Goal: Task Accomplishment & Management: Manage account settings

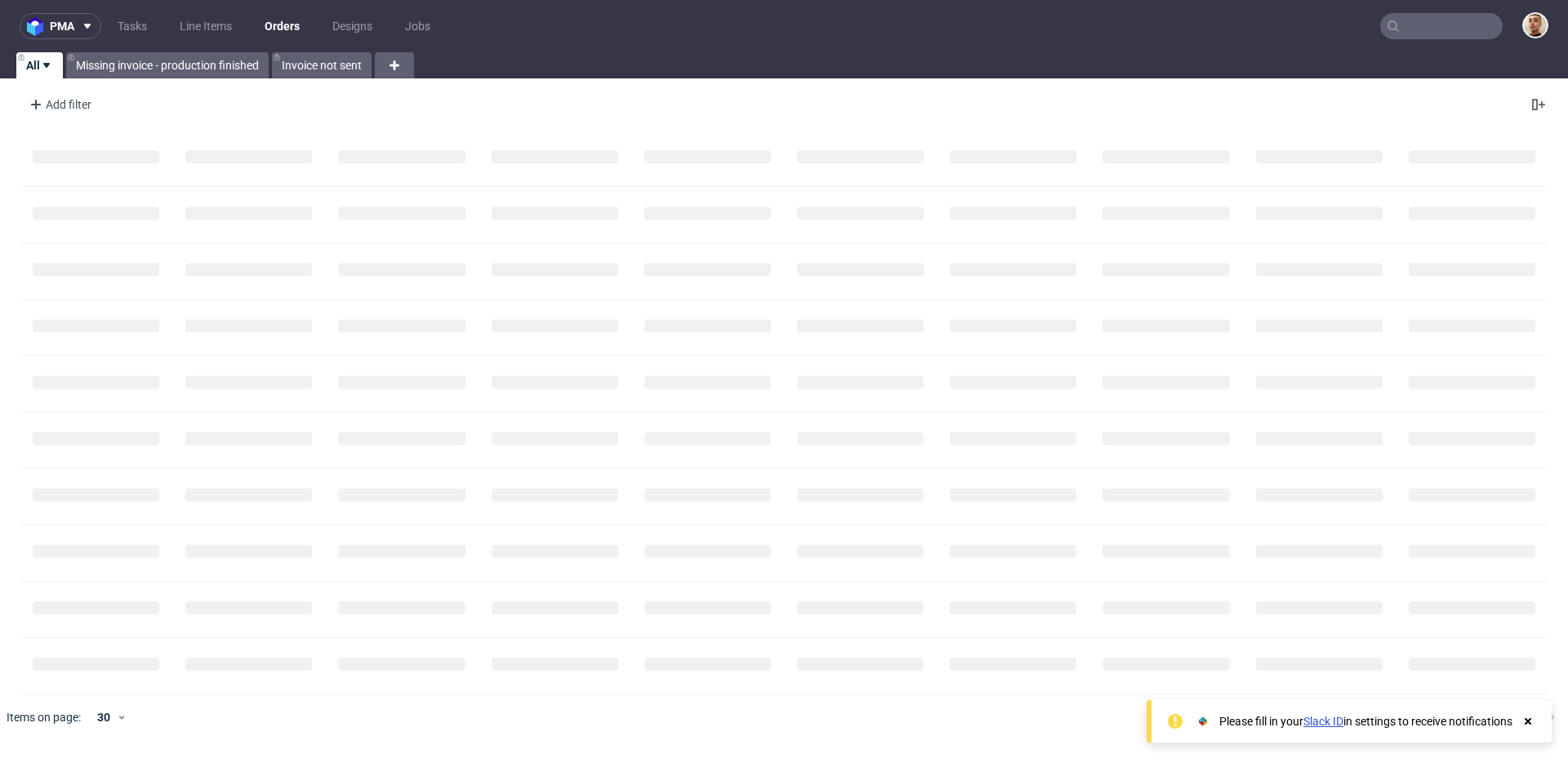
click at [1470, 22] on input "text" at bounding box center [1441, 26] width 122 height 26
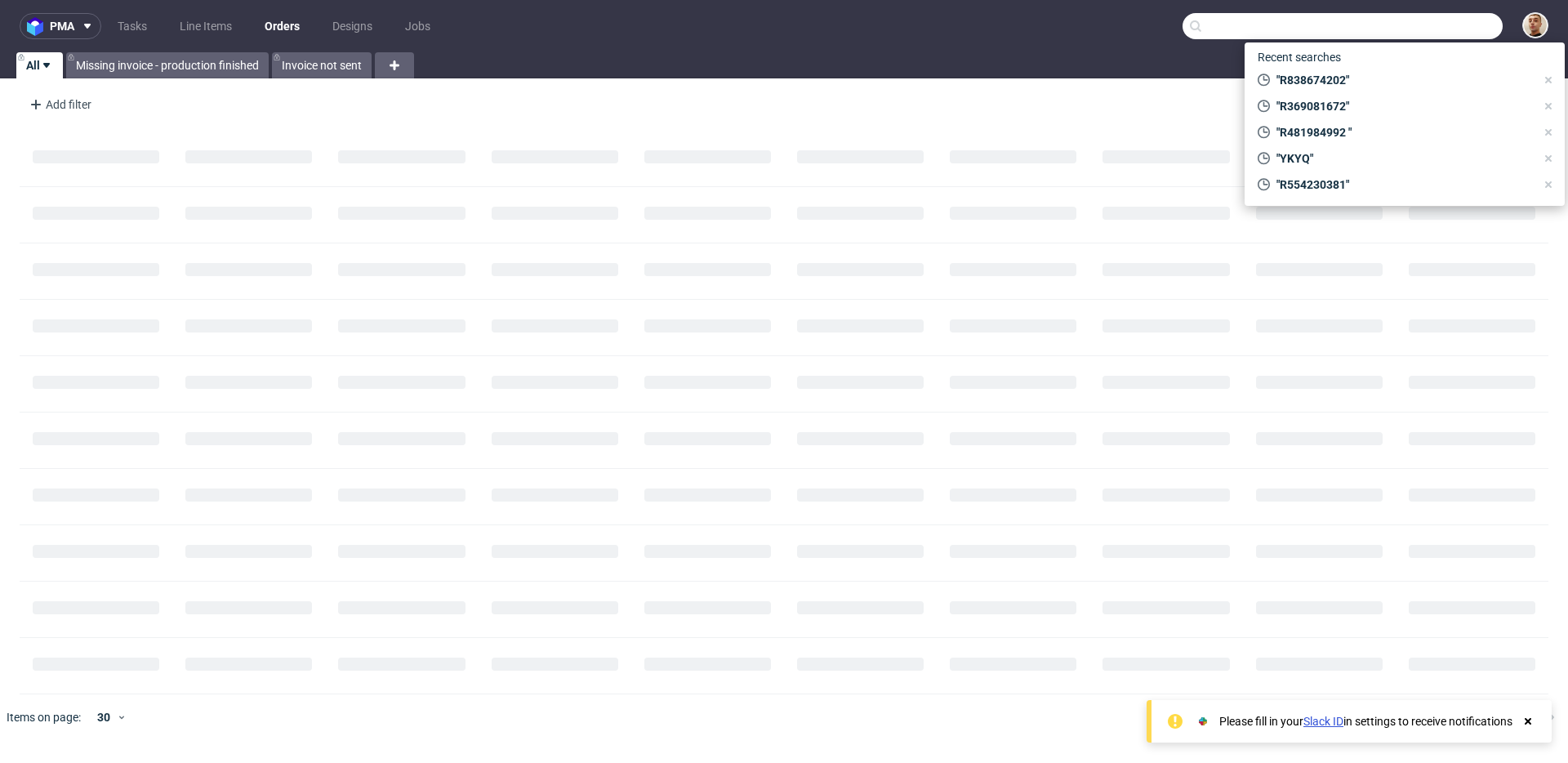
paste input "deauville@maxemoi.com"
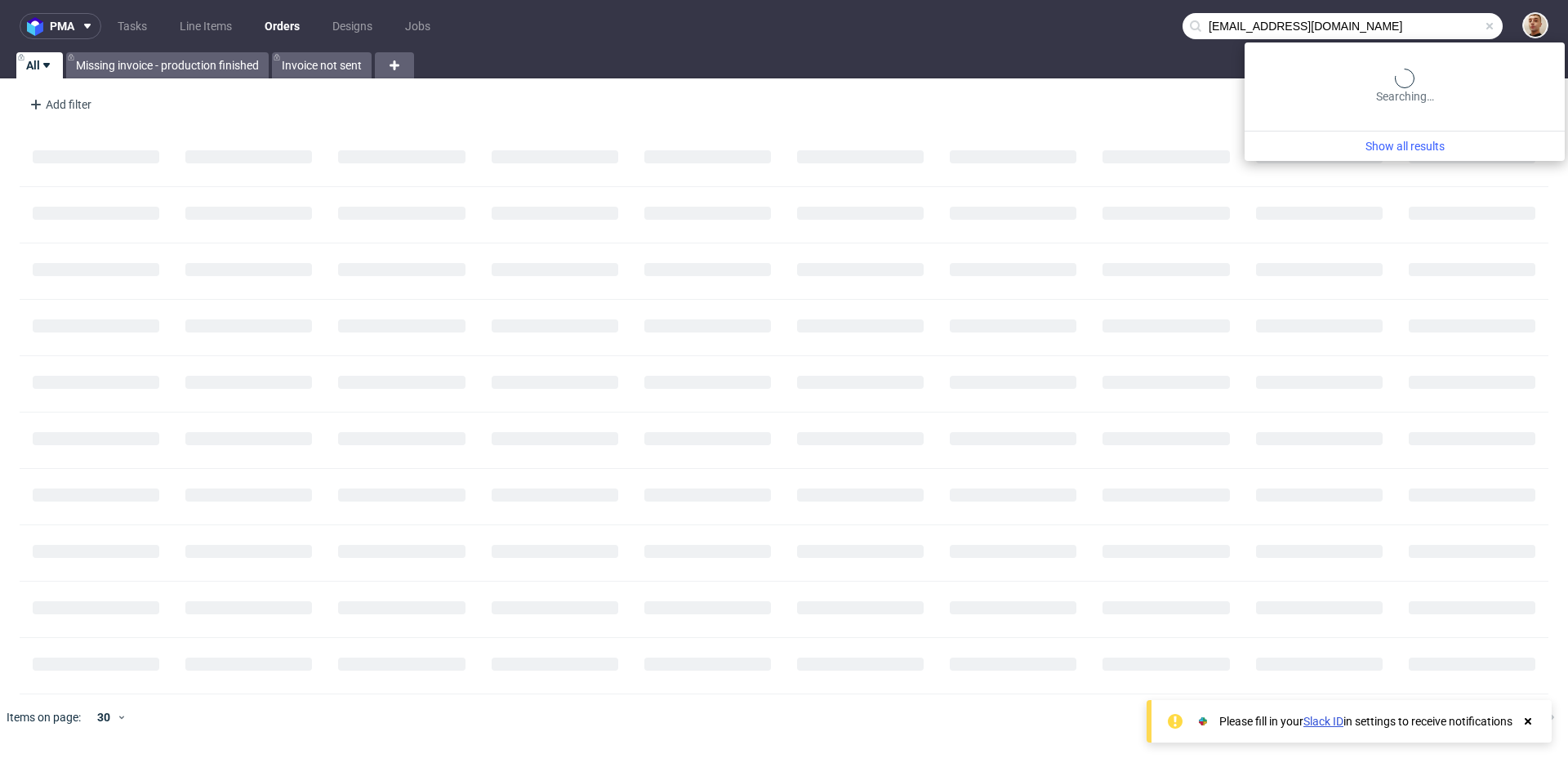
type input "deauville@maxemoi.com"
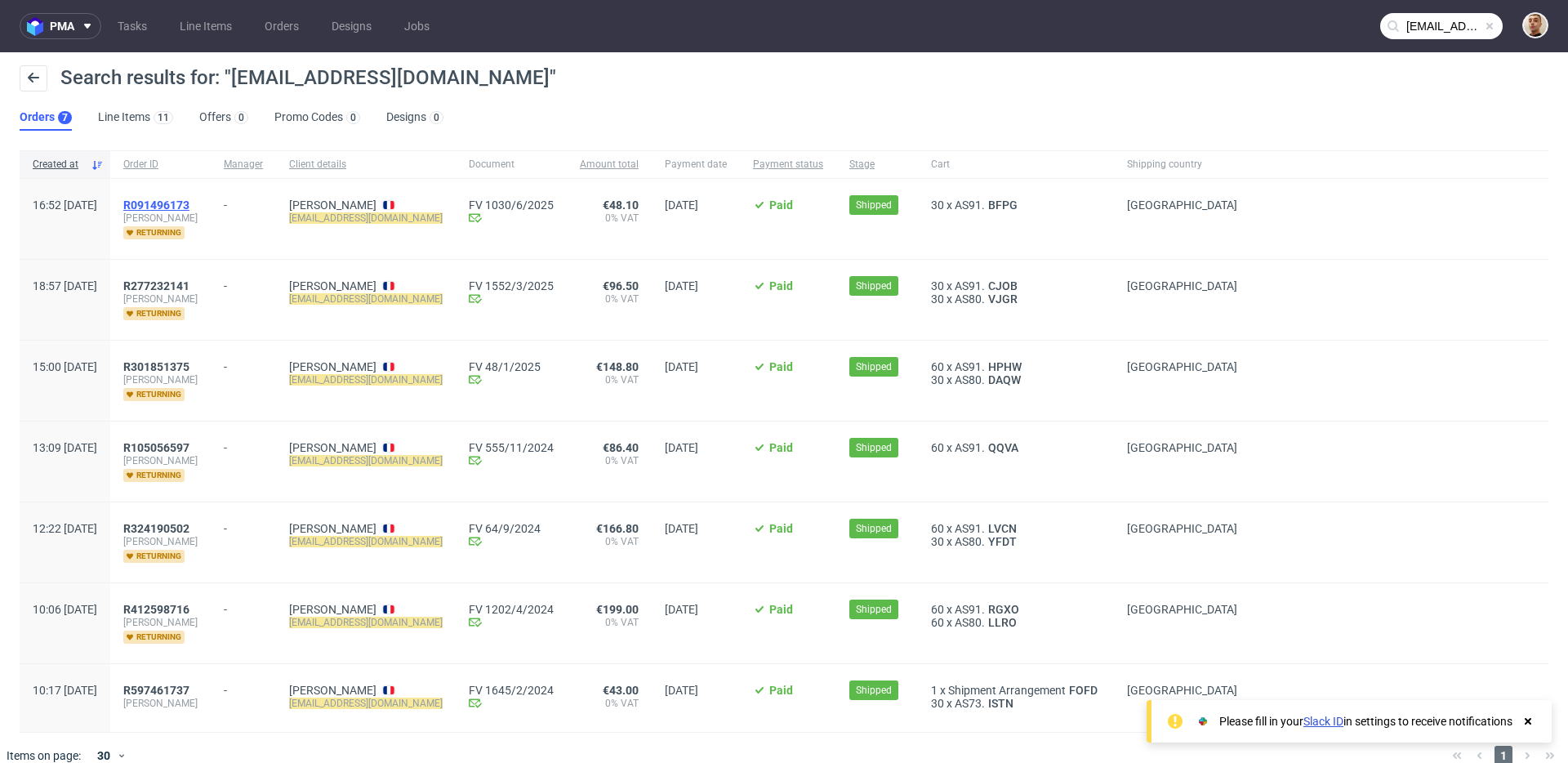
click at [190, 209] on span "R091496173" at bounding box center [156, 205] width 67 height 13
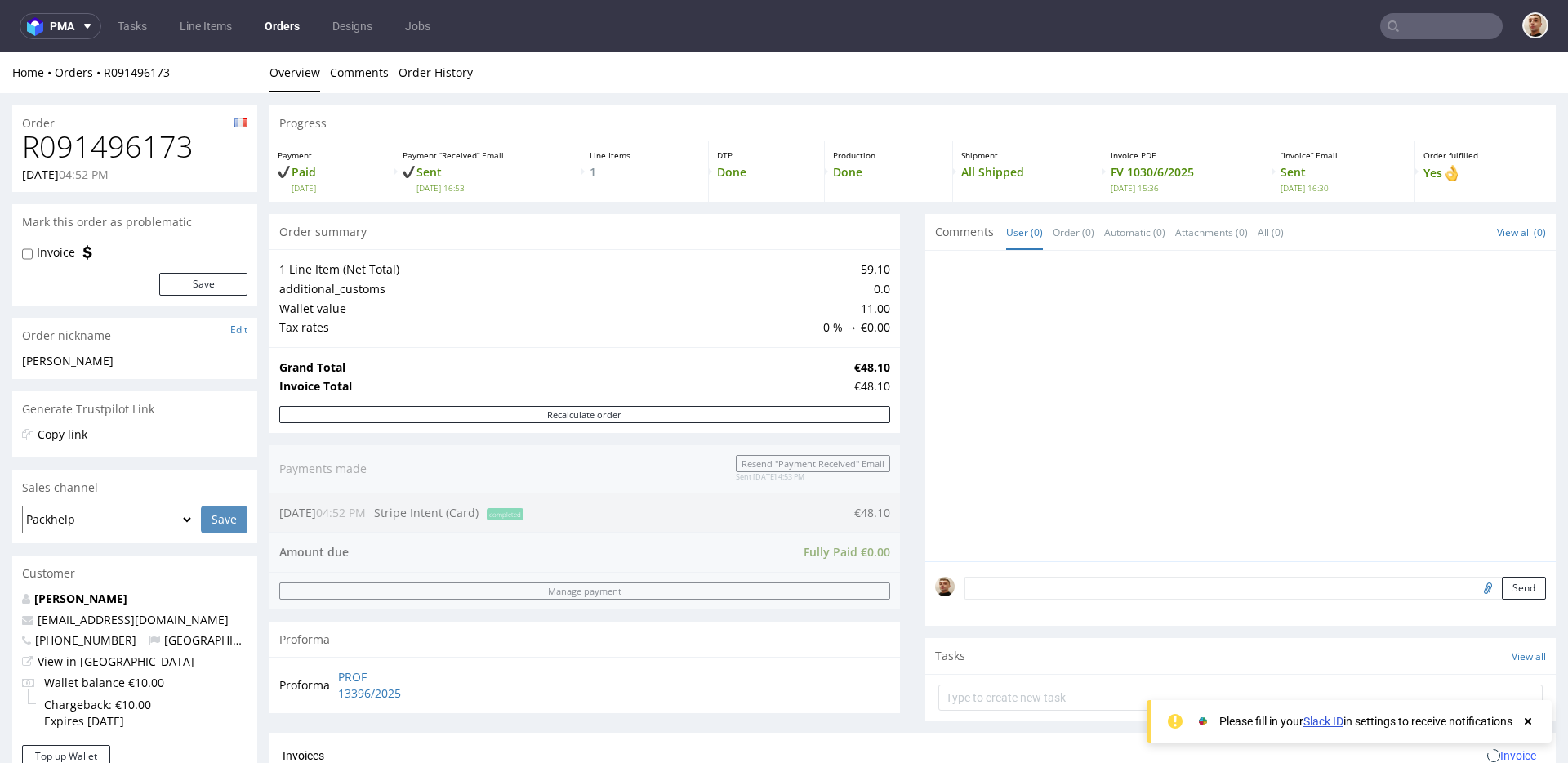
scroll to position [627, 0]
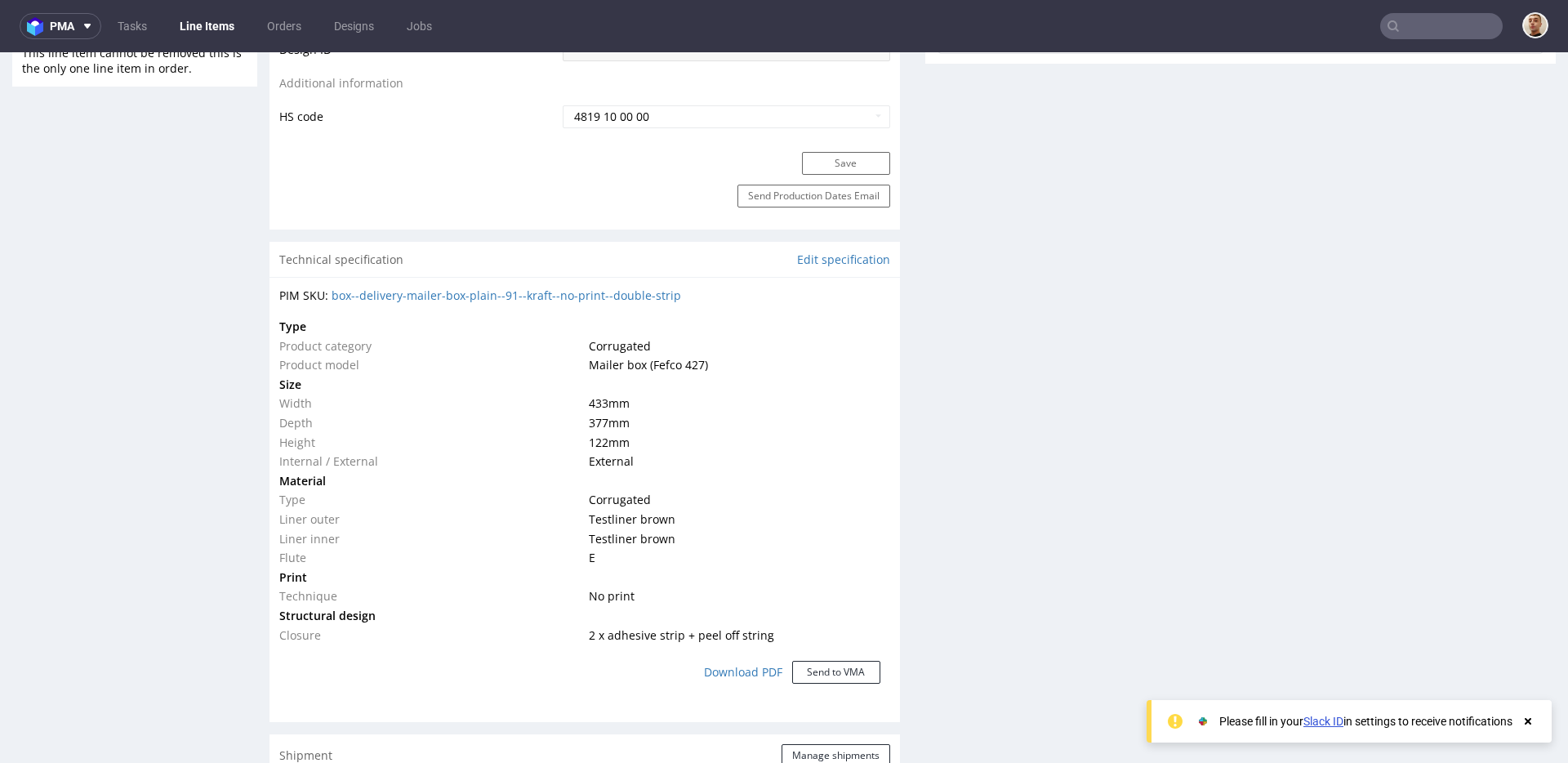
scroll to position [1018, 0]
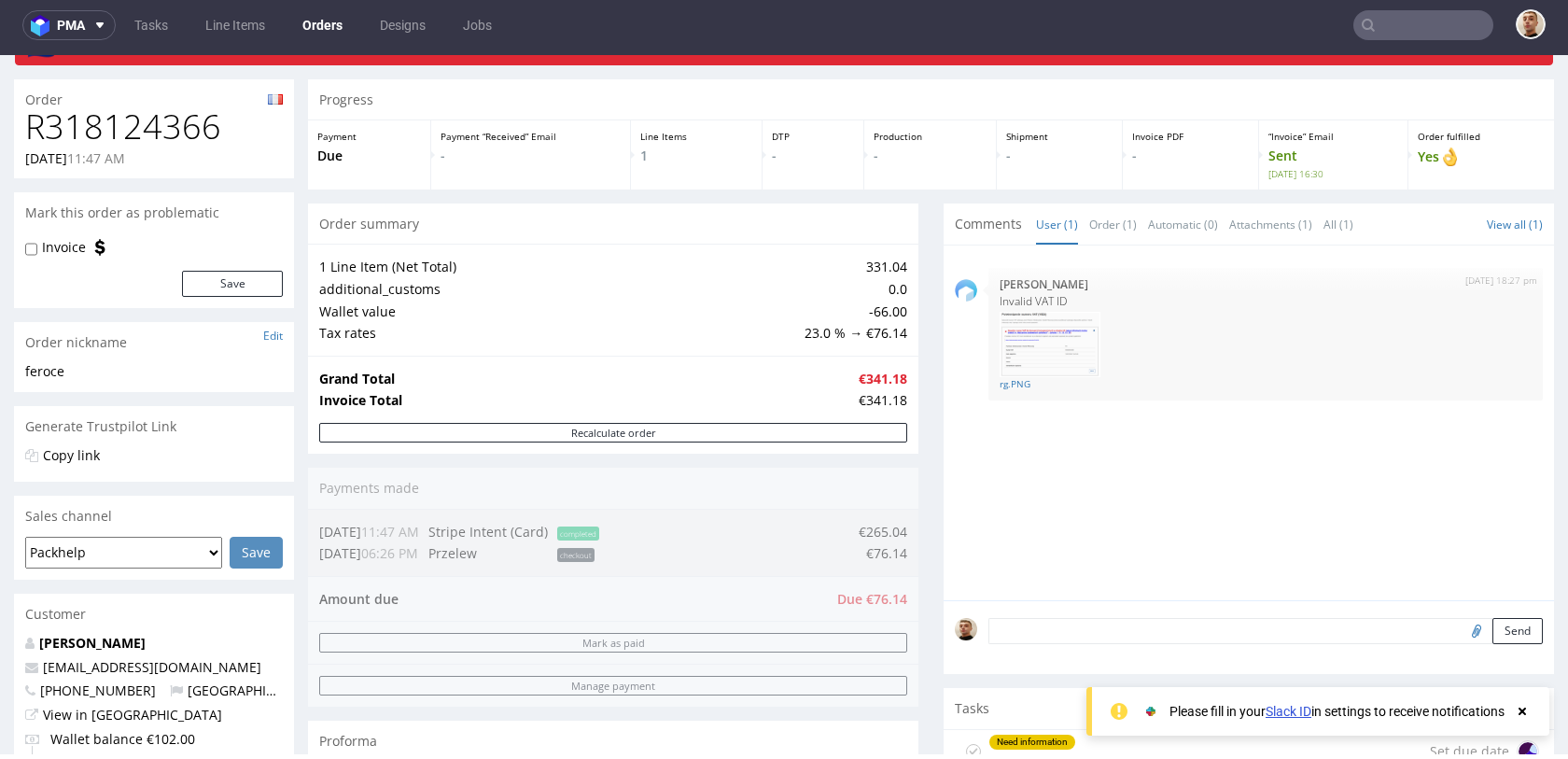
scroll to position [86, 0]
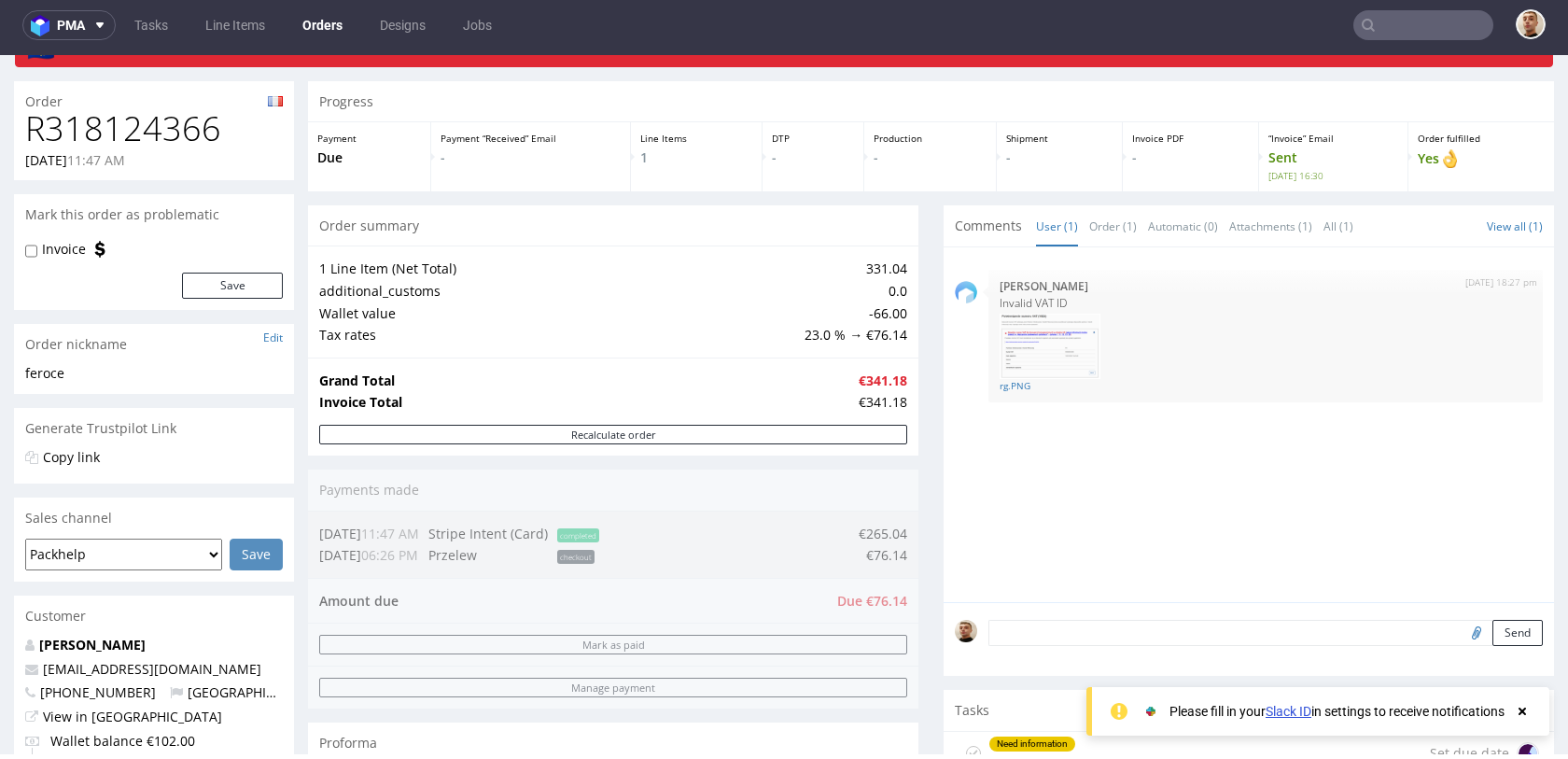
click at [153, 143] on h1 "R318124366" at bounding box center [154, 128] width 257 height 37
copy h1 "R318124366"
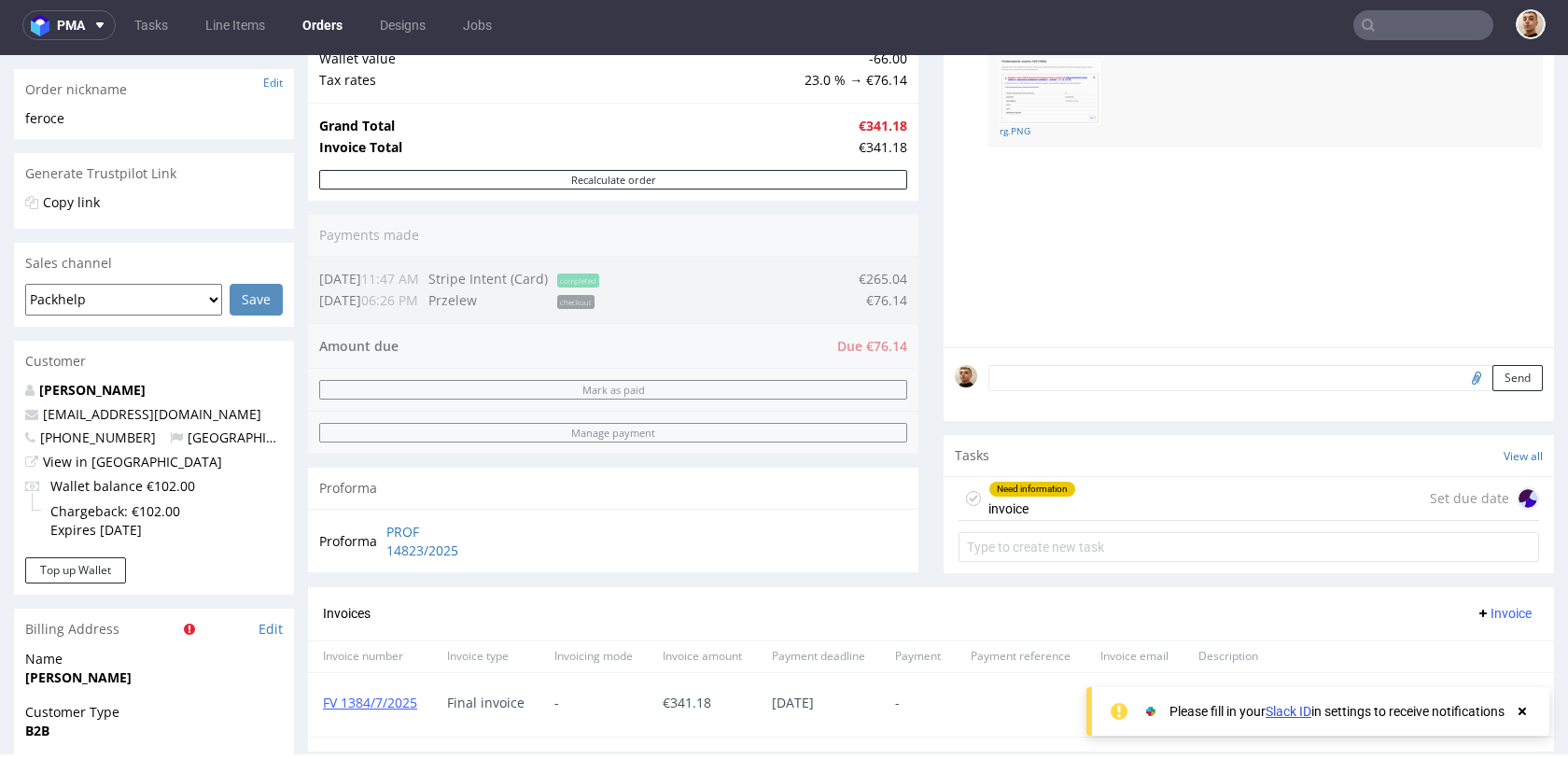
scroll to position [101, 0]
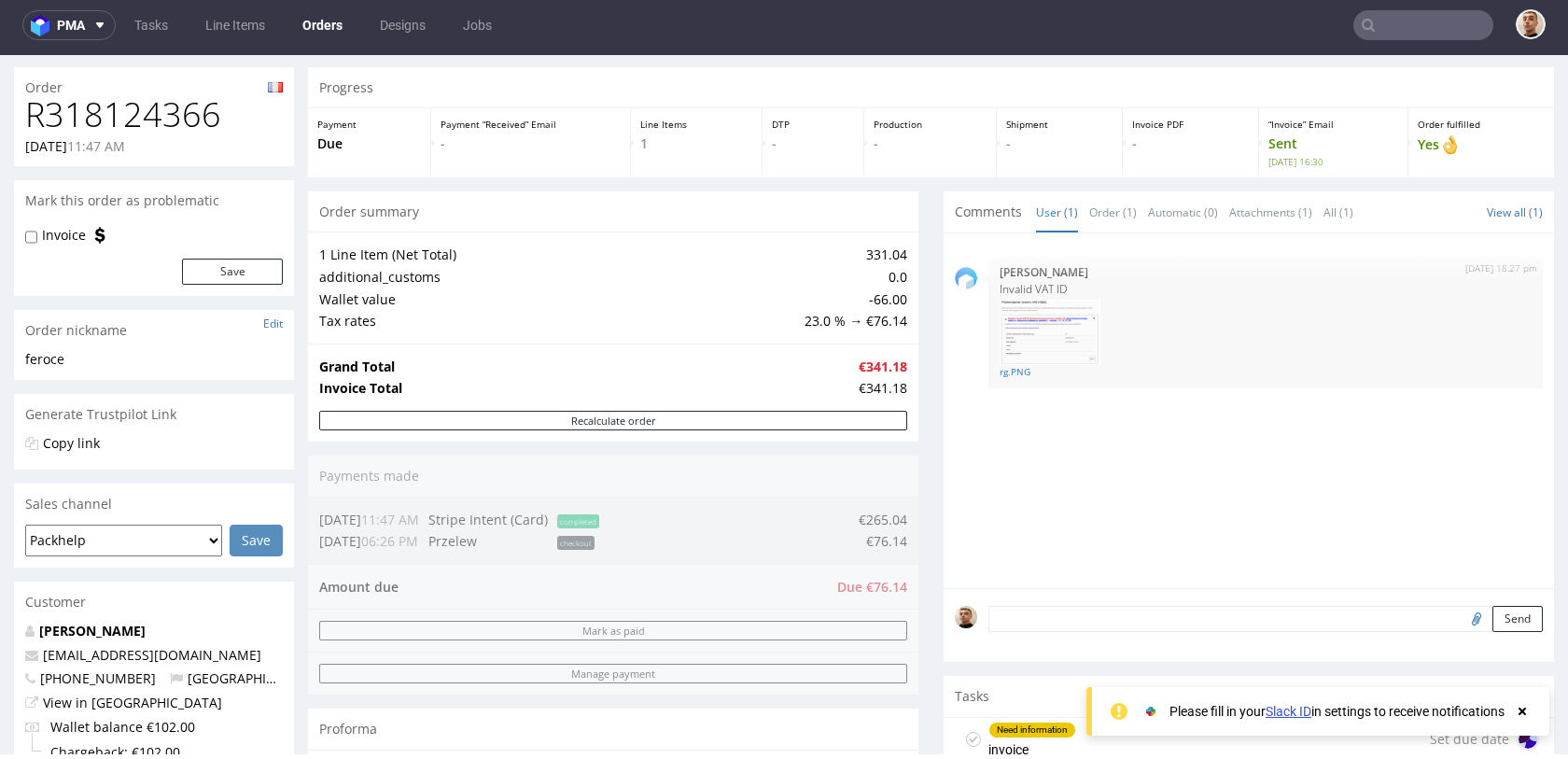
click at [147, 135] on div "R318124366 23.06.2025 11:47 AM" at bounding box center [154, 131] width 280 height 70
click at [149, 128] on h1 "R318124366" at bounding box center [154, 114] width 257 height 37
copy h1 "R318124366"
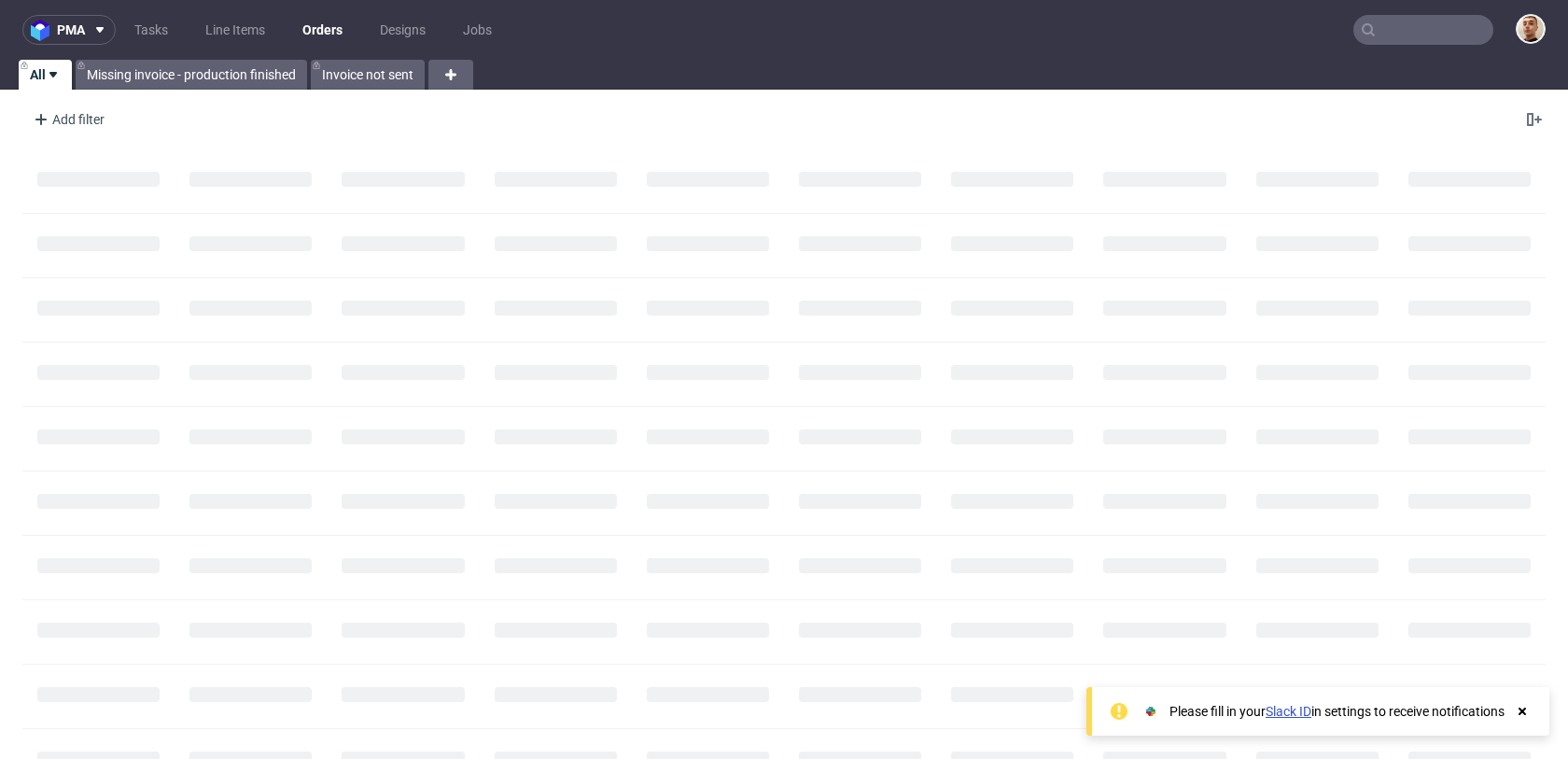
click at [1437, 25] on input "text" at bounding box center [1423, 29] width 140 height 29
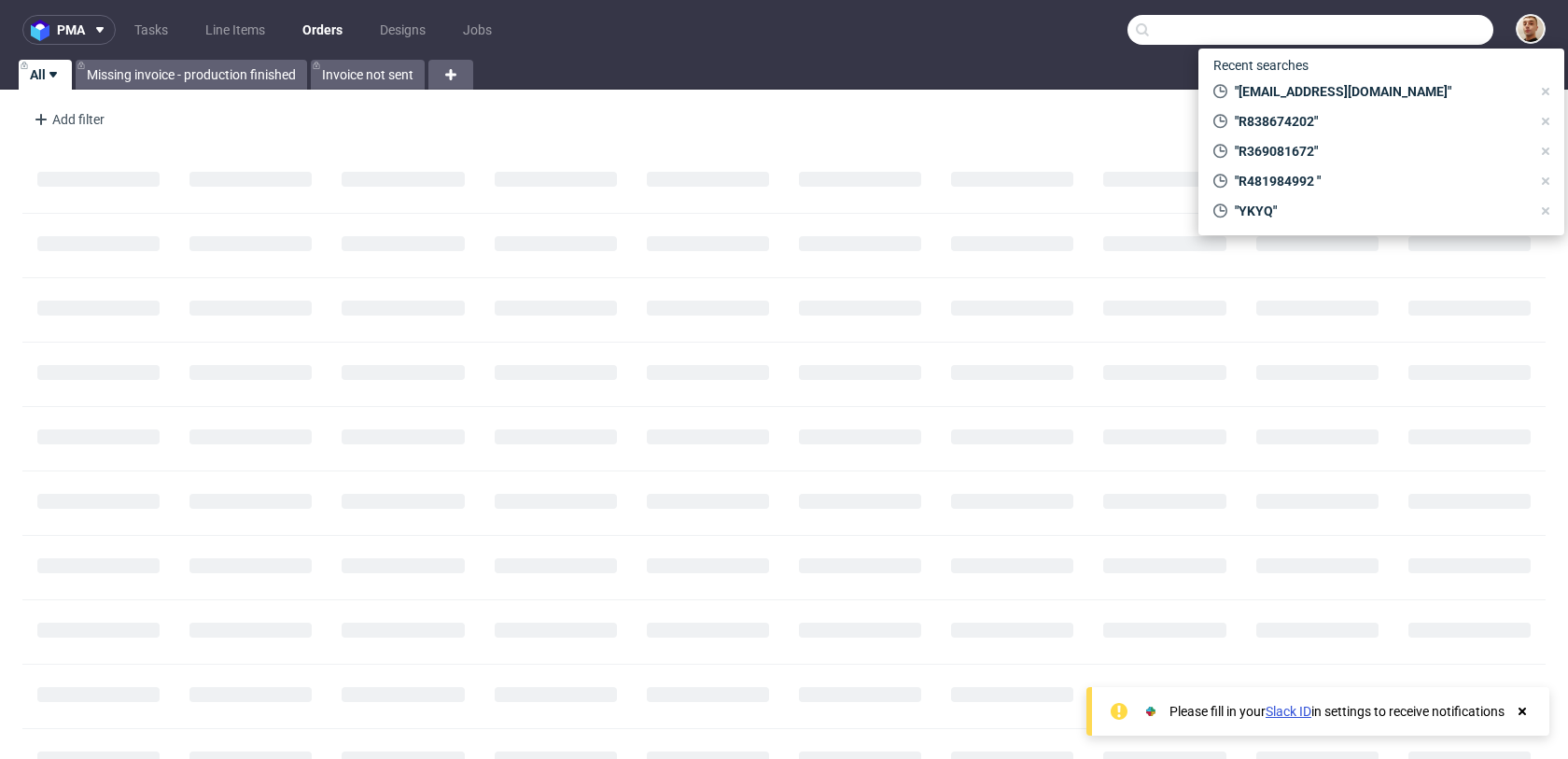
paste input "R986109370"
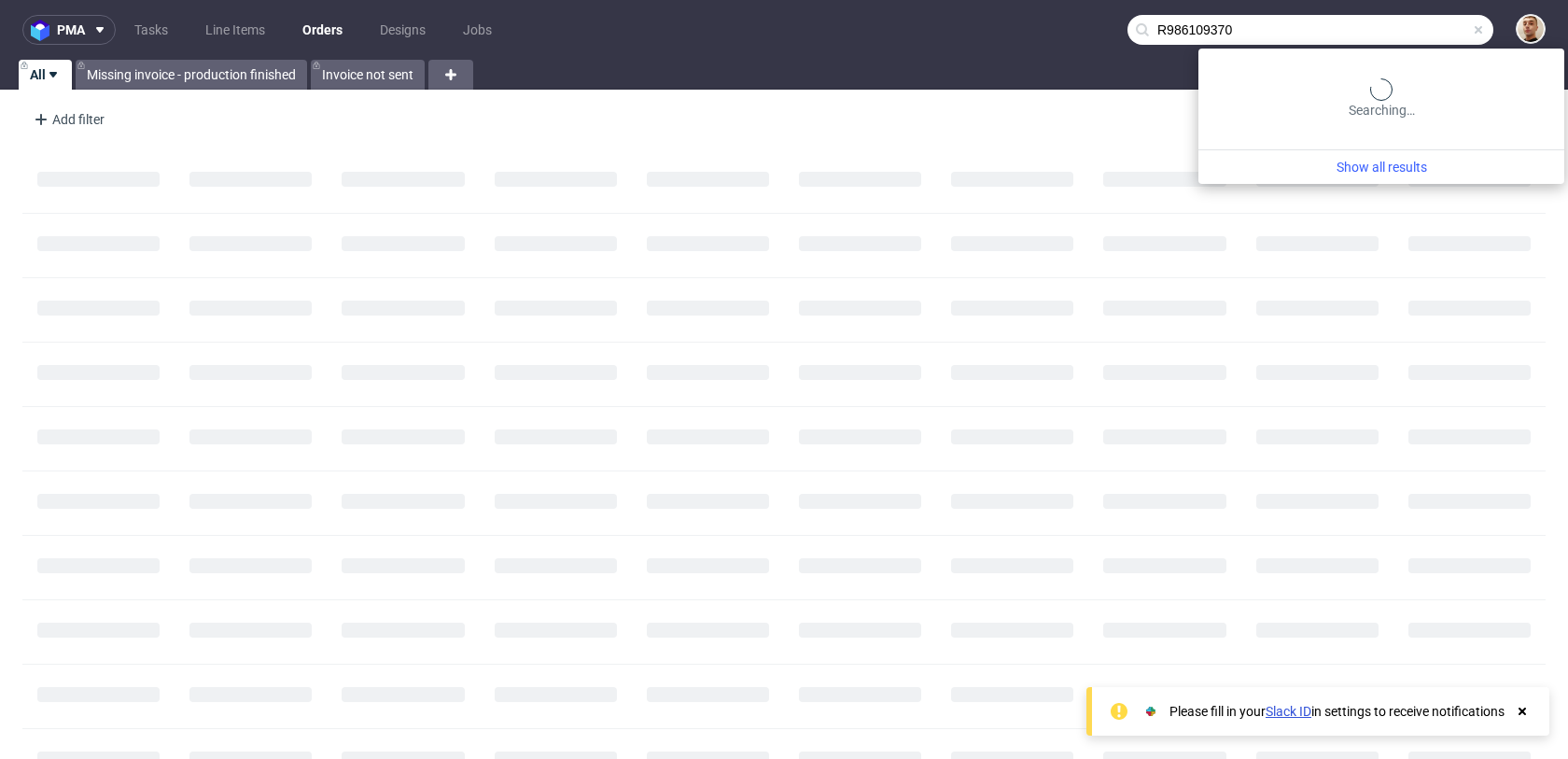
type input "R986109370"
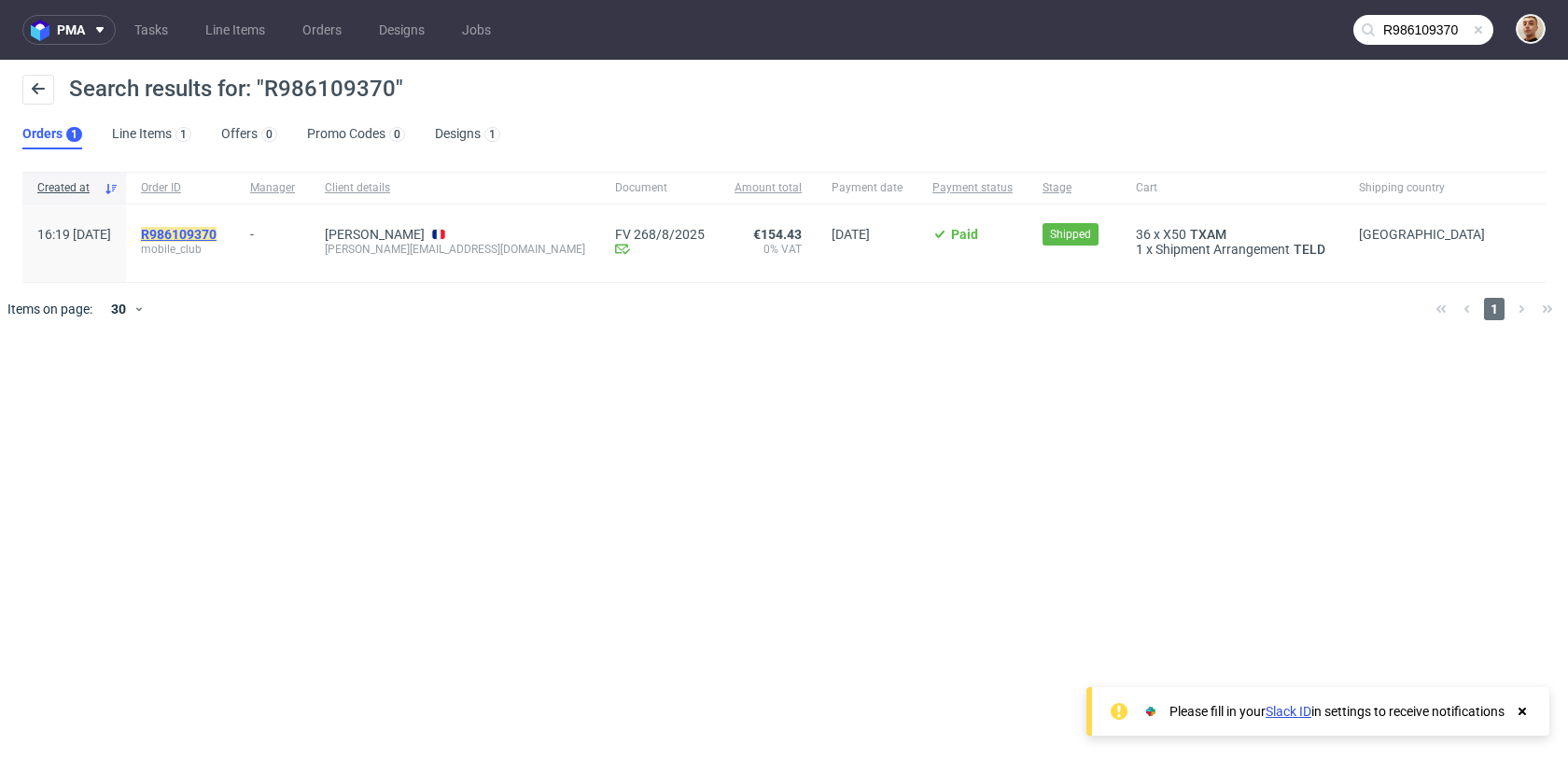
click at [217, 228] on mark "R986109370" at bounding box center [179, 235] width 76 height 15
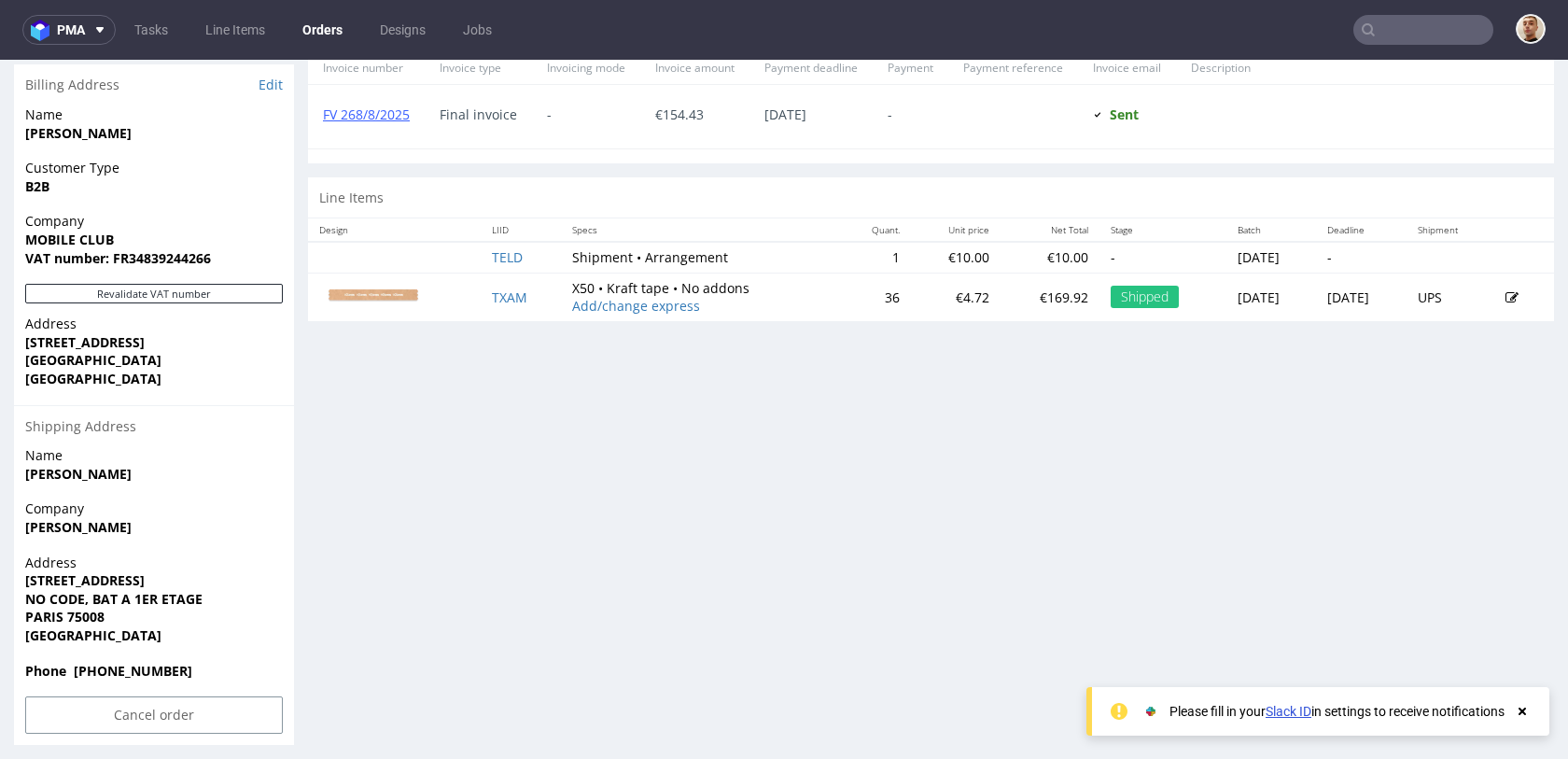
scroll to position [847, 0]
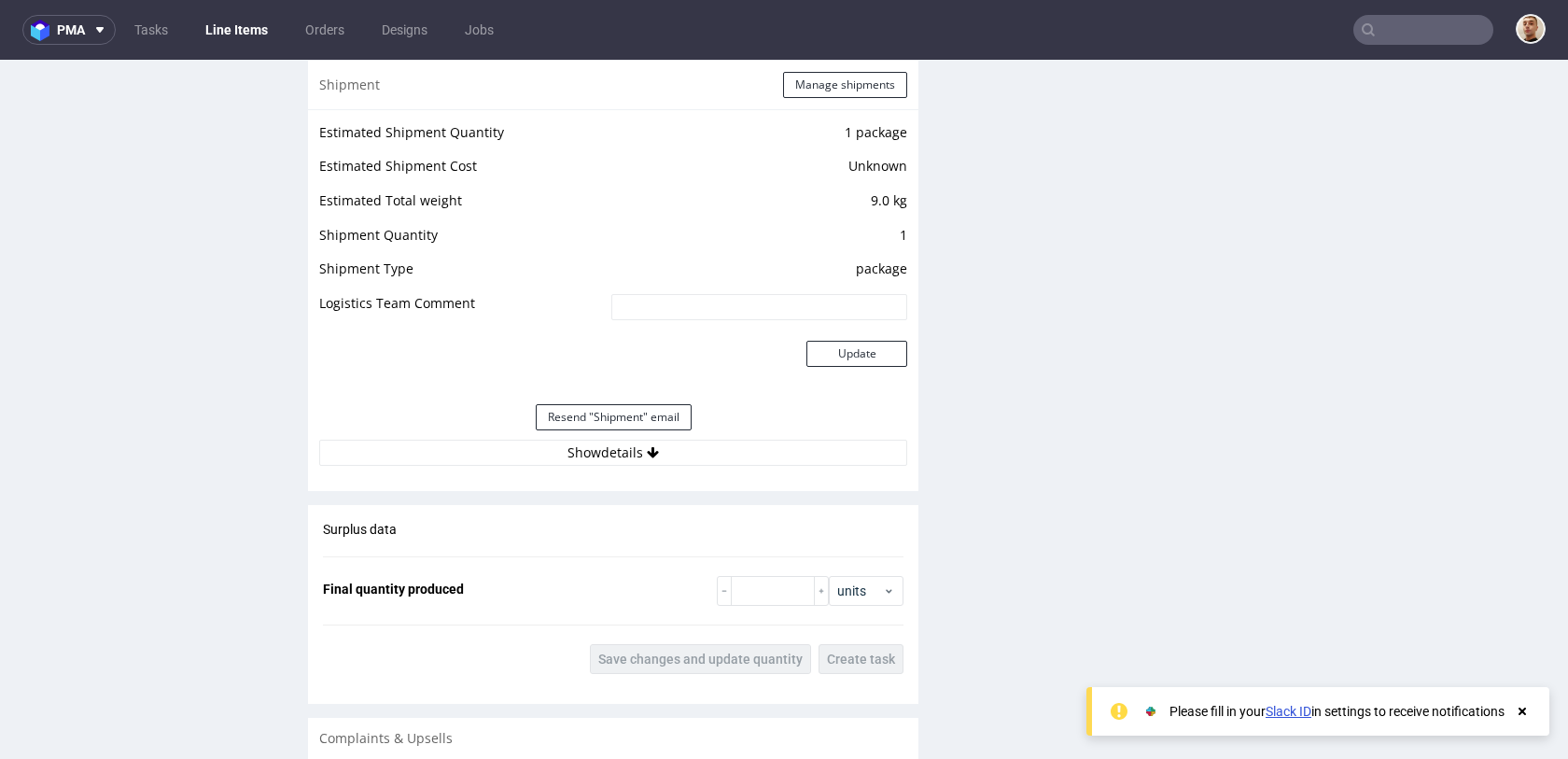
scroll to position [1691, 0]
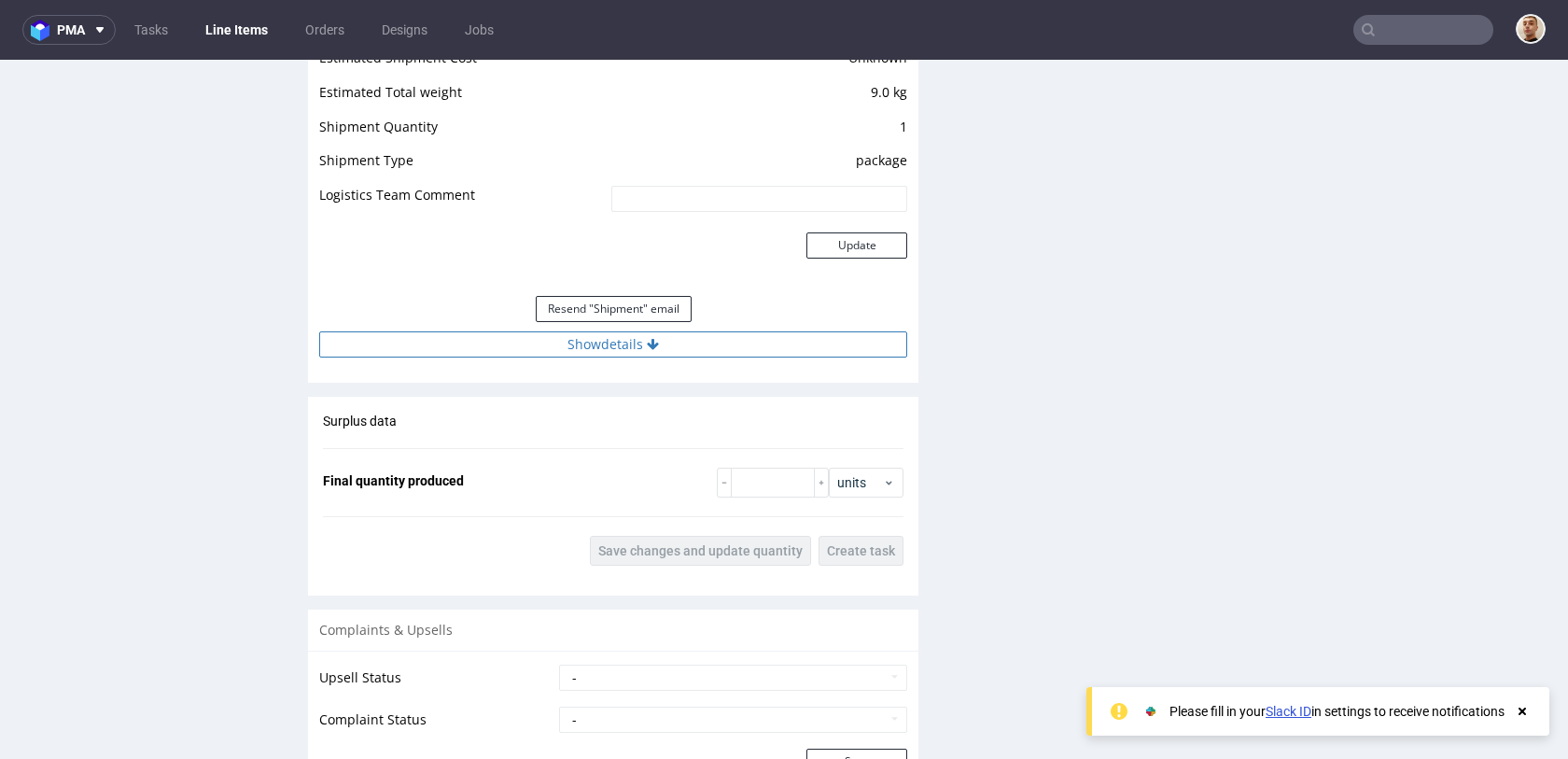
click at [710, 346] on button "Show details" at bounding box center [613, 345] width 588 height 27
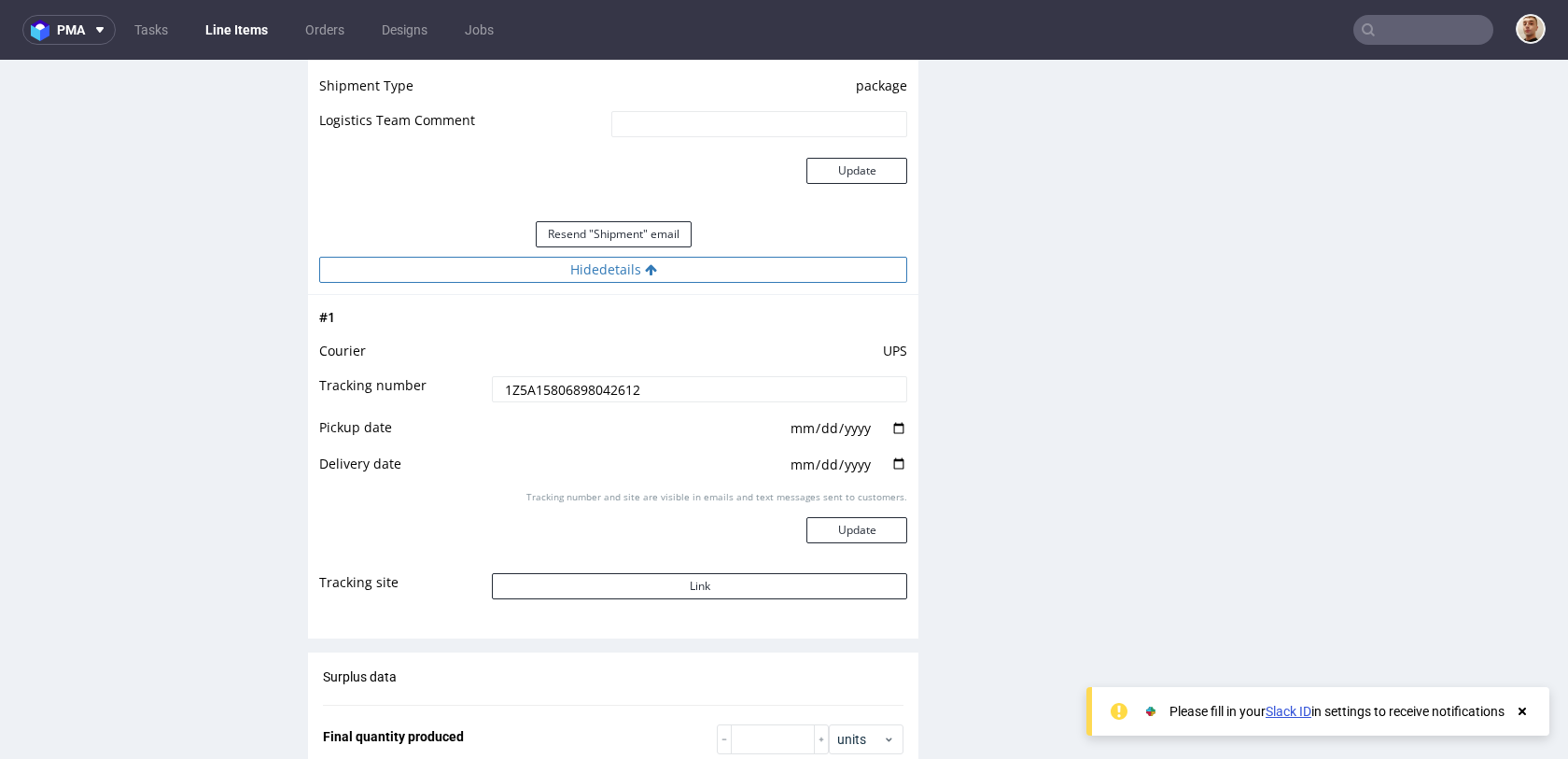
scroll to position [1887, 0]
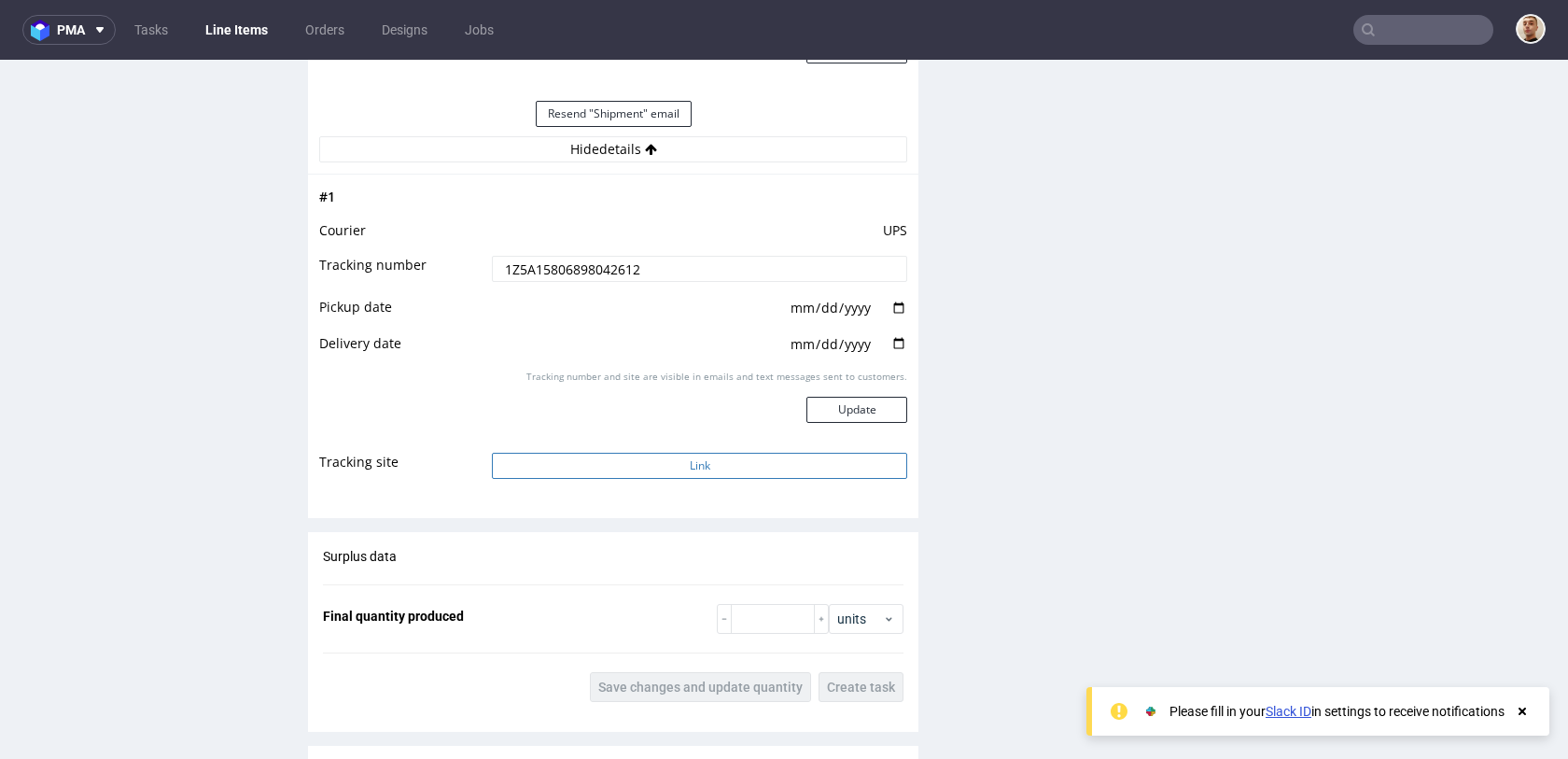
click at [627, 461] on button "Link" at bounding box center [699, 465] width 415 height 27
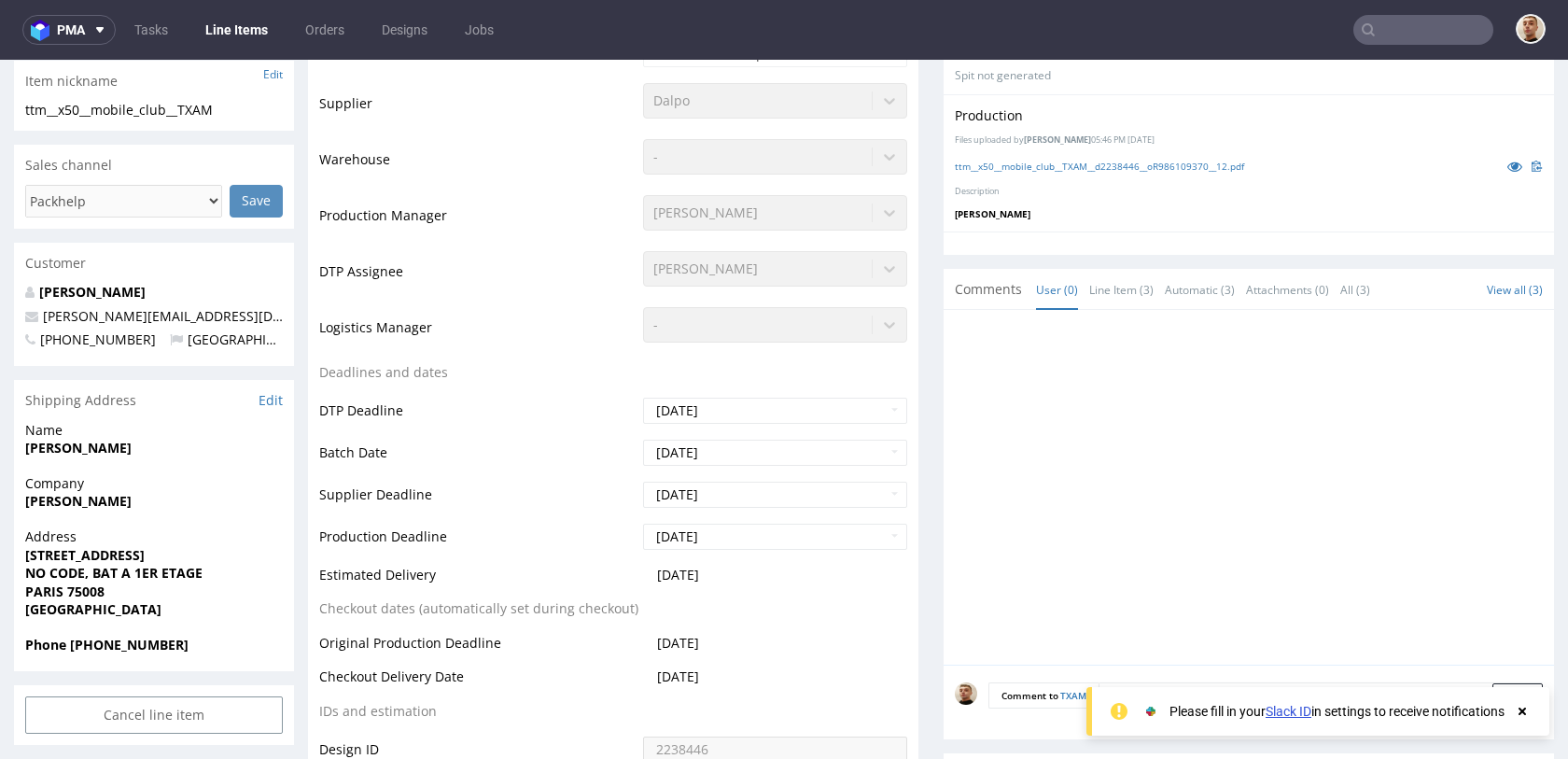
scroll to position [0, 0]
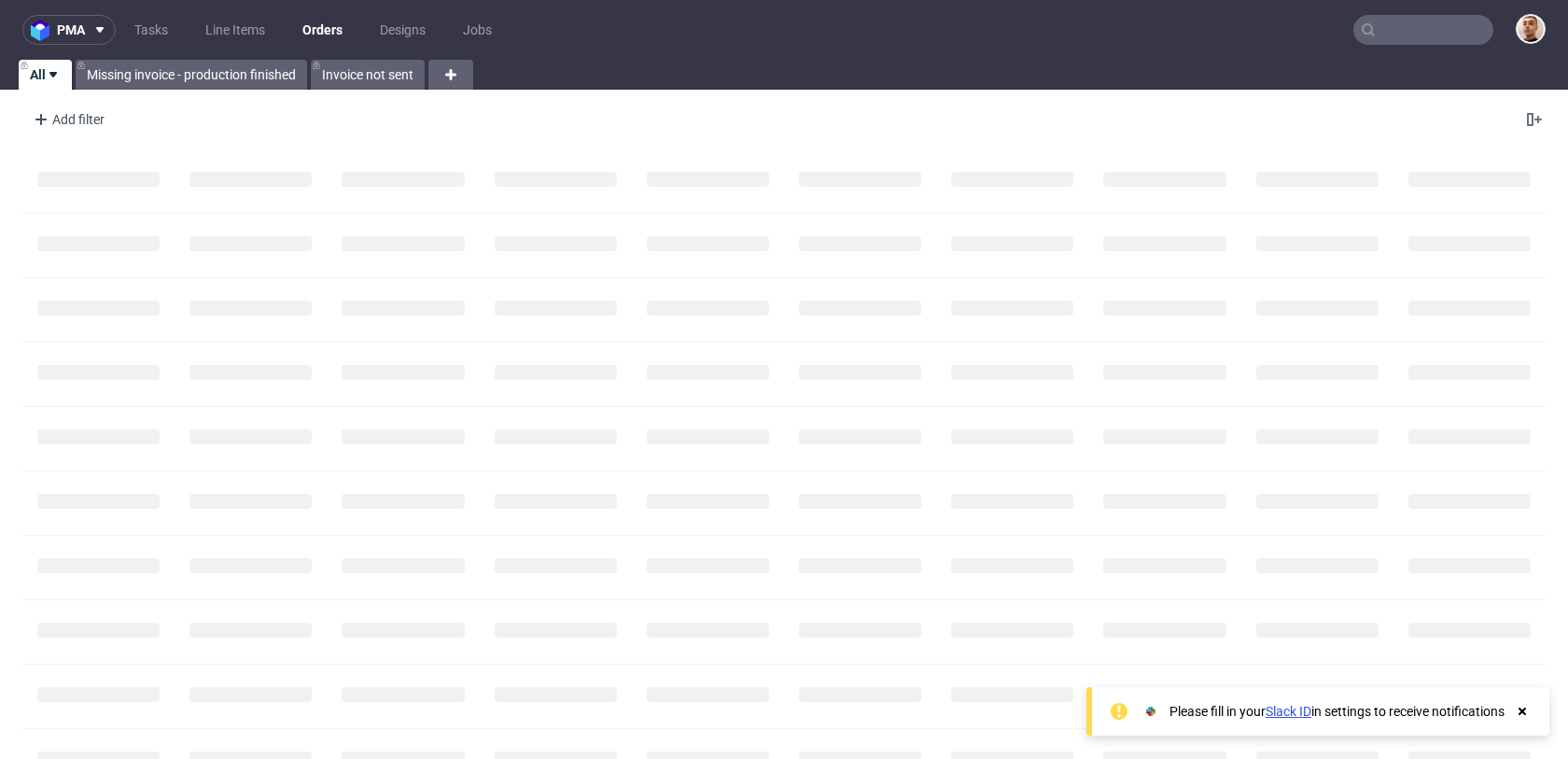
click at [1437, 37] on input "text" at bounding box center [1423, 29] width 140 height 29
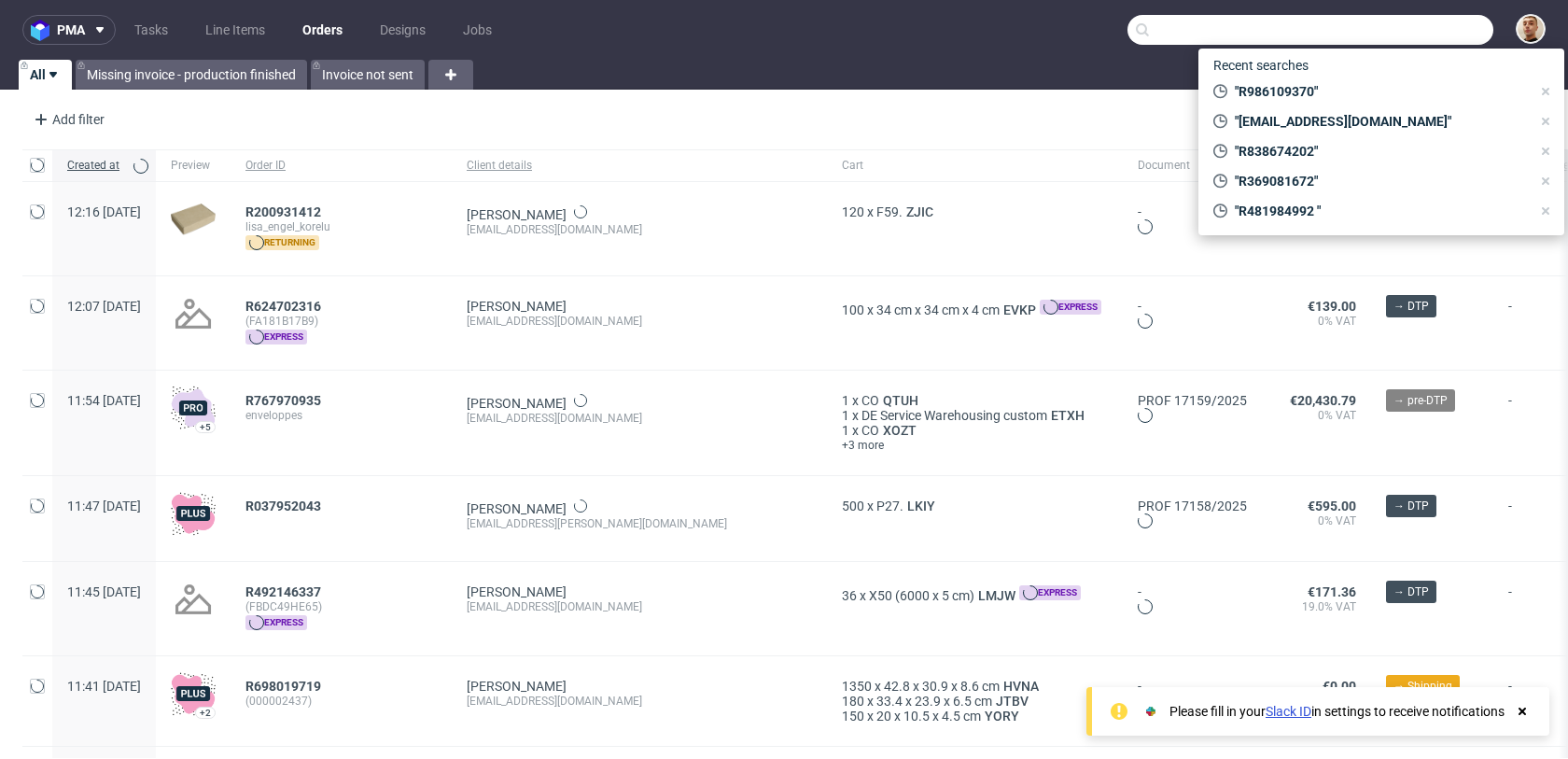
paste input "R823594345"
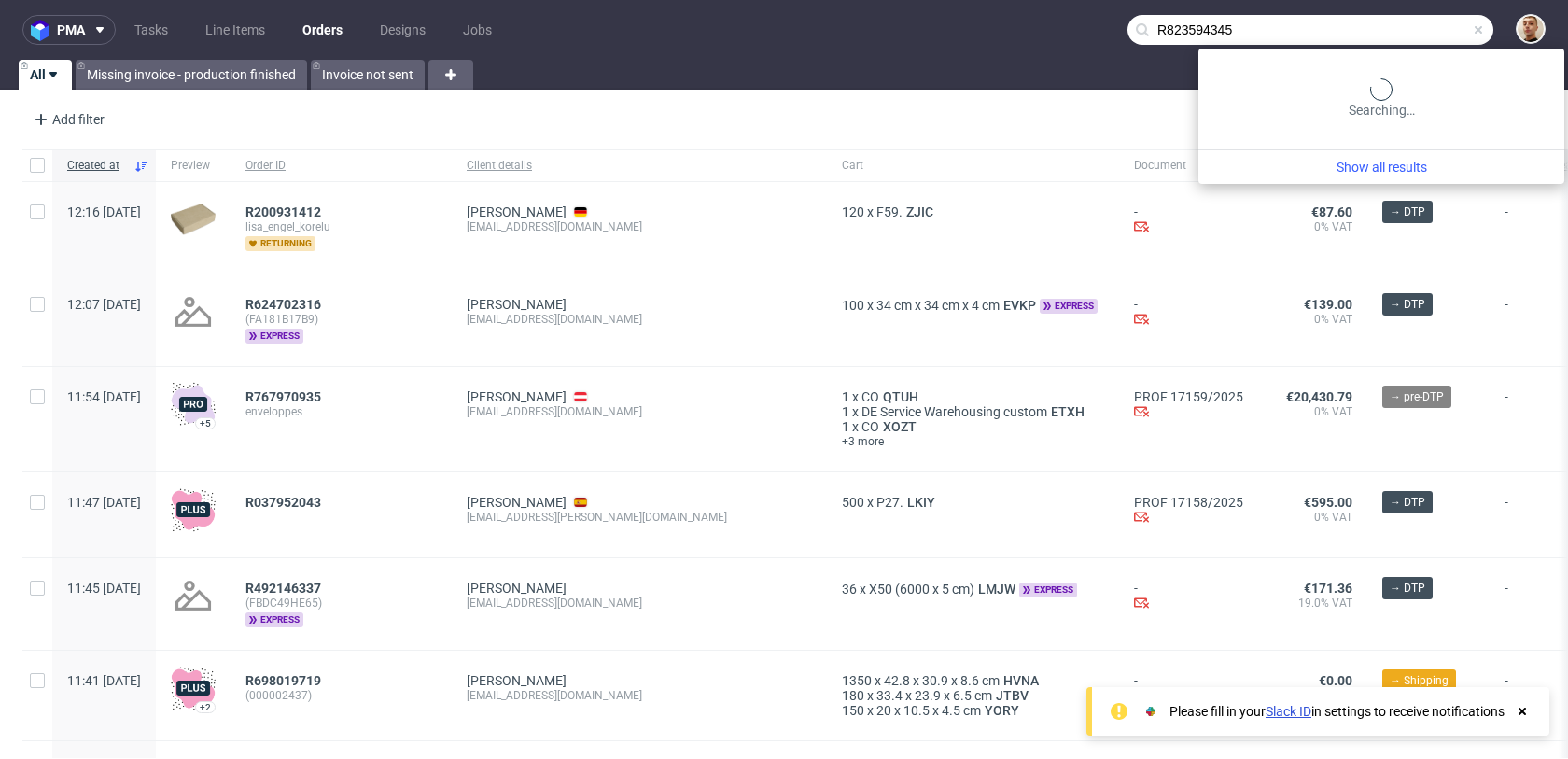
type input "R823594345"
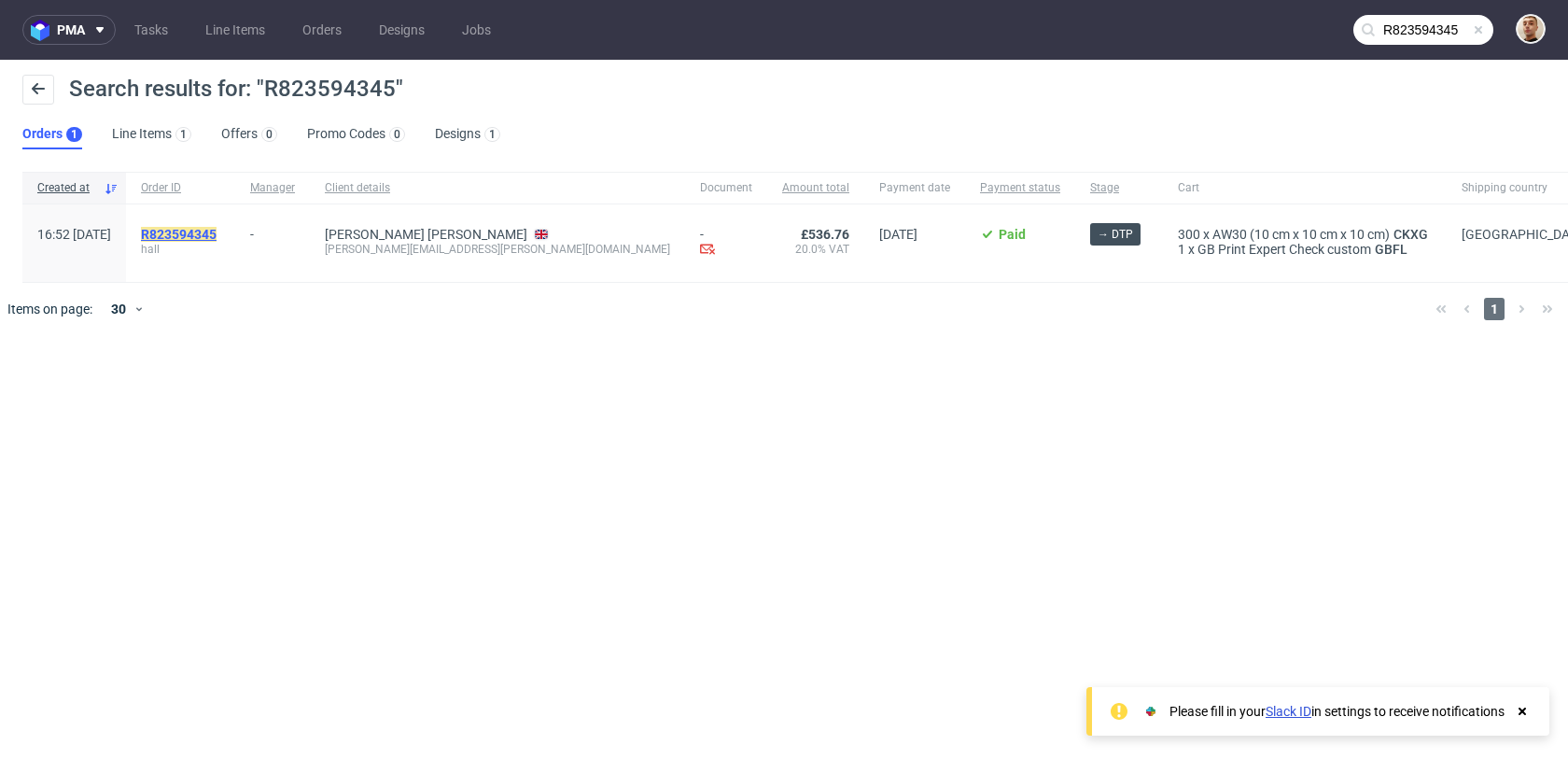
click at [212, 228] on mark "R823594345" at bounding box center [179, 235] width 76 height 15
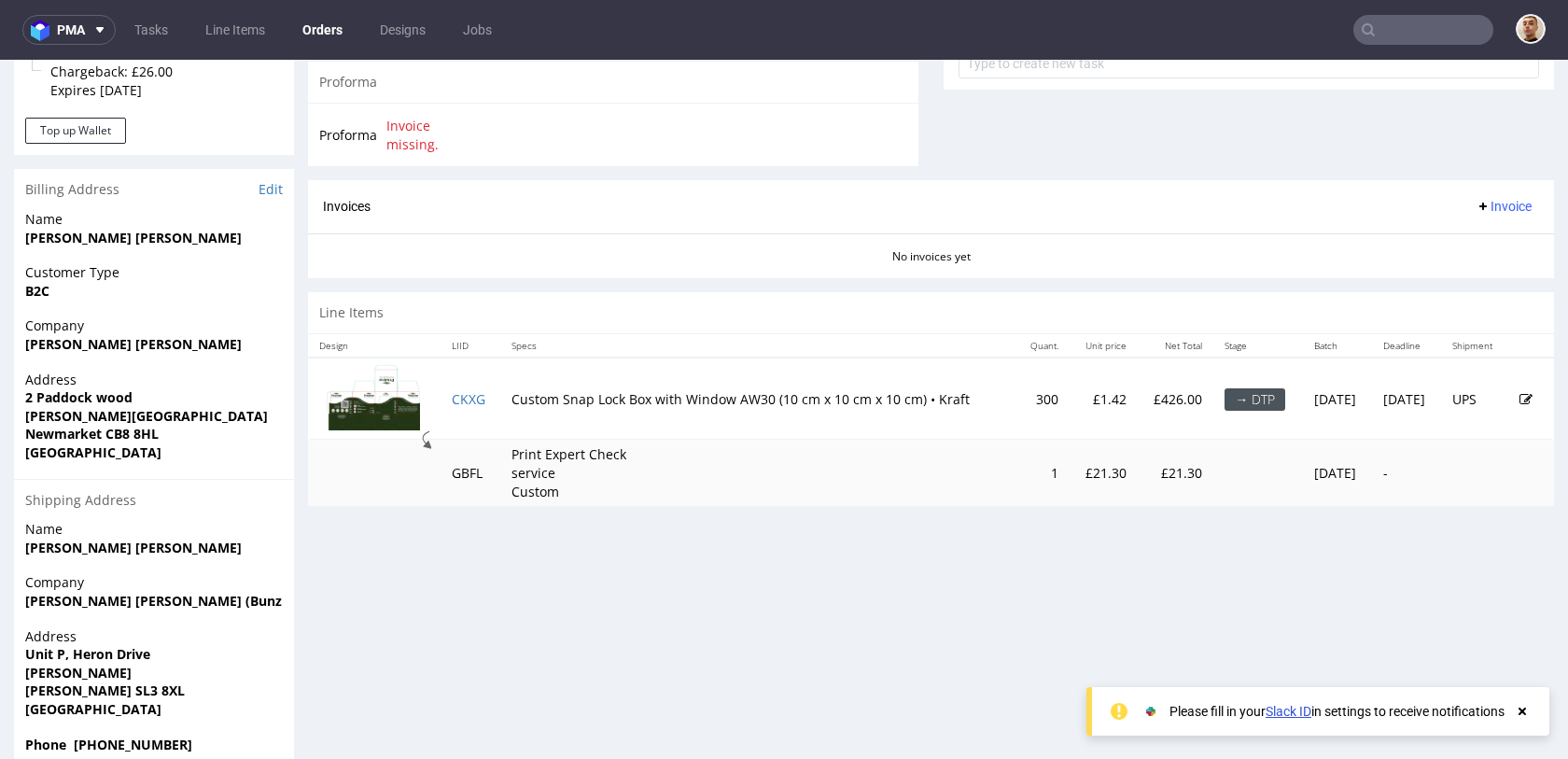
scroll to position [790, 0]
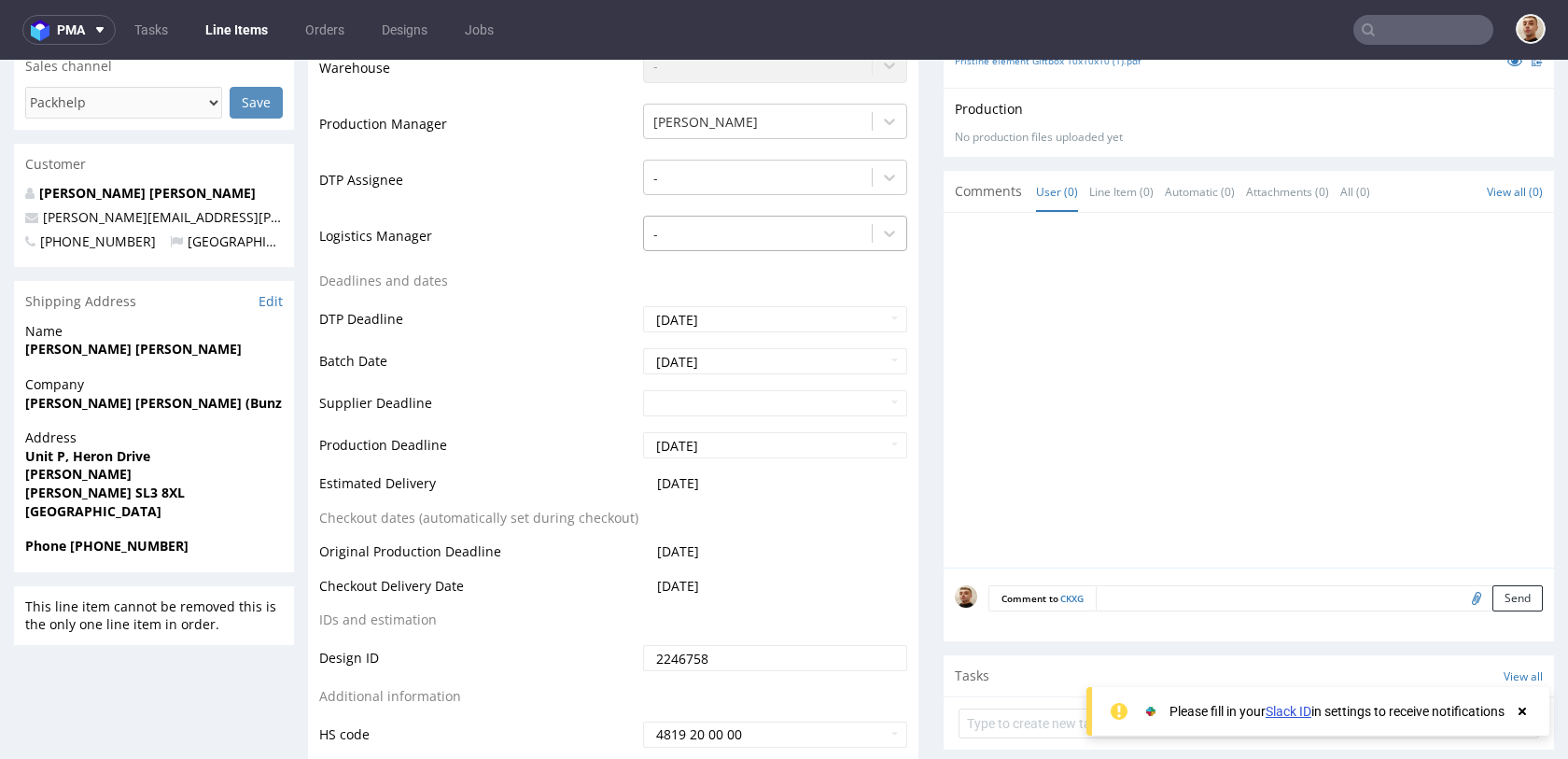
scroll to position [577, 0]
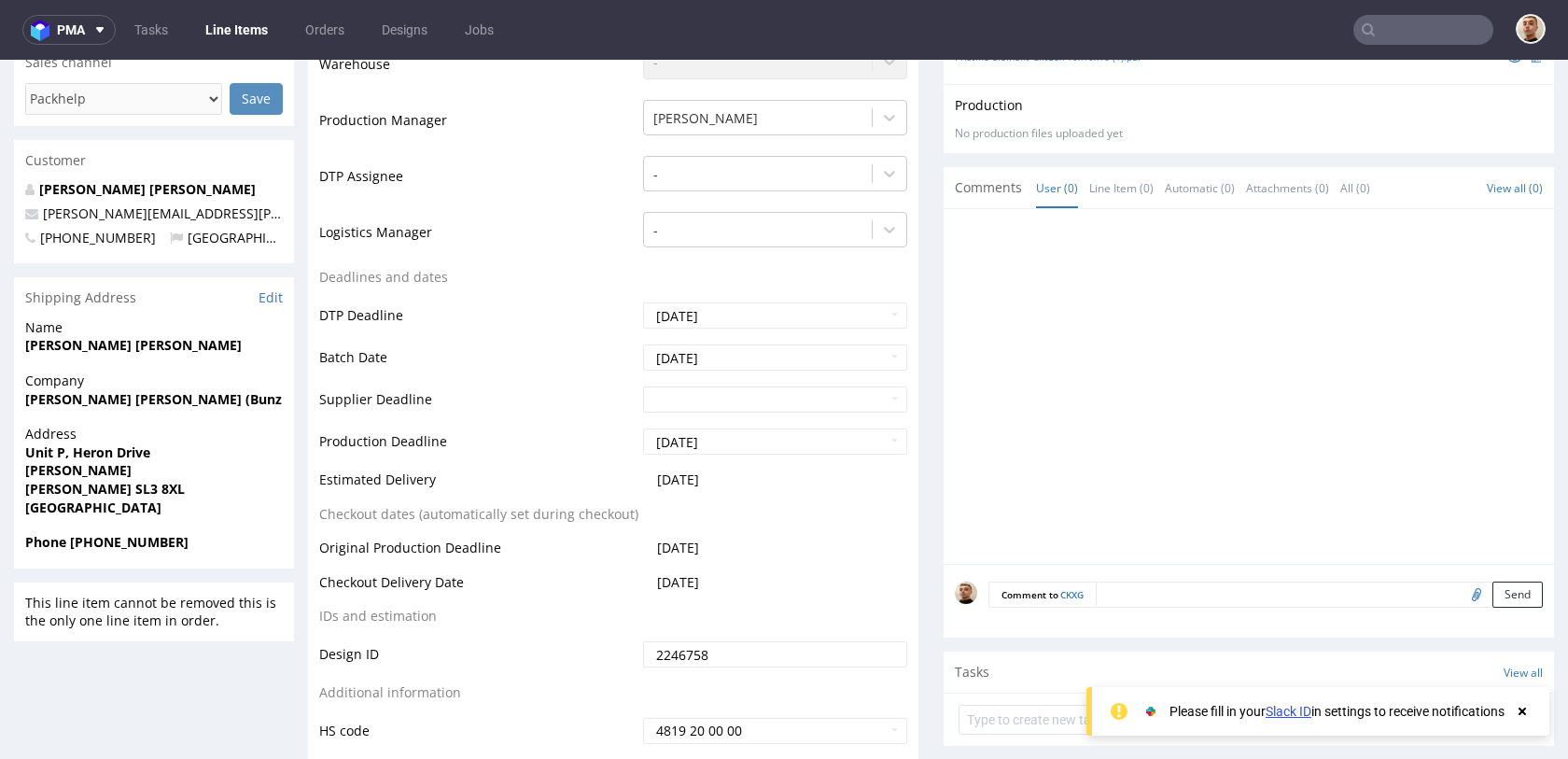
click at [1461, 591] on input "file" at bounding box center [1474, 594] width 27 height 25
type input "C:\fakepath\Pristine 320 Sheet Giftbox 10x10x10. Option Outlined.pdf"
click at [1118, 589] on textarea at bounding box center [1265, 621] width 555 height 80
click at [1031, 594] on textarea "design :" at bounding box center [1265, 621] width 555 height 80
type textarea "design poprawny:"
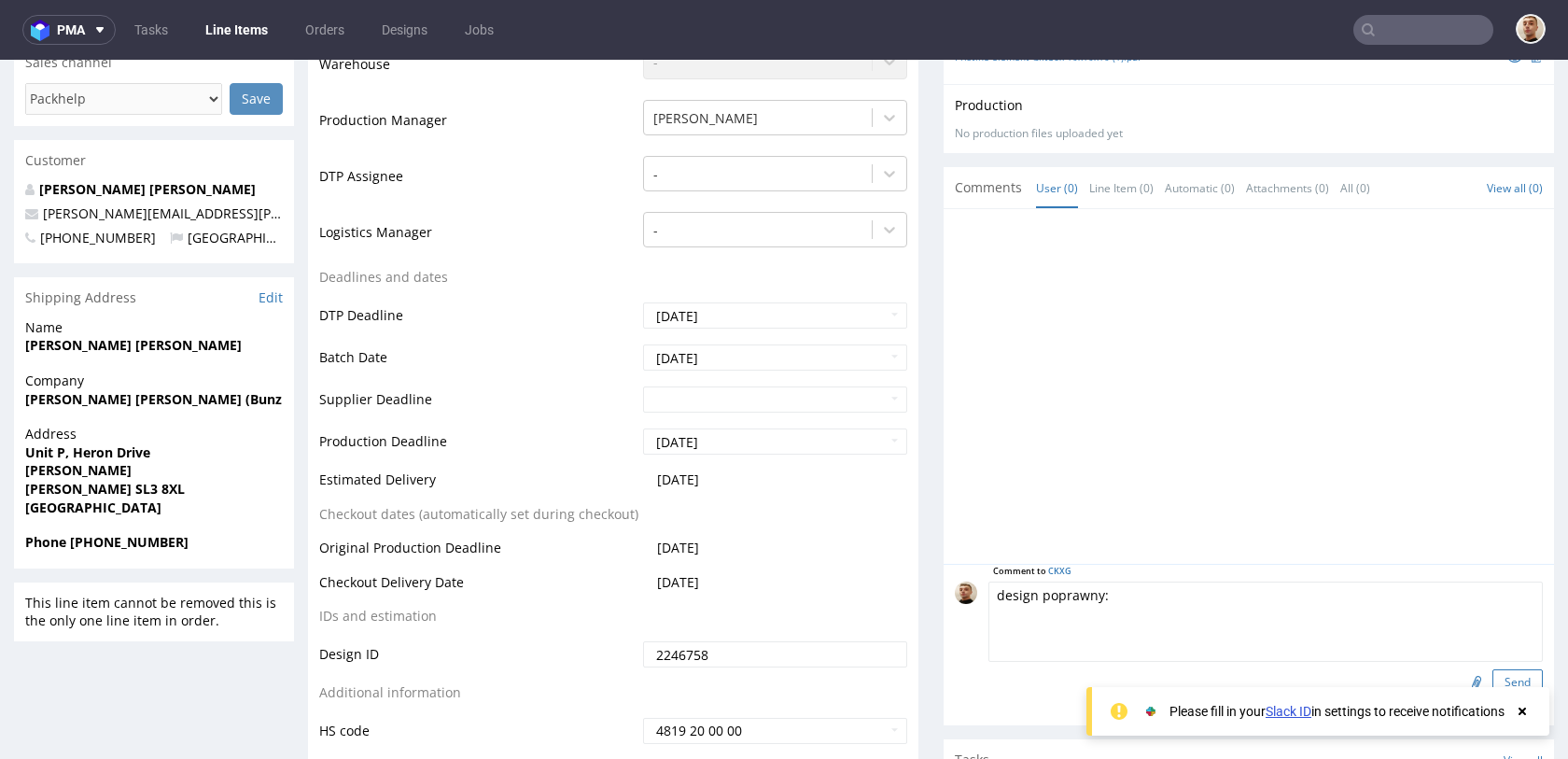
click at [1512, 680] on button "Send" at bounding box center [1517, 682] width 50 height 27
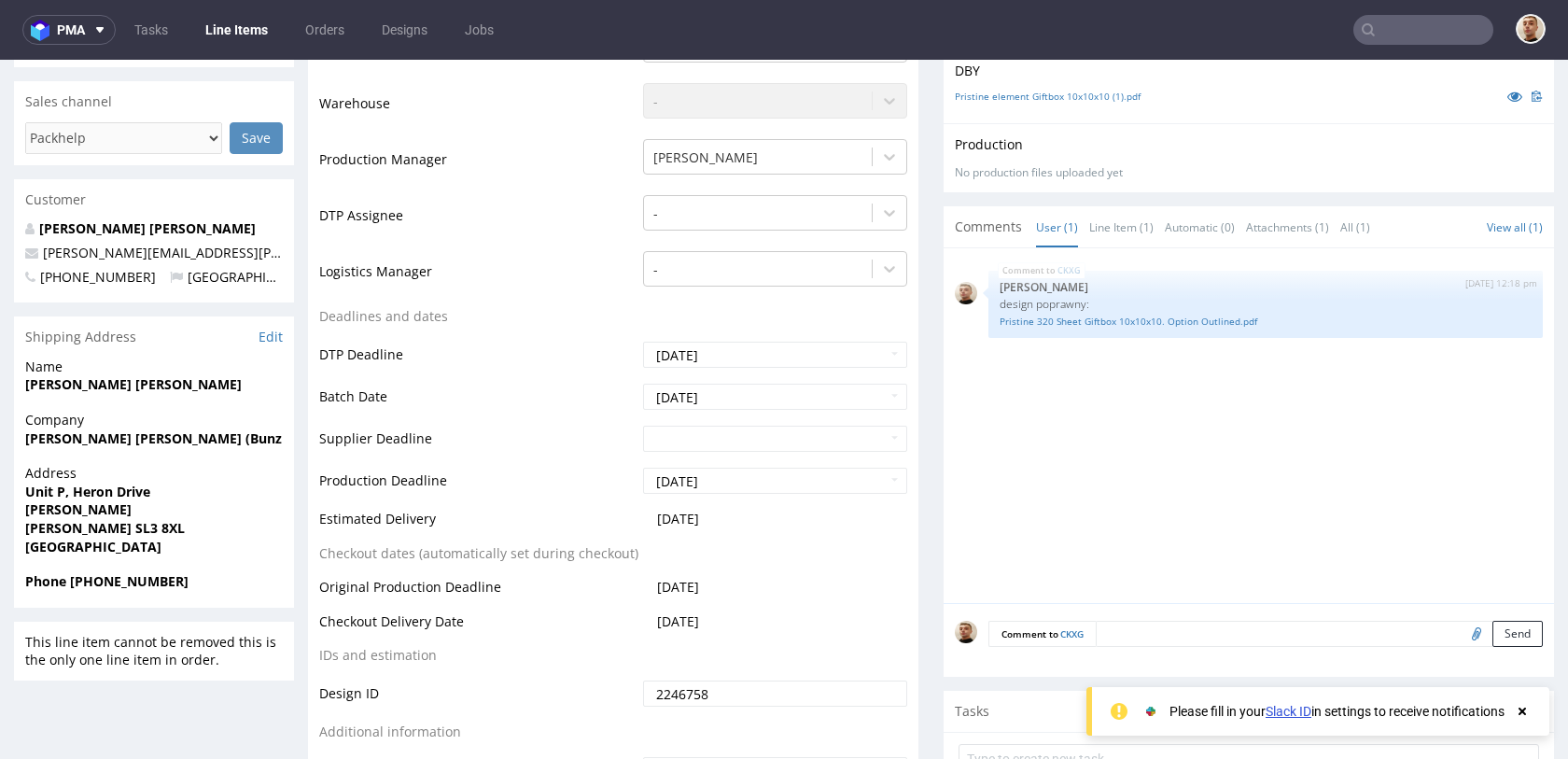
scroll to position [539, 0]
click at [1110, 629] on textarea at bounding box center [1318, 633] width 447 height 27
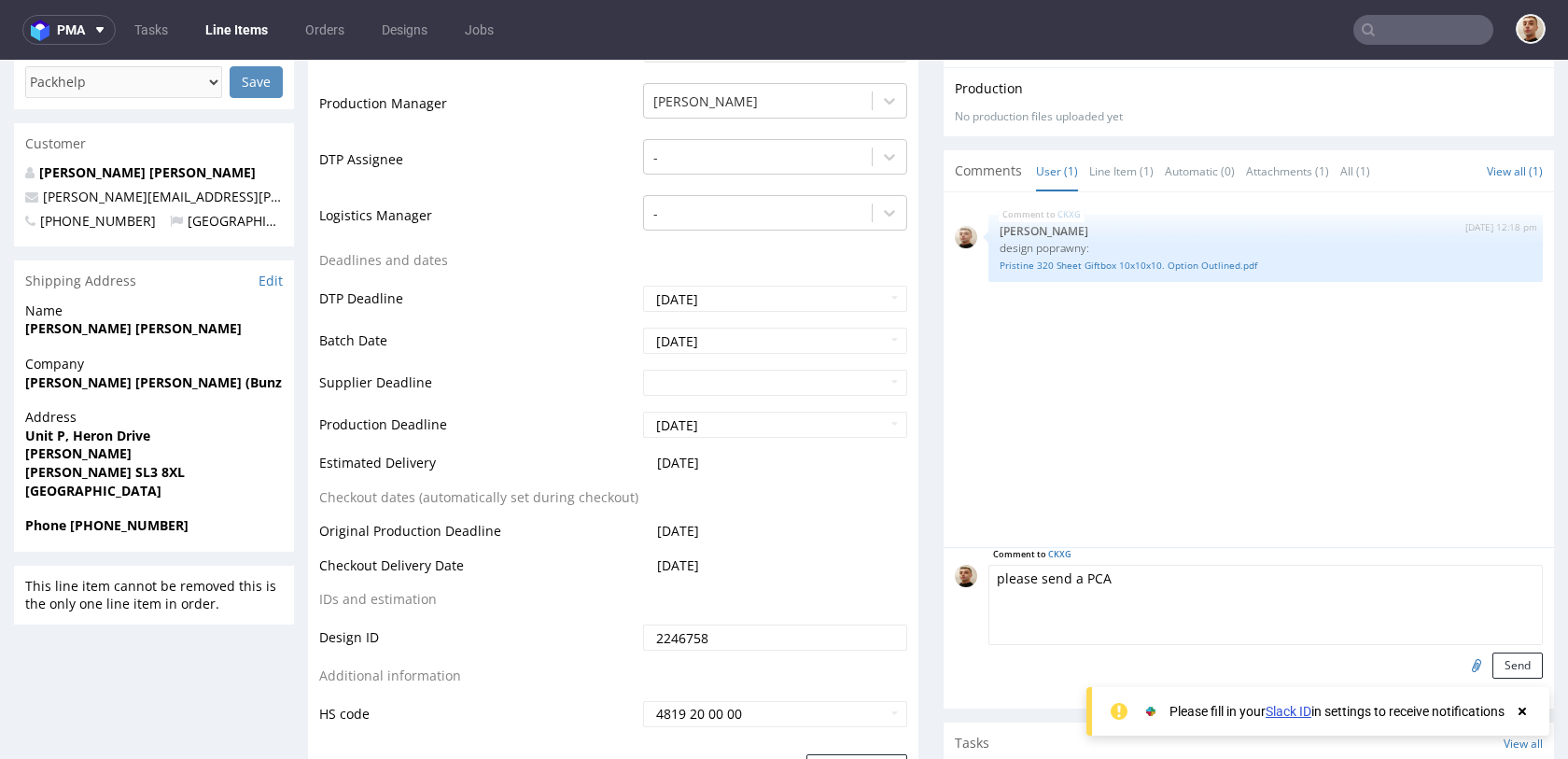
scroll to position [641, 0]
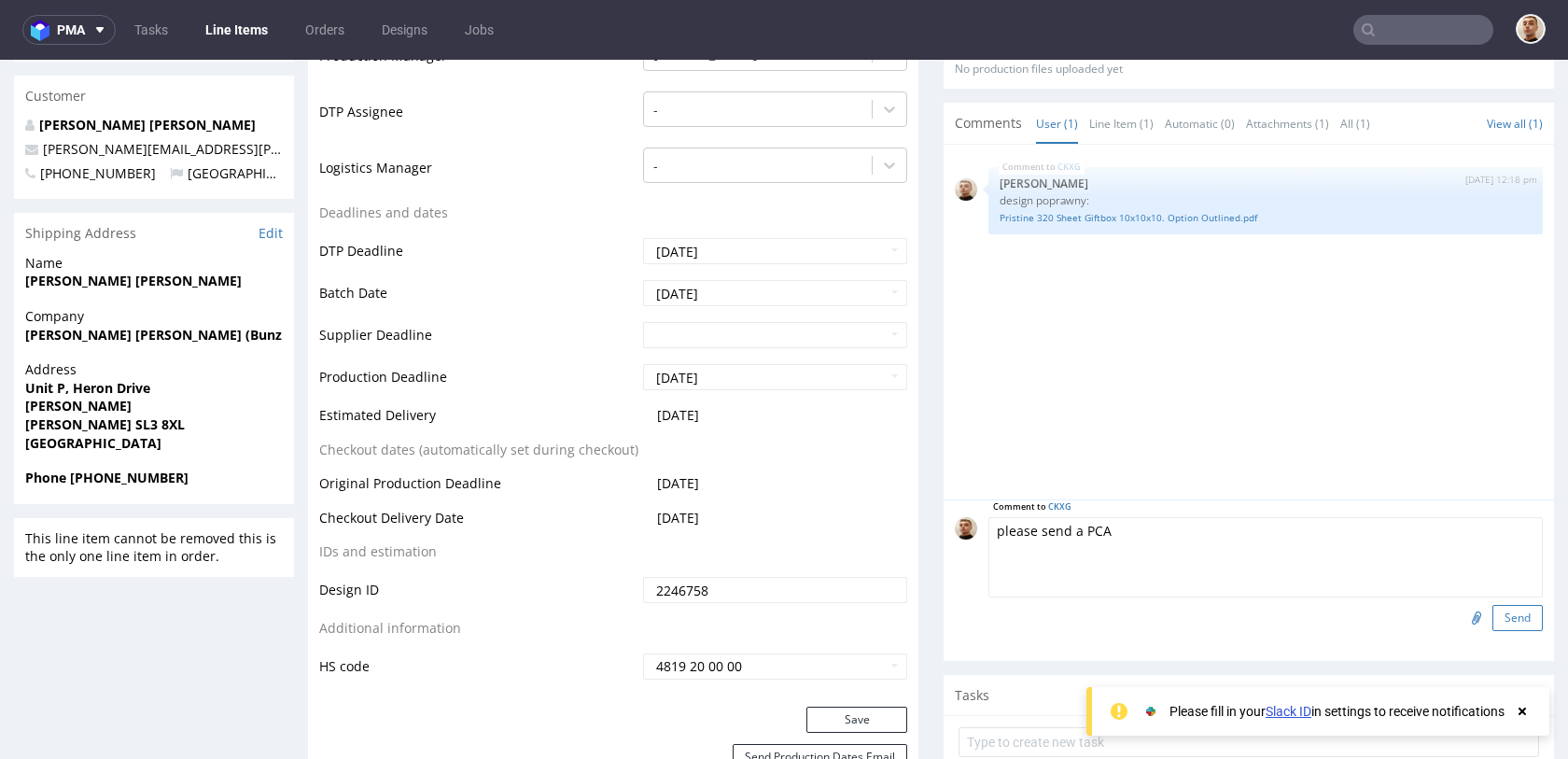
type textarea "please send a PCA"
click at [1496, 622] on button "Send" at bounding box center [1517, 618] width 50 height 27
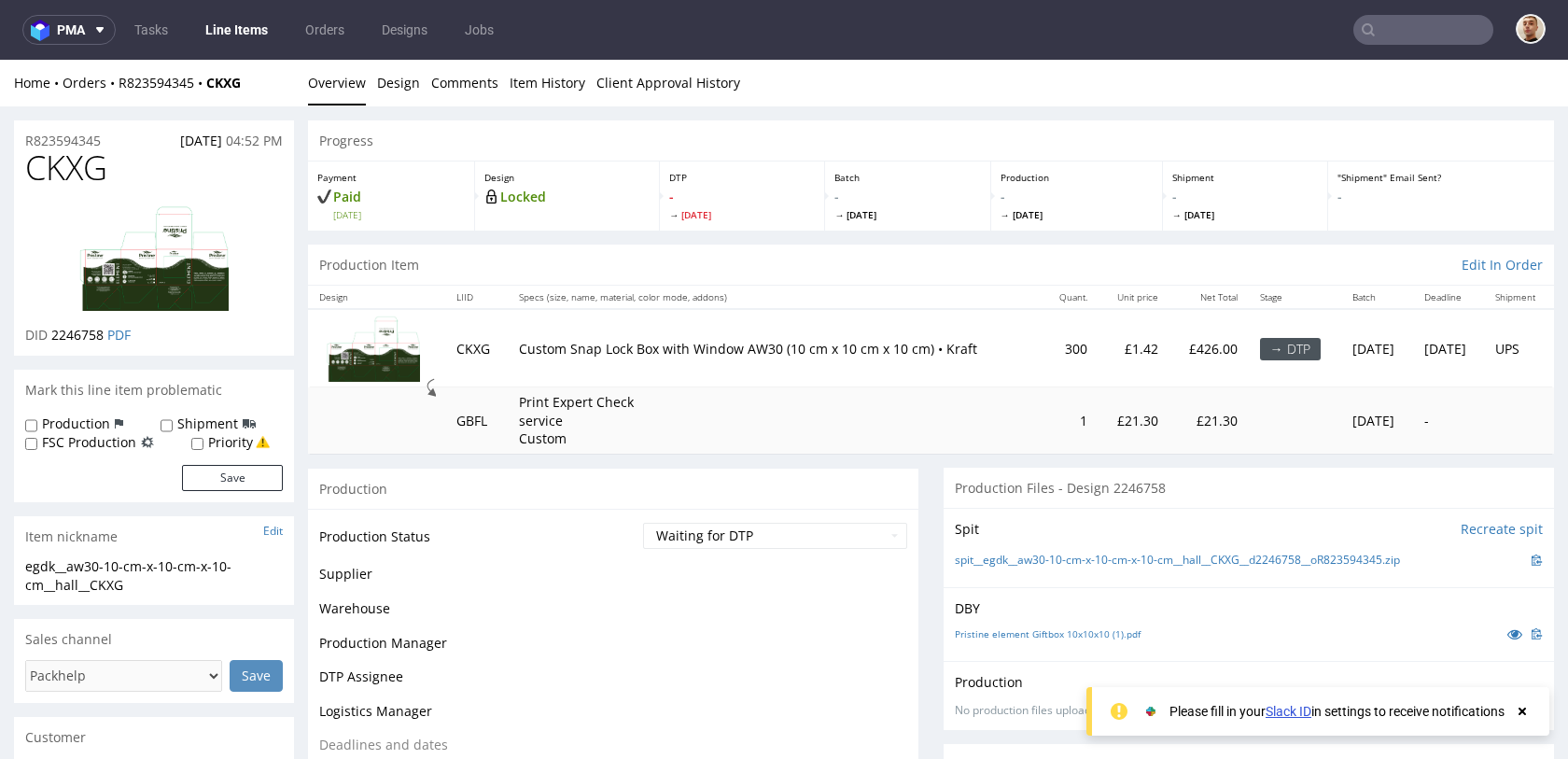
scroll to position [0, 0]
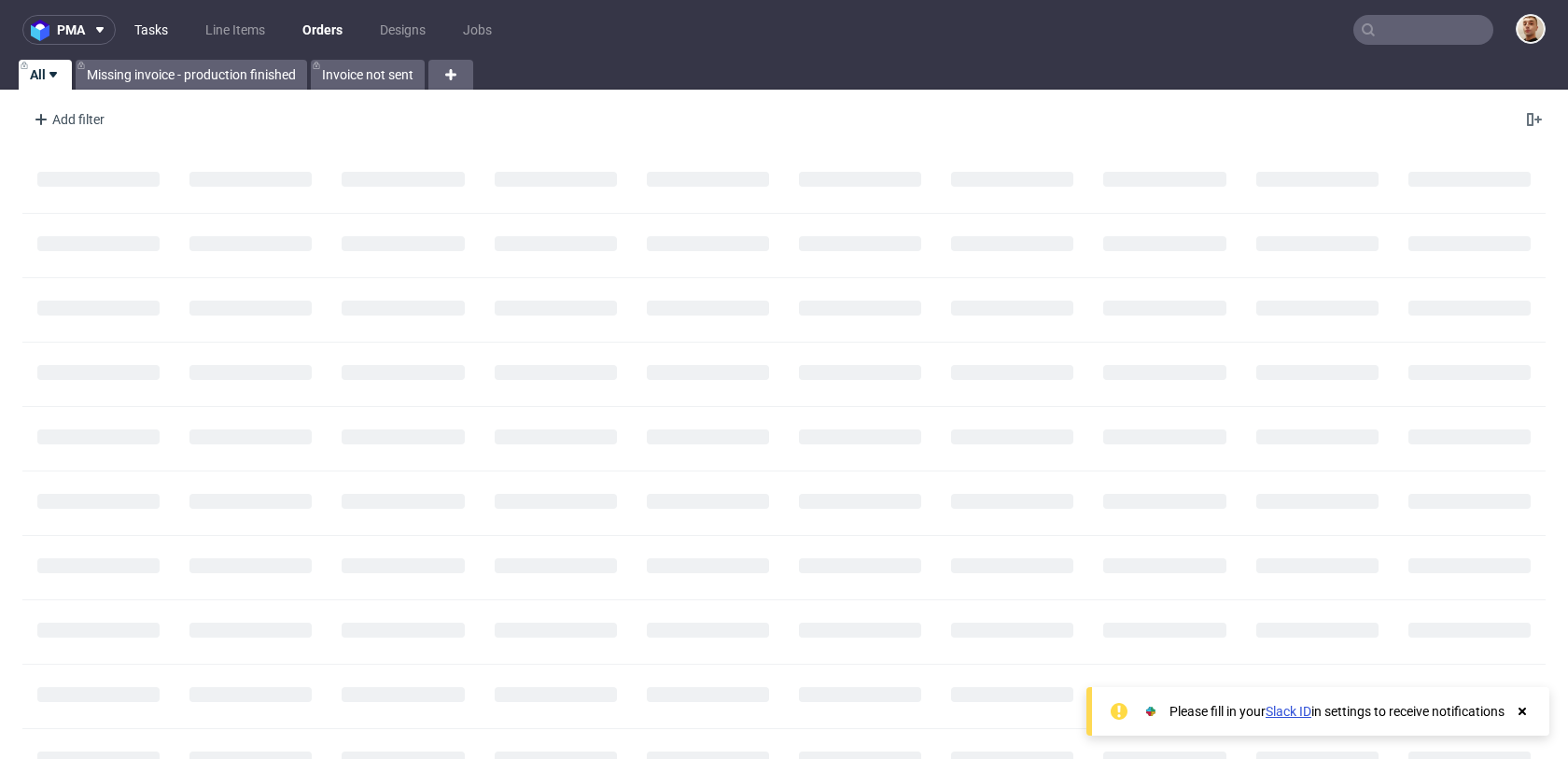
click at [138, 34] on link "Tasks" at bounding box center [151, 29] width 56 height 29
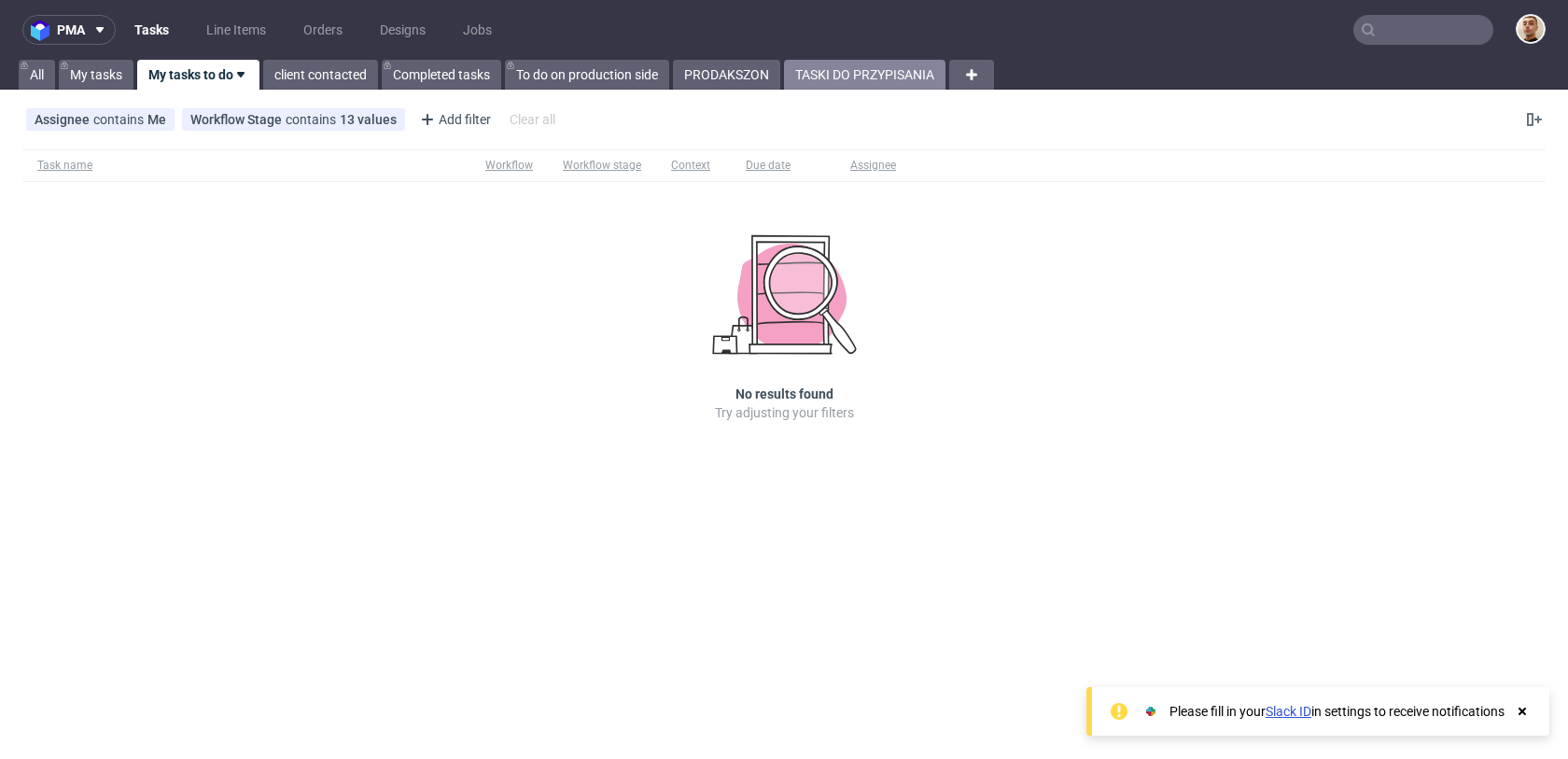
click at [823, 64] on link "TASKI DO PRZYPISANIA" at bounding box center [864, 74] width 161 height 29
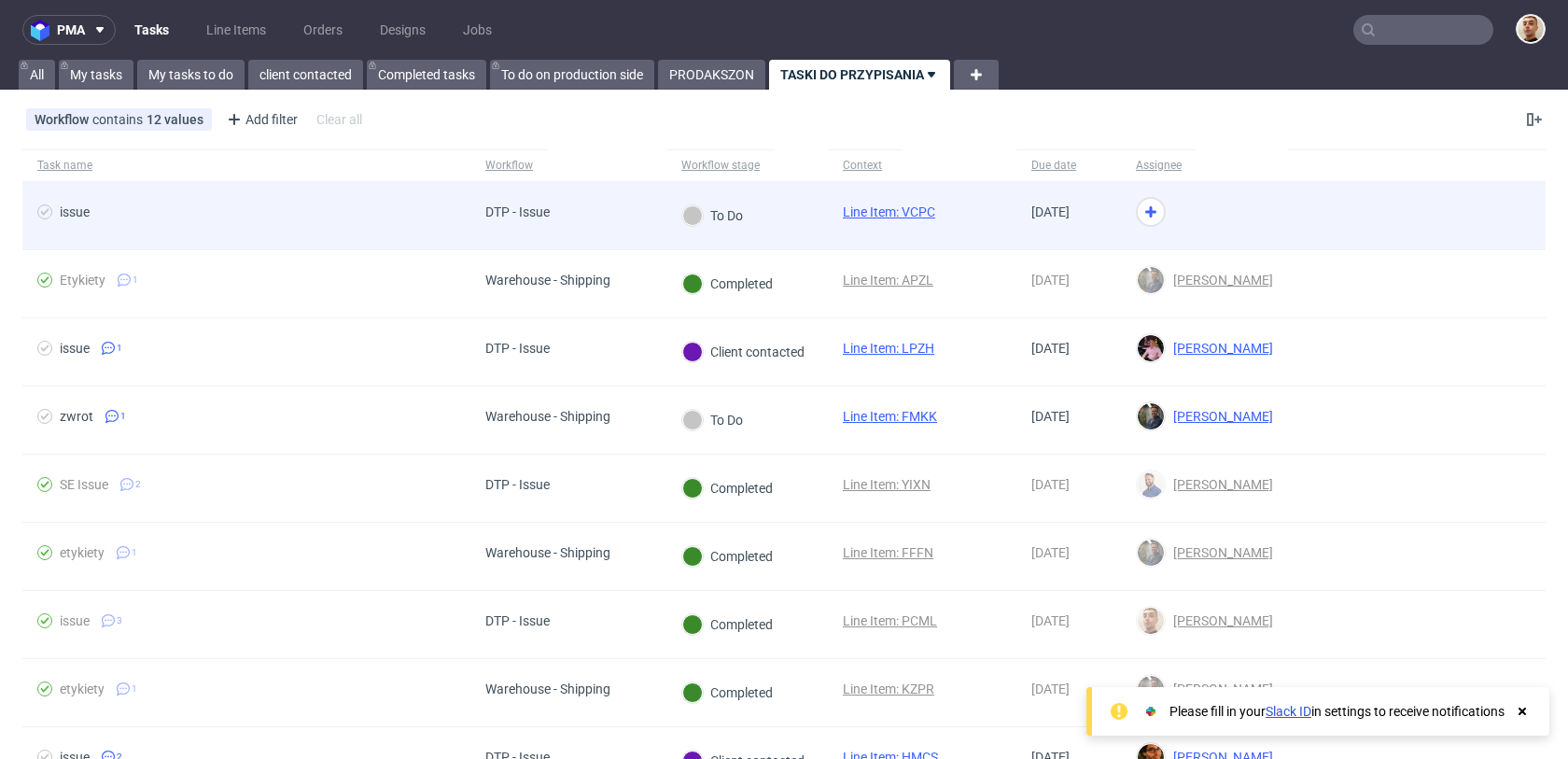
click at [647, 193] on div "DTP - Issue" at bounding box center [568, 217] width 196 height 68
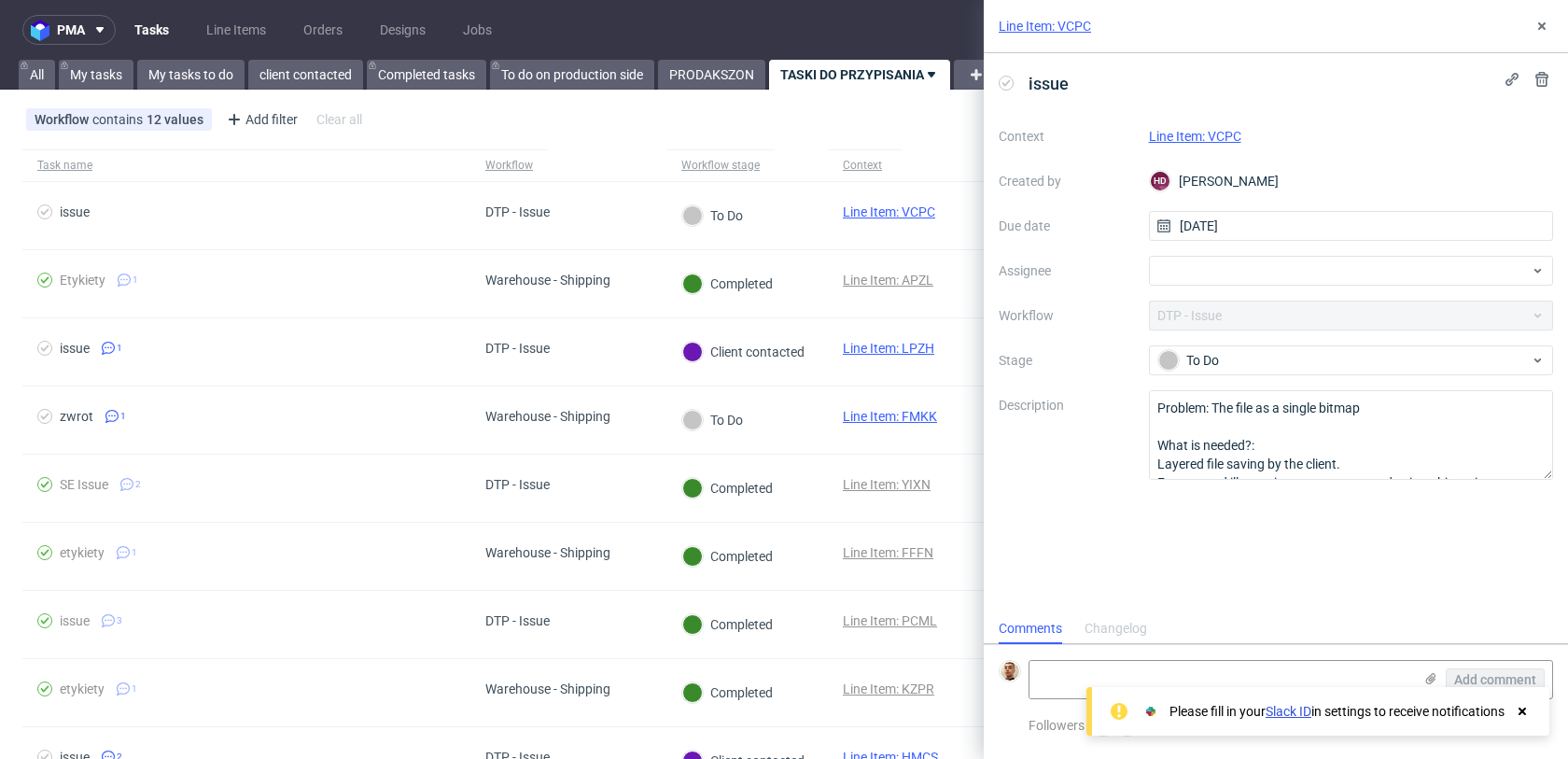
scroll to position [15, 0]
click at [1186, 131] on link "Line Item: VCPC" at bounding box center [1194, 137] width 92 height 15
click at [1229, 276] on div at bounding box center [1351, 270] width 405 height 29
type input "matt"
click at [1233, 302] on span "[PERSON_NAME]" at bounding box center [1239, 312] width 100 height 19
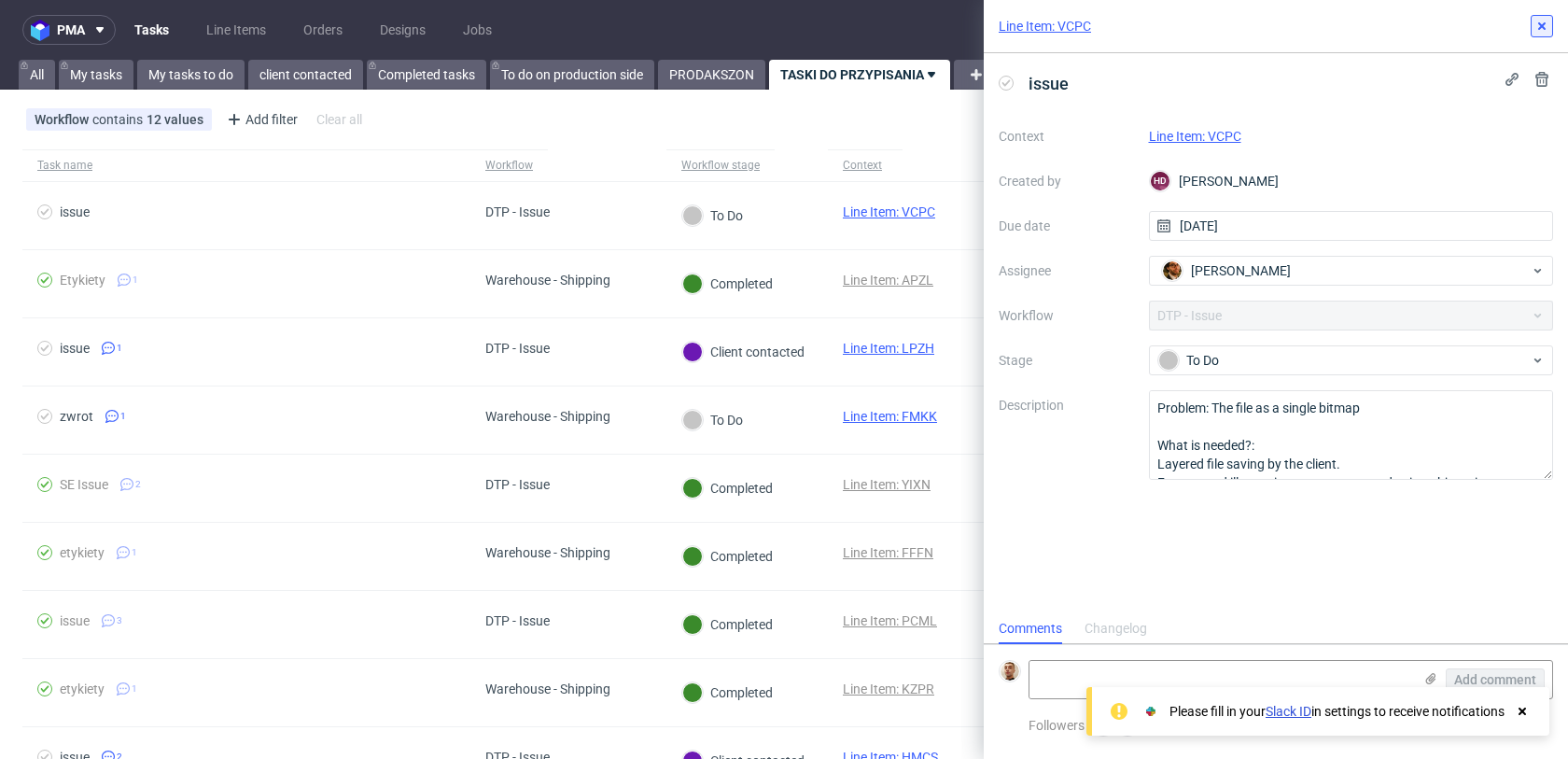
click at [1532, 26] on button at bounding box center [1541, 27] width 23 height 23
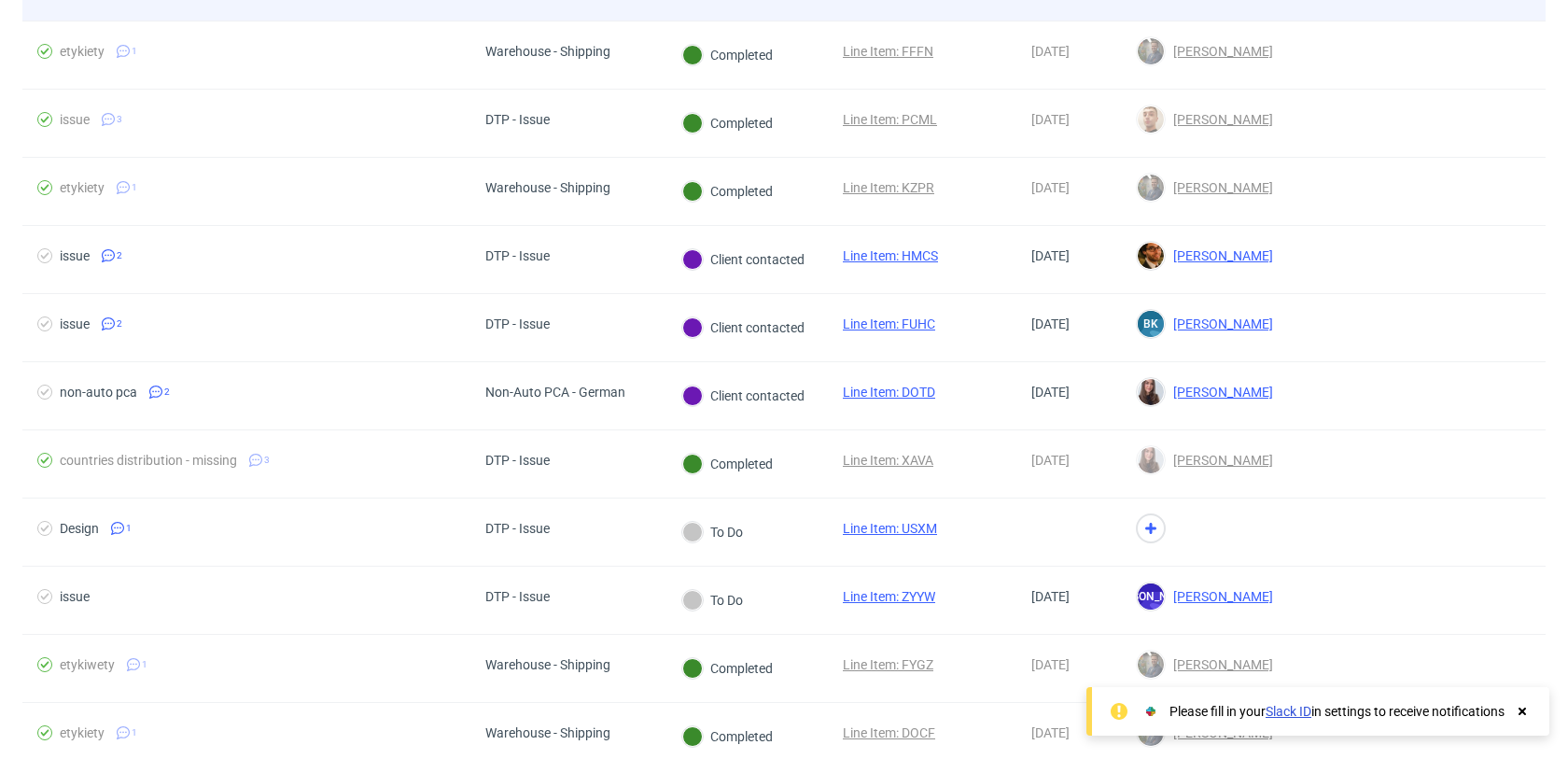
scroll to position [505, 0]
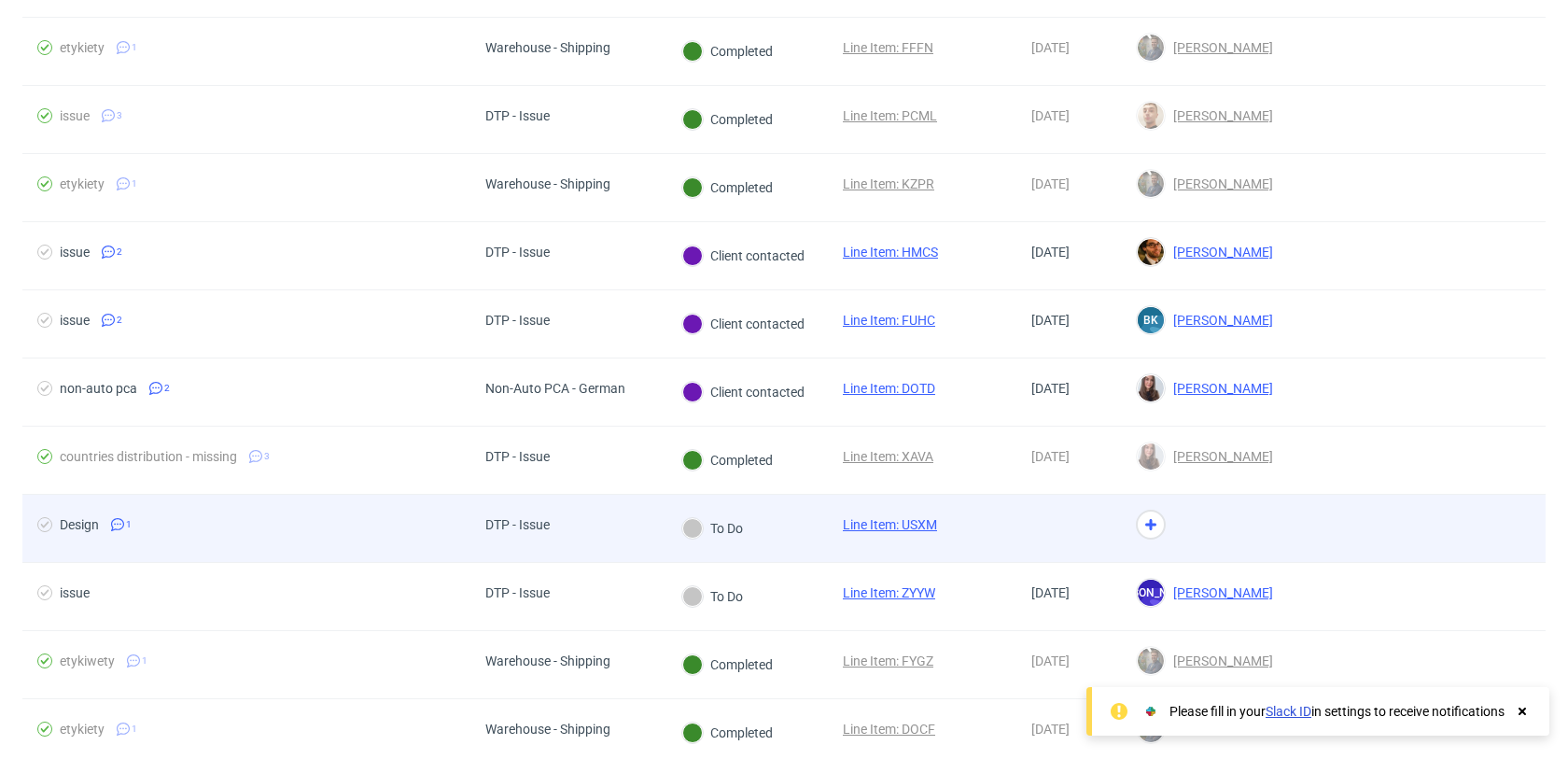
click at [781, 541] on div "To Do" at bounding box center [746, 529] width 161 height 68
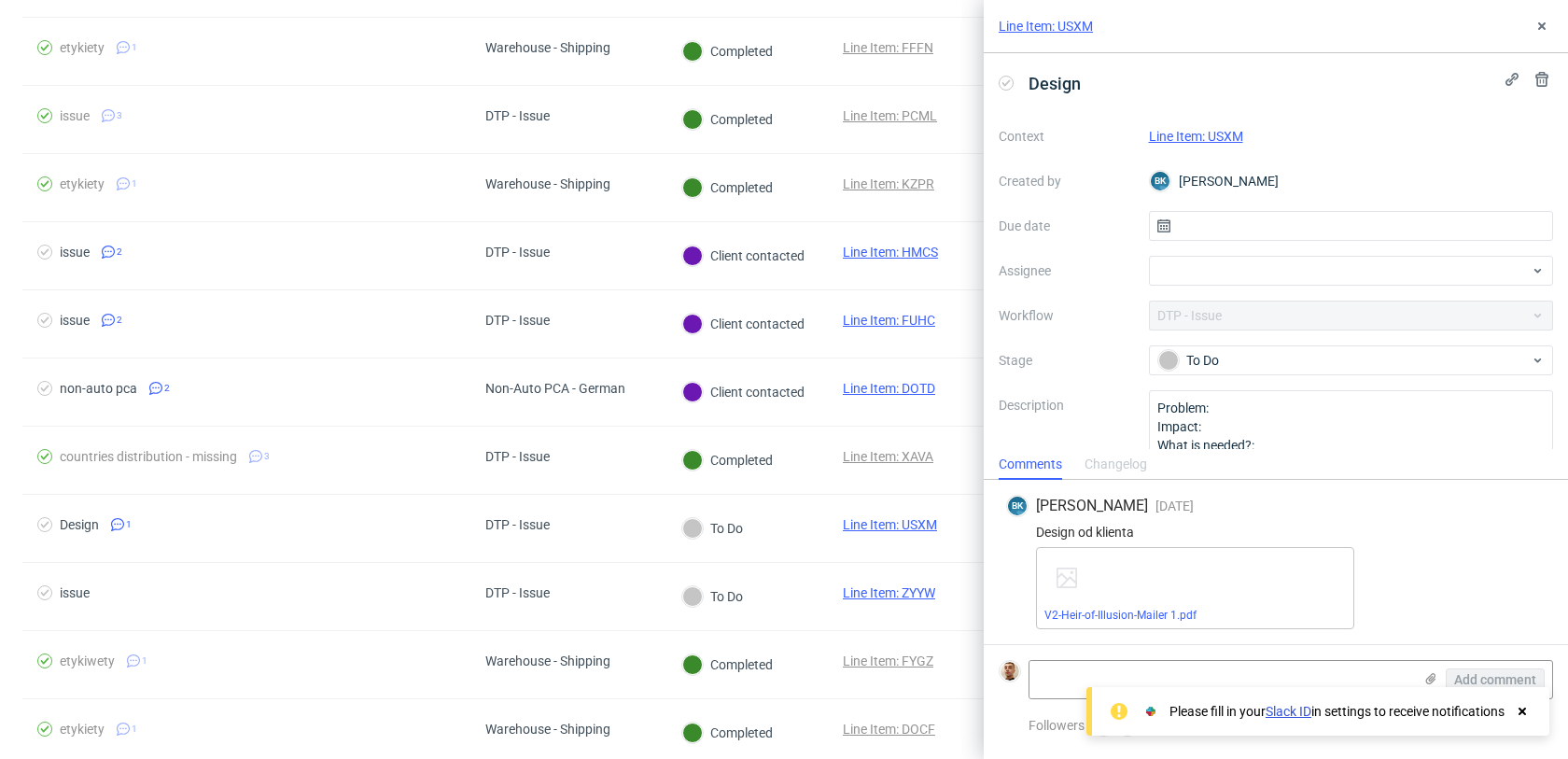
click at [1237, 129] on link "Line Item: USXM" at bounding box center [1195, 137] width 94 height 15
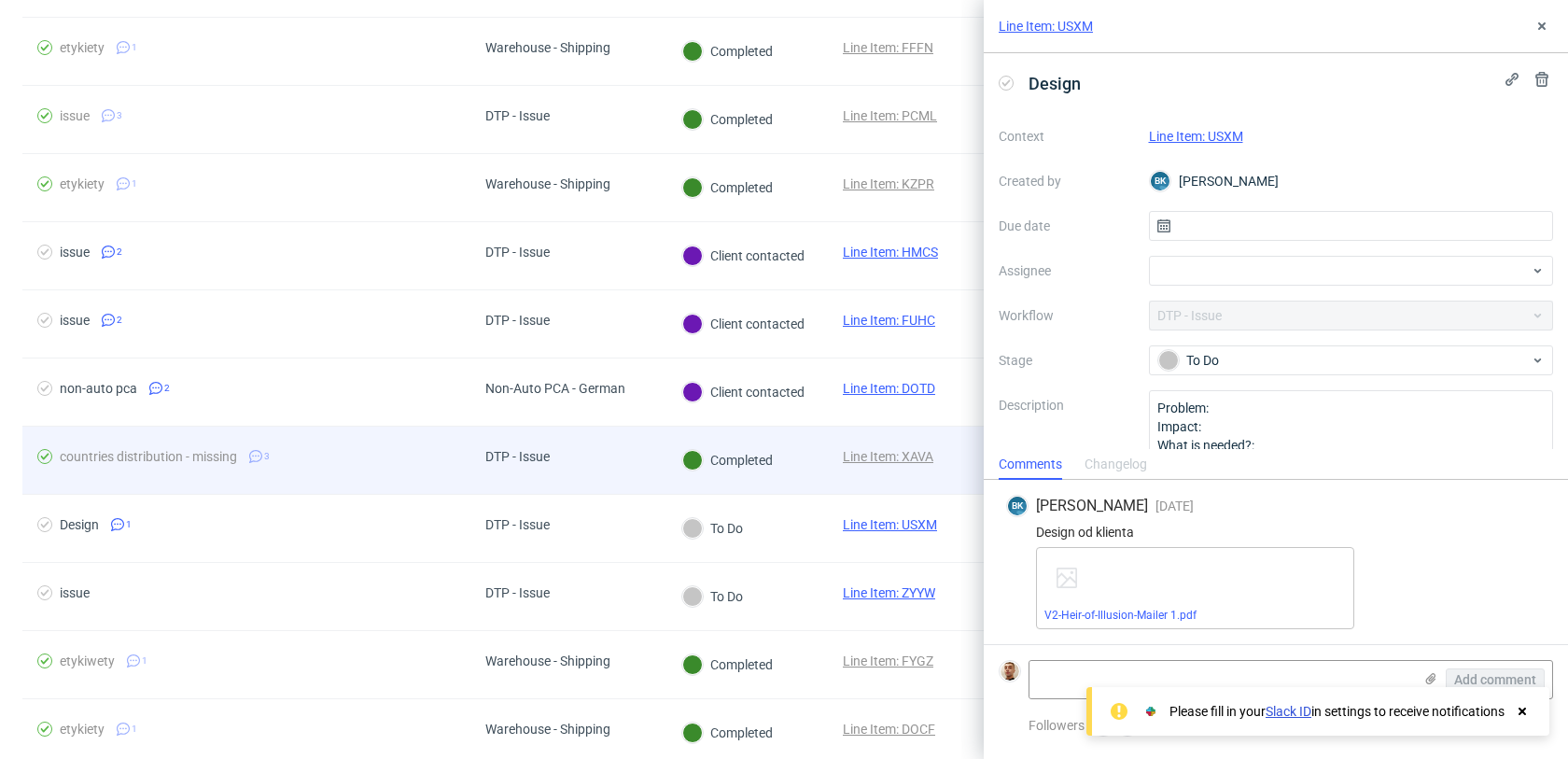
scroll to position [760, 0]
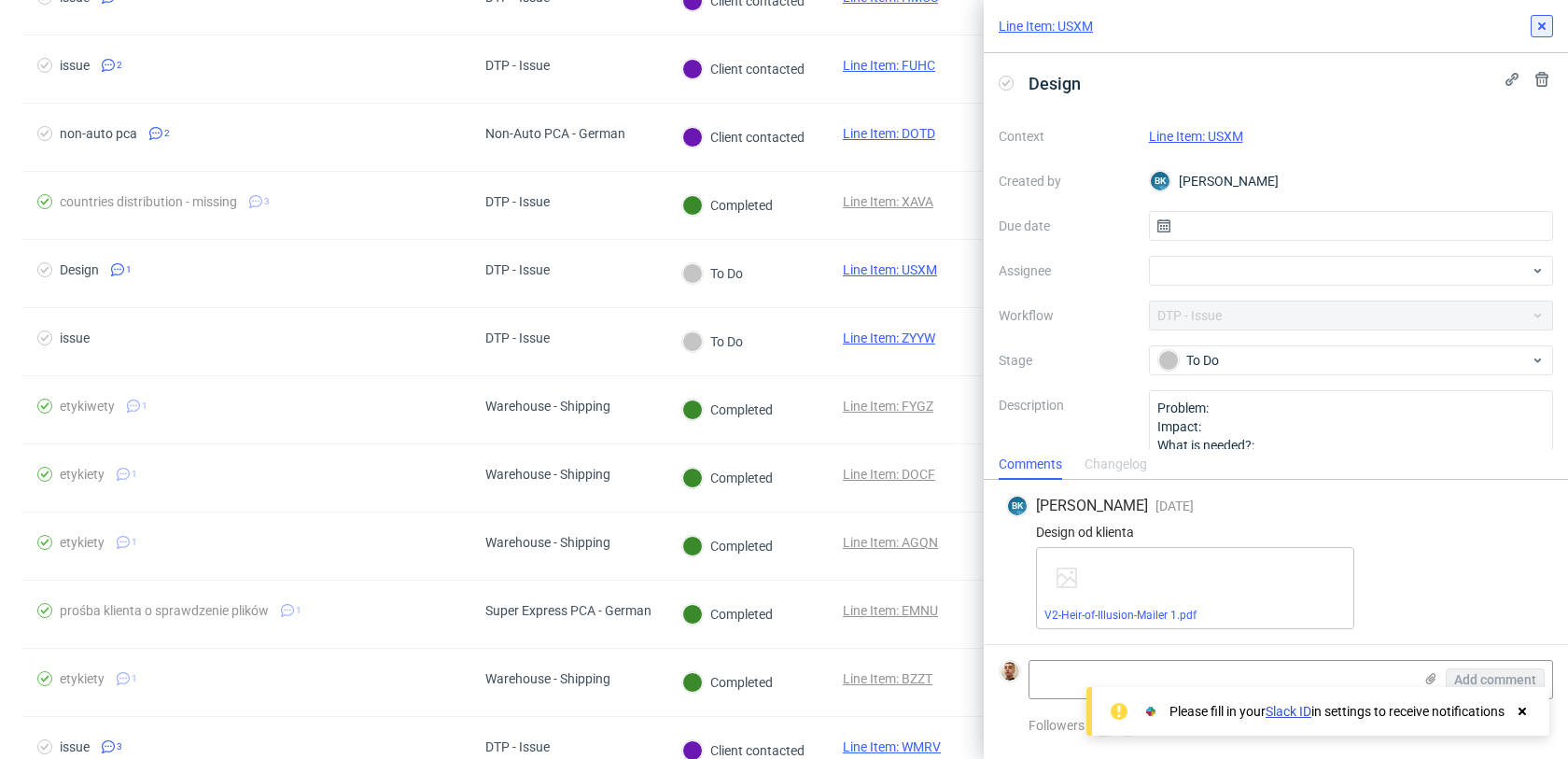
click at [1539, 28] on use at bounding box center [1541, 27] width 8 height 8
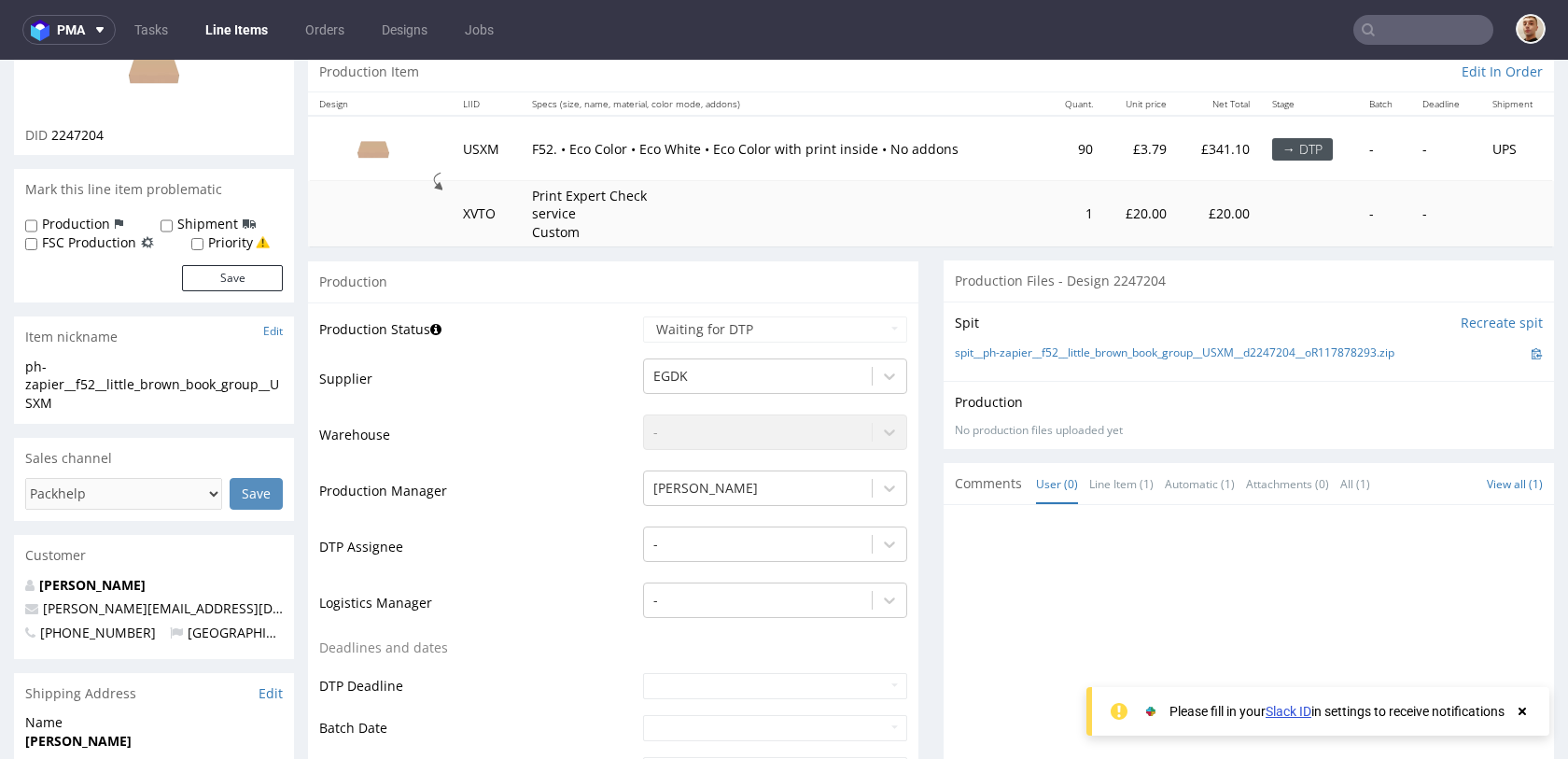
scroll to position [189, 0]
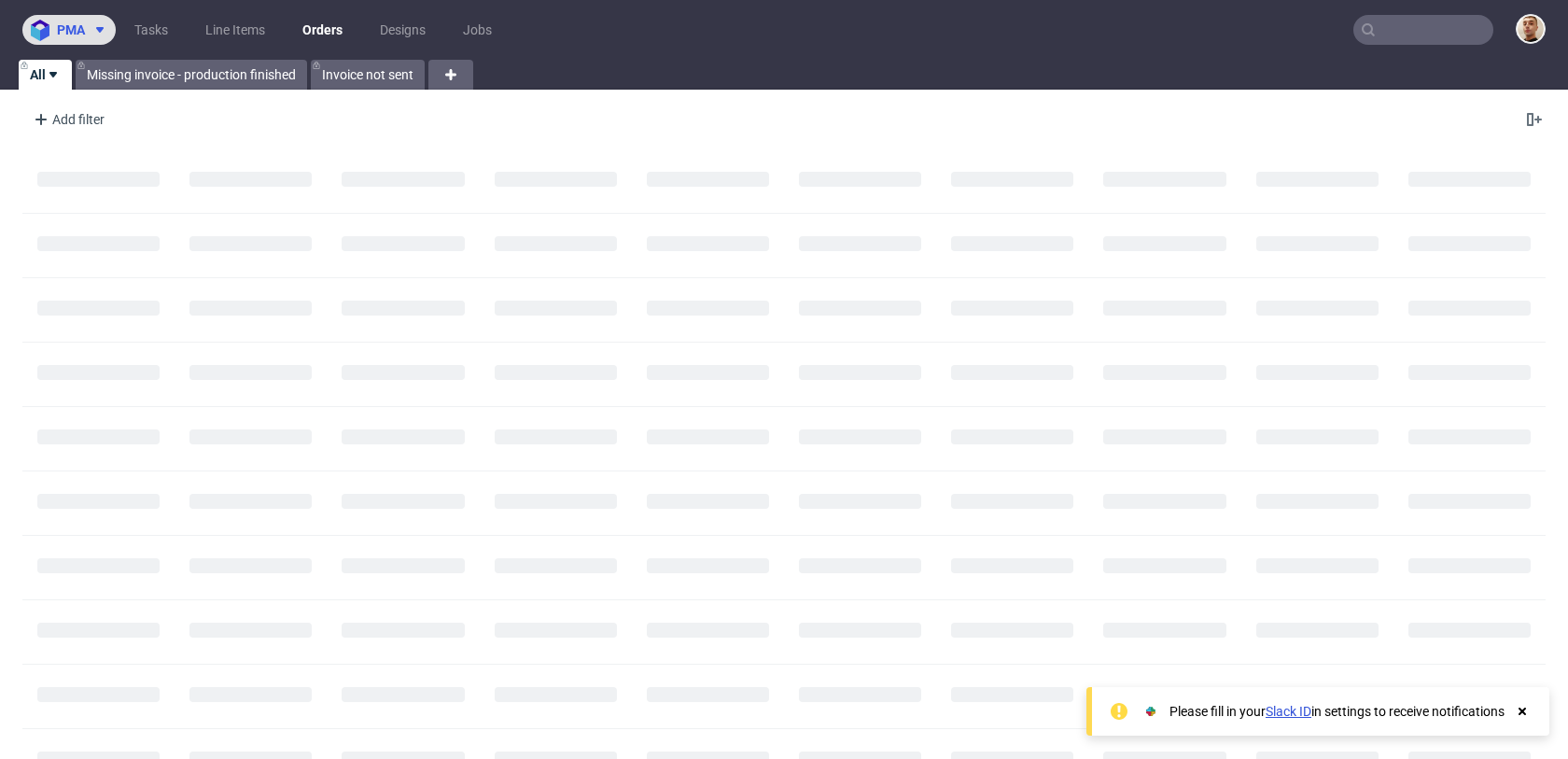
click at [82, 34] on span "pma" at bounding box center [70, 30] width 28 height 13
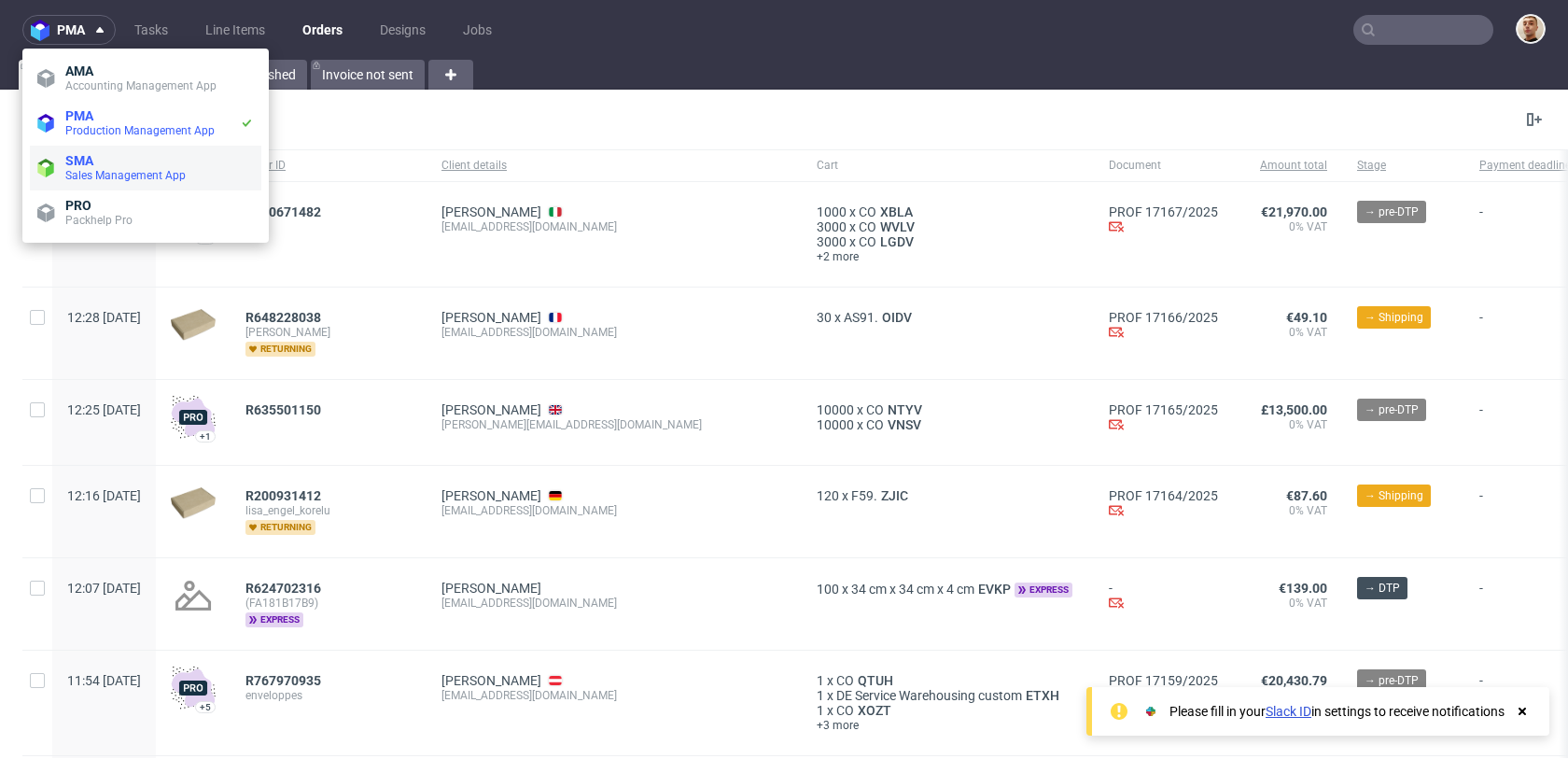
click at [107, 157] on span "SMA" at bounding box center [160, 161] width 188 height 15
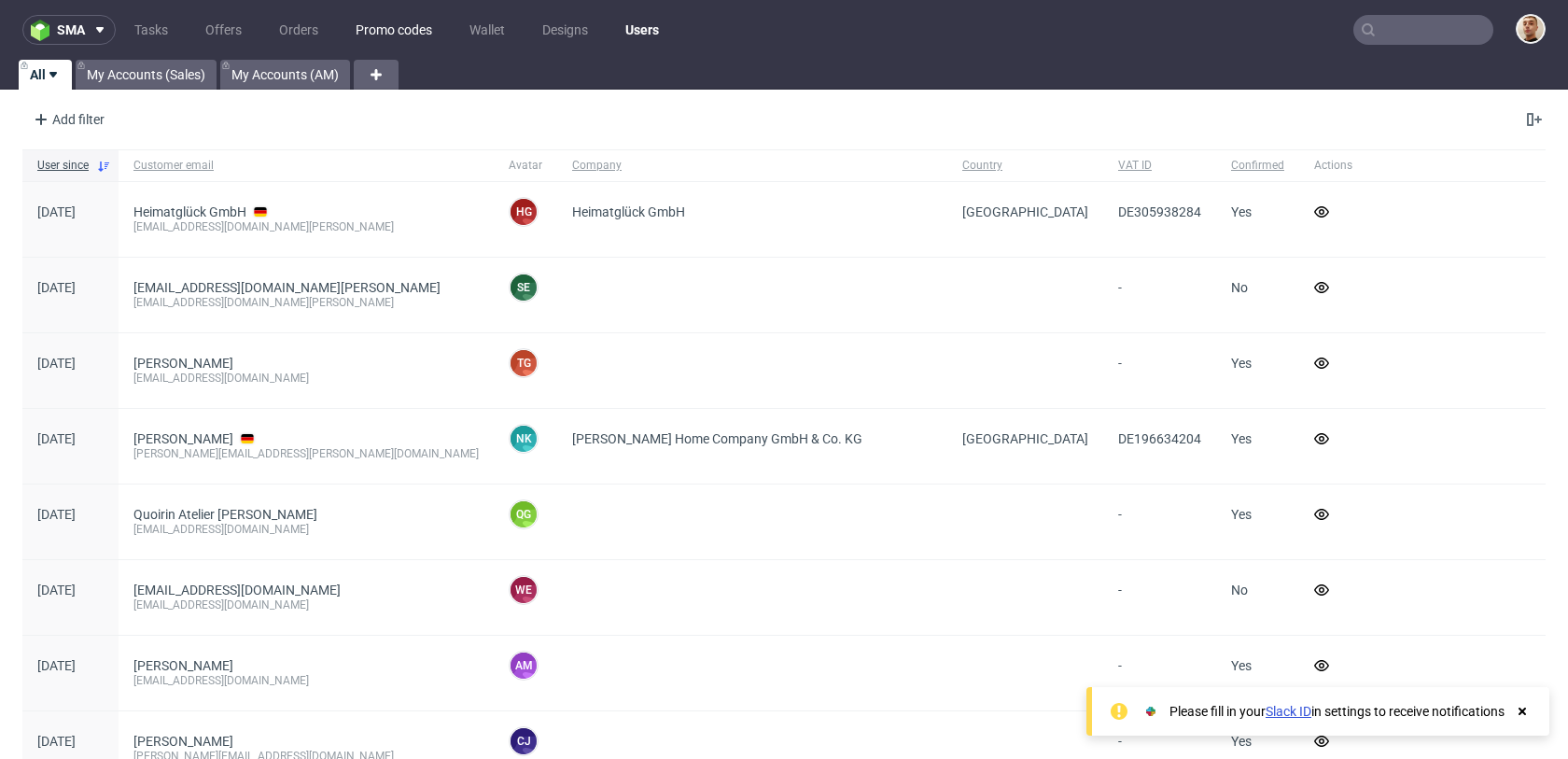
click at [411, 28] on link "Promo codes" at bounding box center [394, 29] width 99 height 29
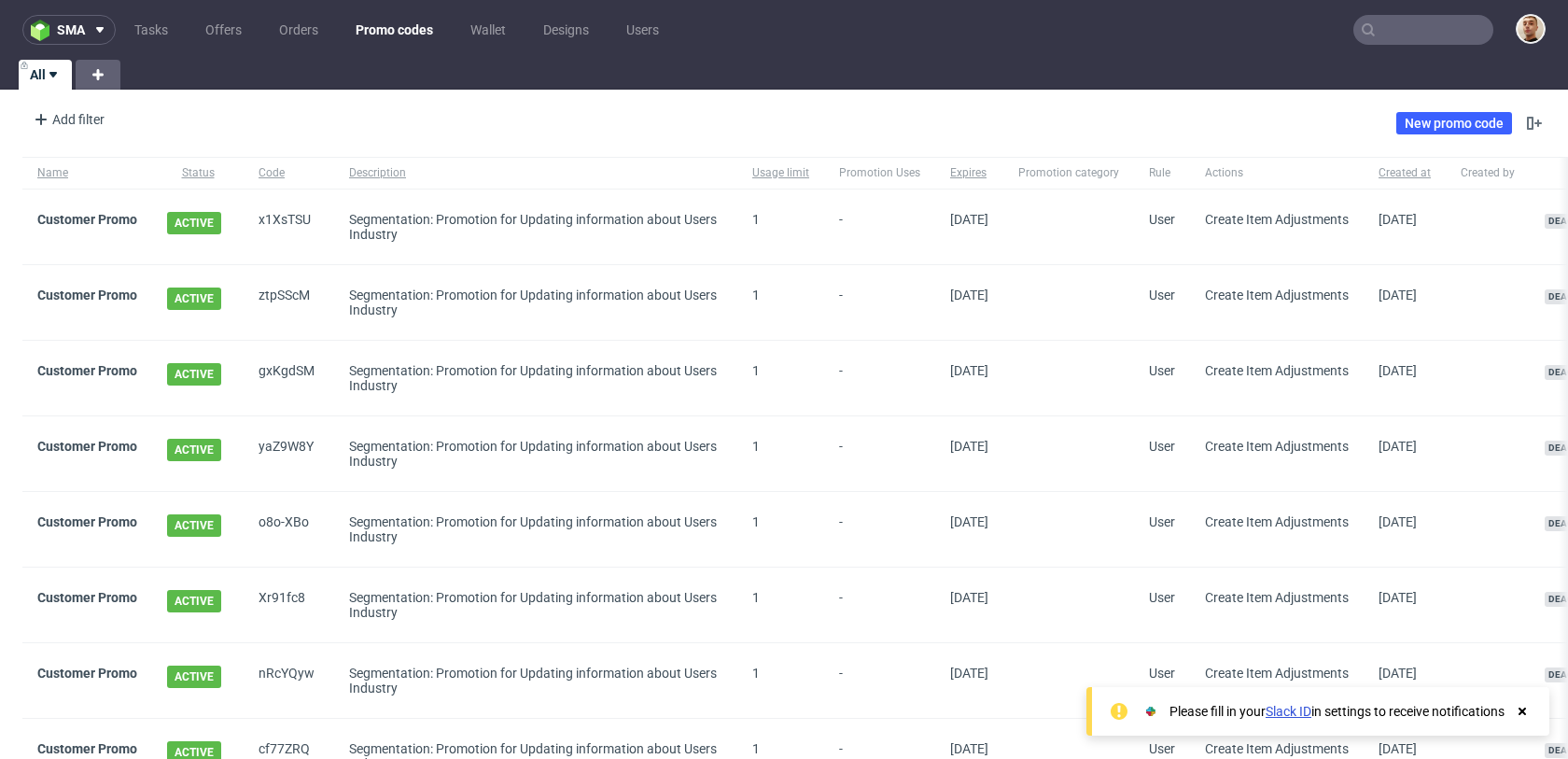
click at [1434, 134] on div "New promo code" at bounding box center [1470, 123] width 149 height 29
click at [1434, 130] on link "New promo code" at bounding box center [1454, 123] width 116 height 23
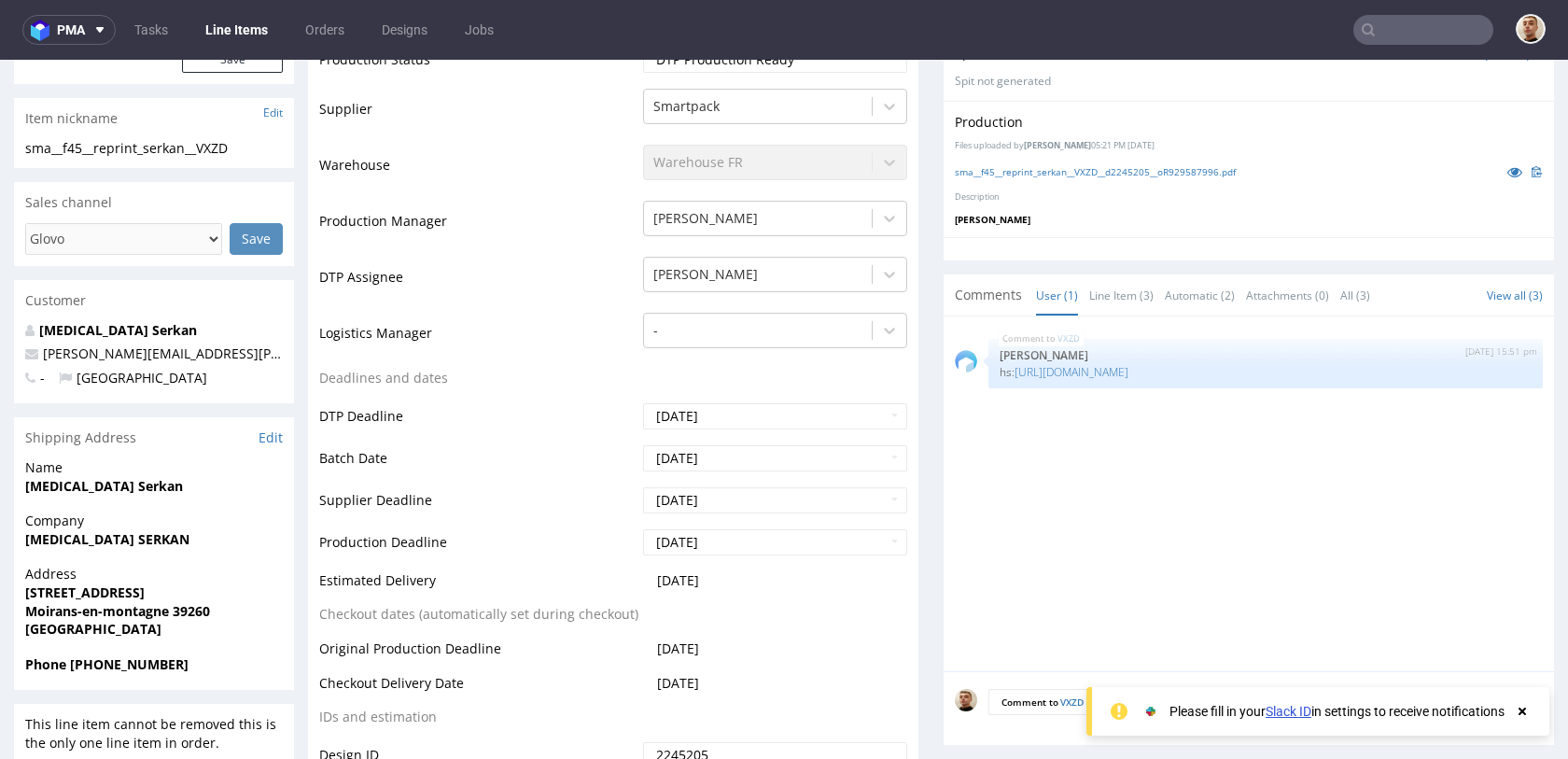
scroll to position [446, 0]
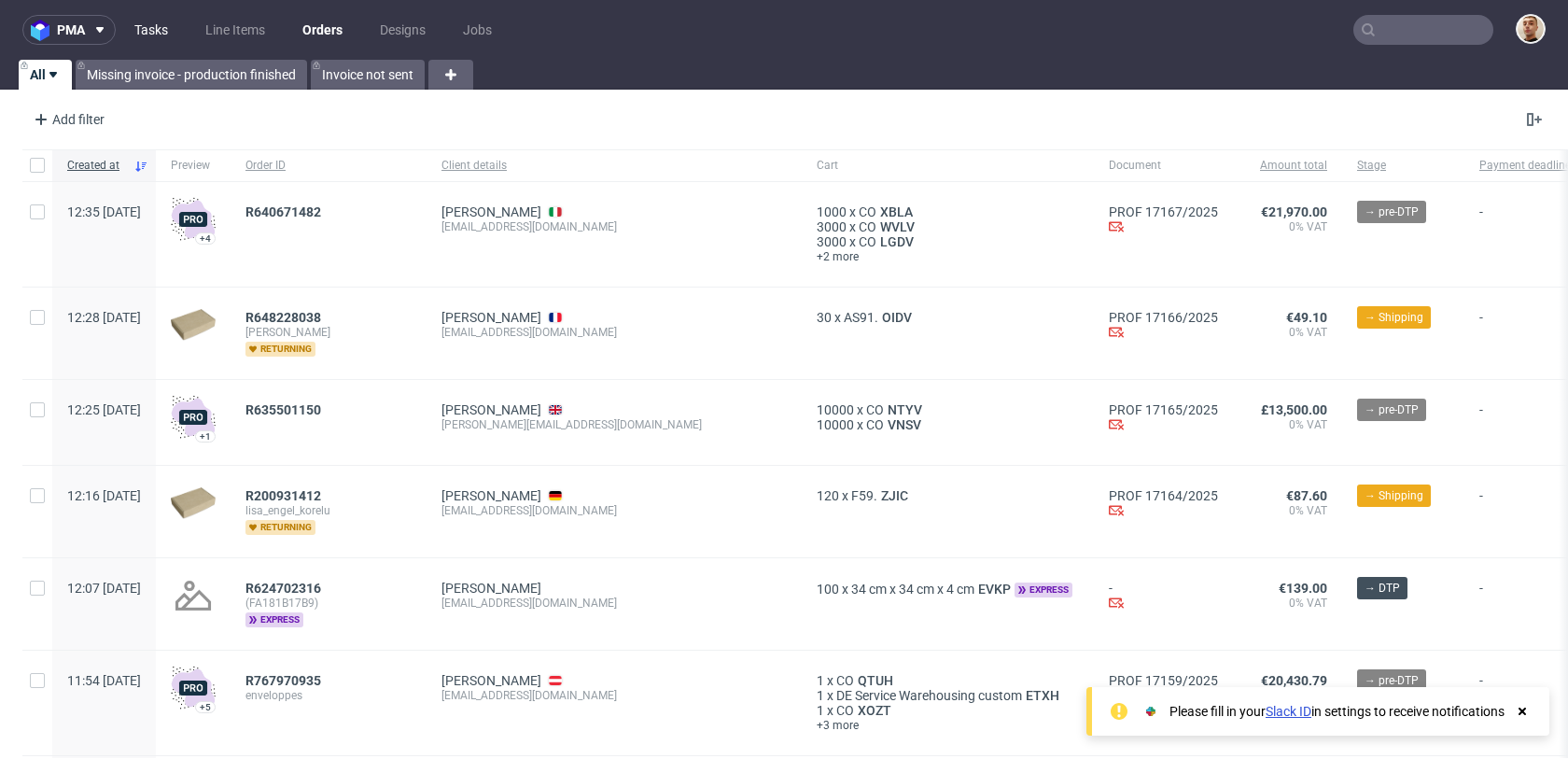
click at [169, 30] on link "Tasks" at bounding box center [151, 29] width 56 height 29
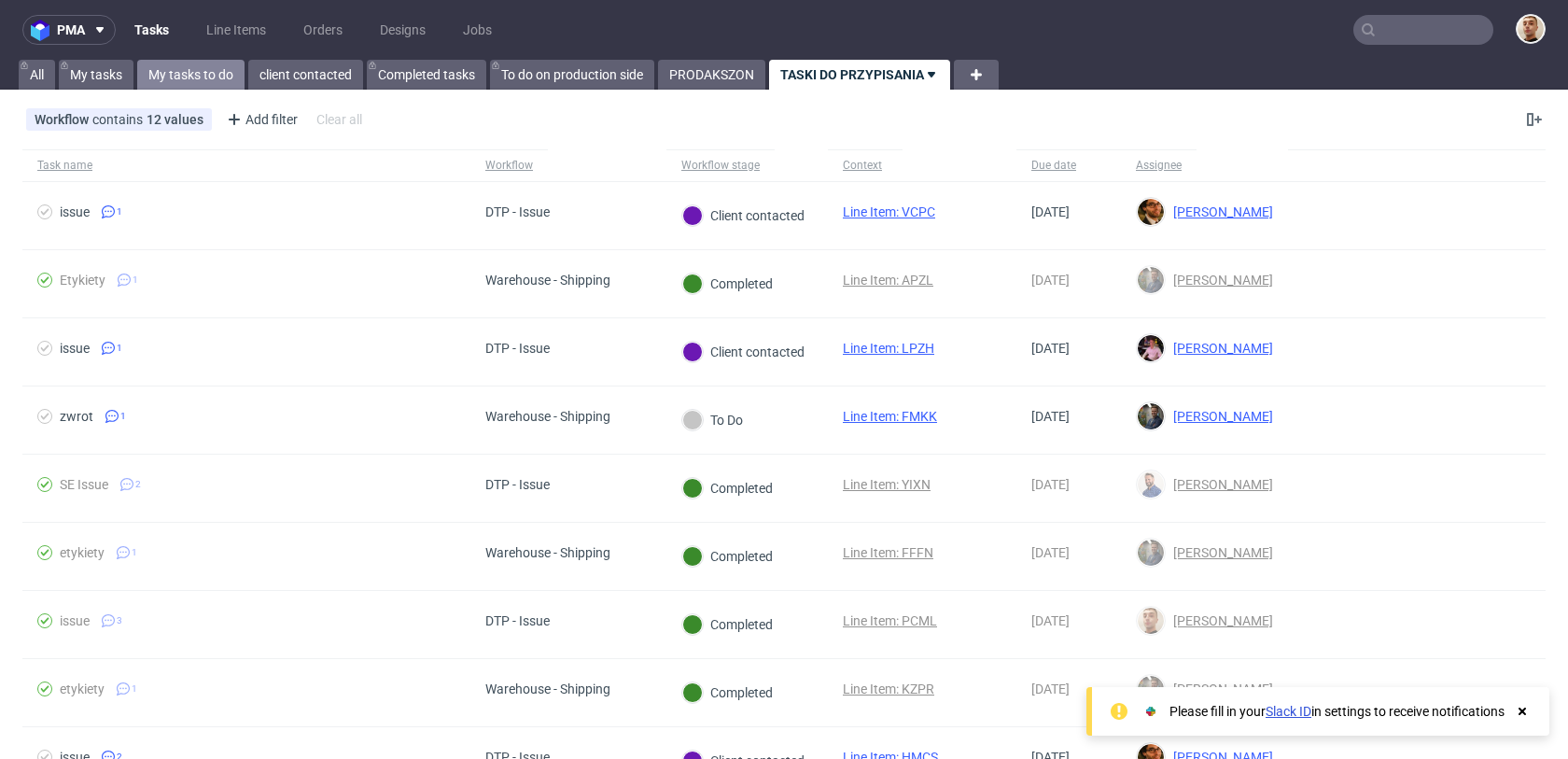
click at [205, 64] on link "My tasks to do" at bounding box center [190, 74] width 107 height 29
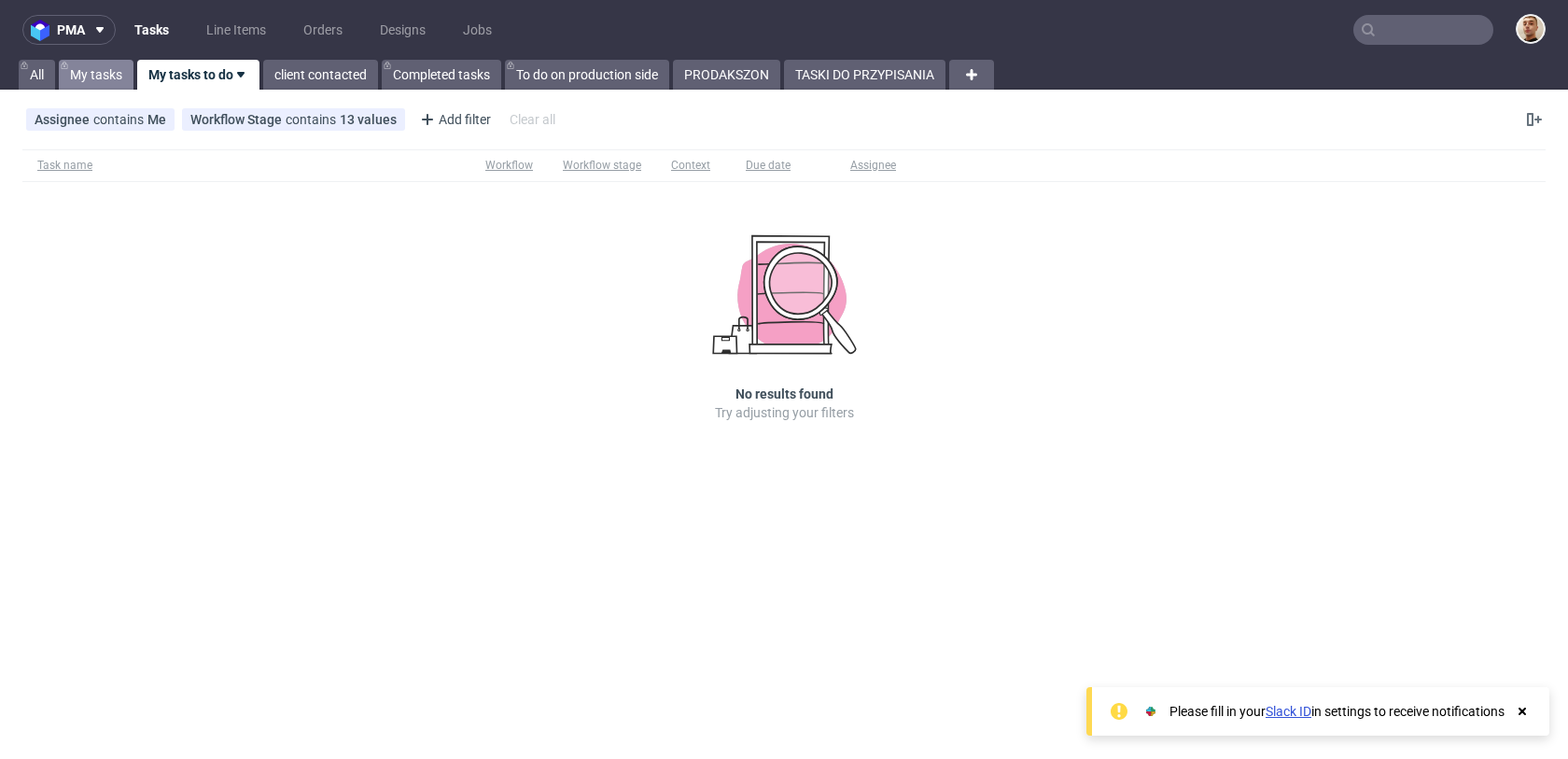
click at [124, 68] on link "My tasks" at bounding box center [96, 74] width 75 height 29
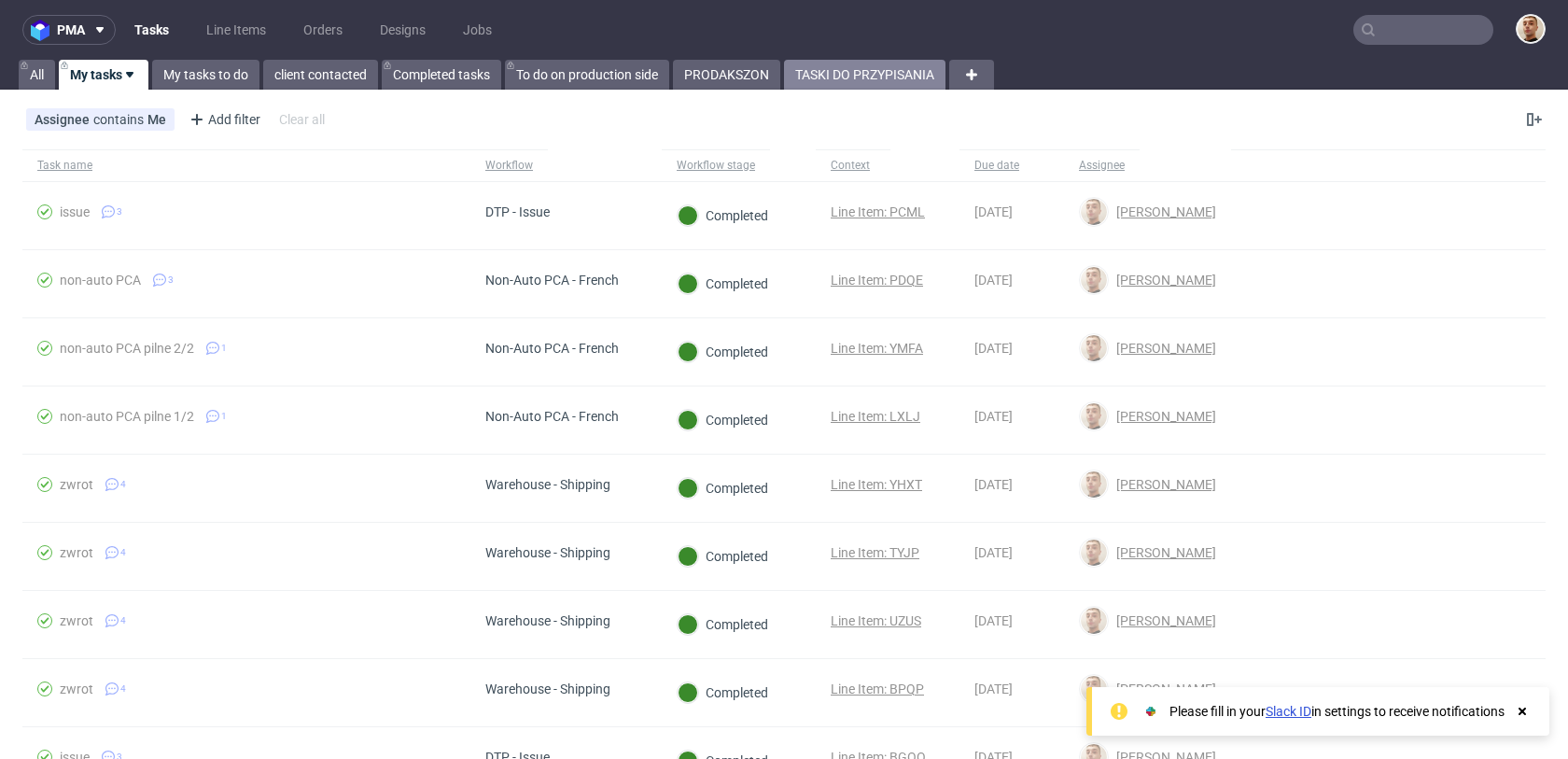
click at [842, 79] on link "TASKI DO PRZYPISANIA" at bounding box center [864, 74] width 161 height 29
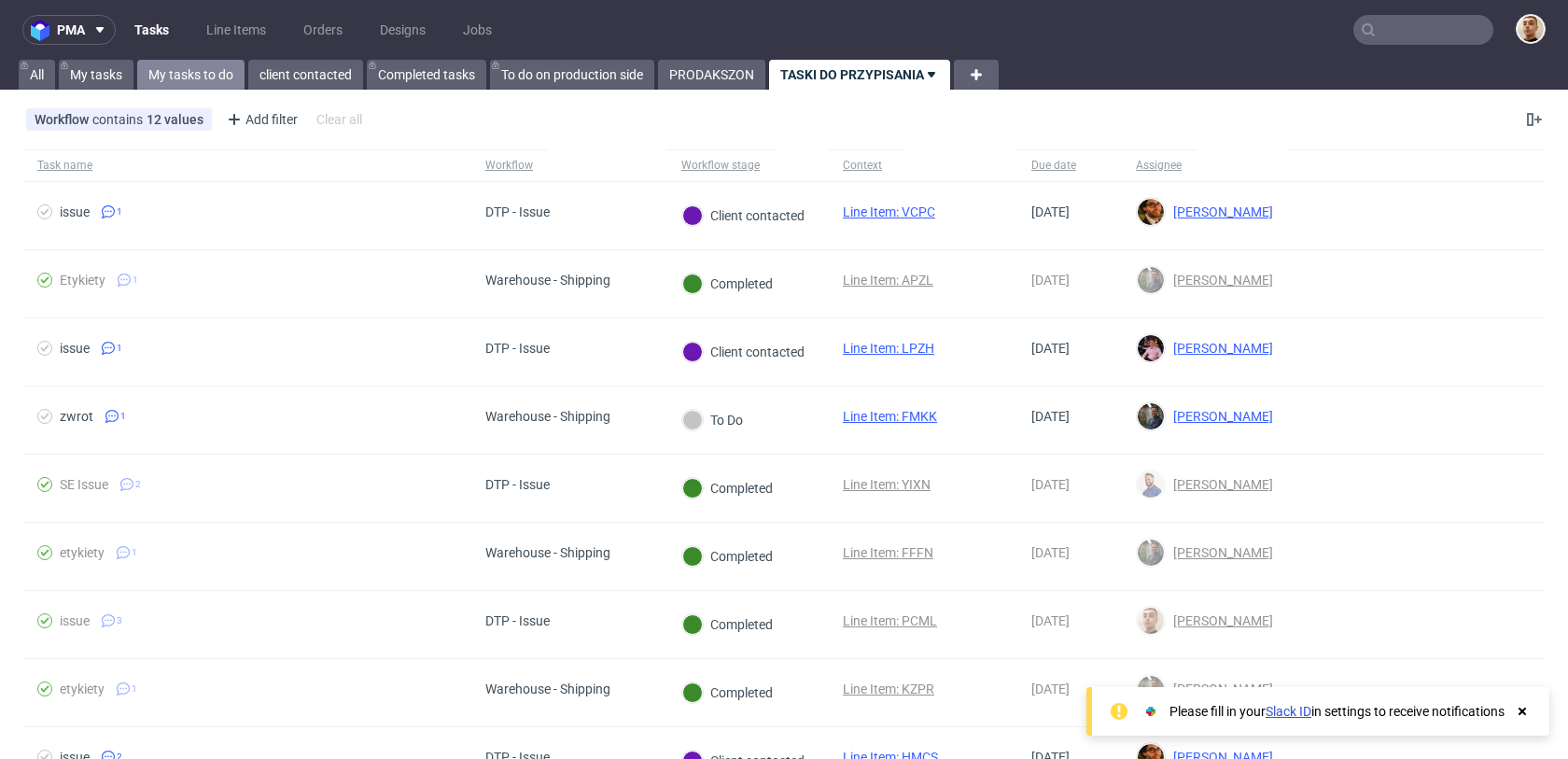
click at [216, 69] on link "My tasks to do" at bounding box center [190, 74] width 107 height 29
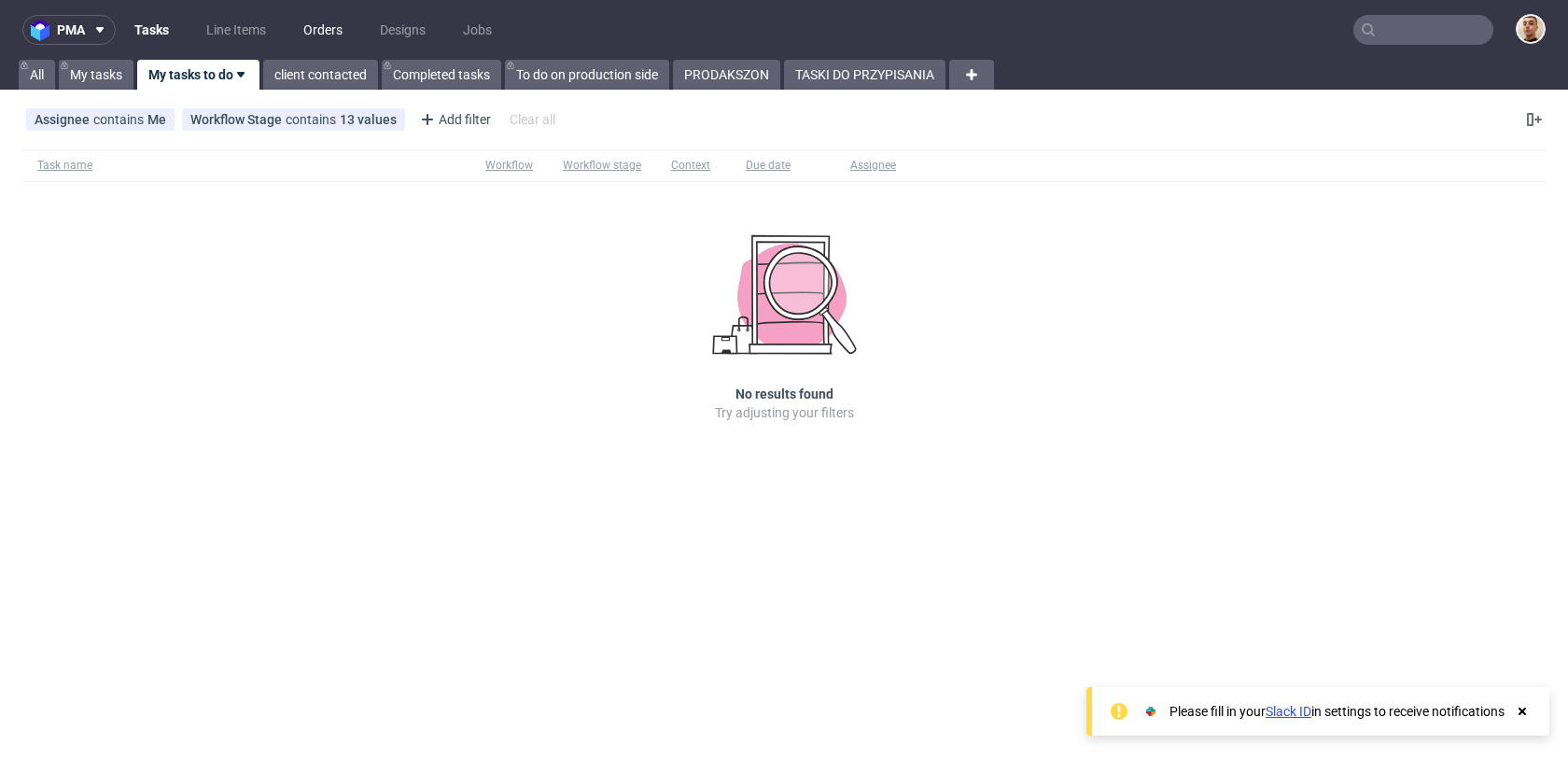
click at [323, 40] on link "Orders" at bounding box center [323, 29] width 62 height 29
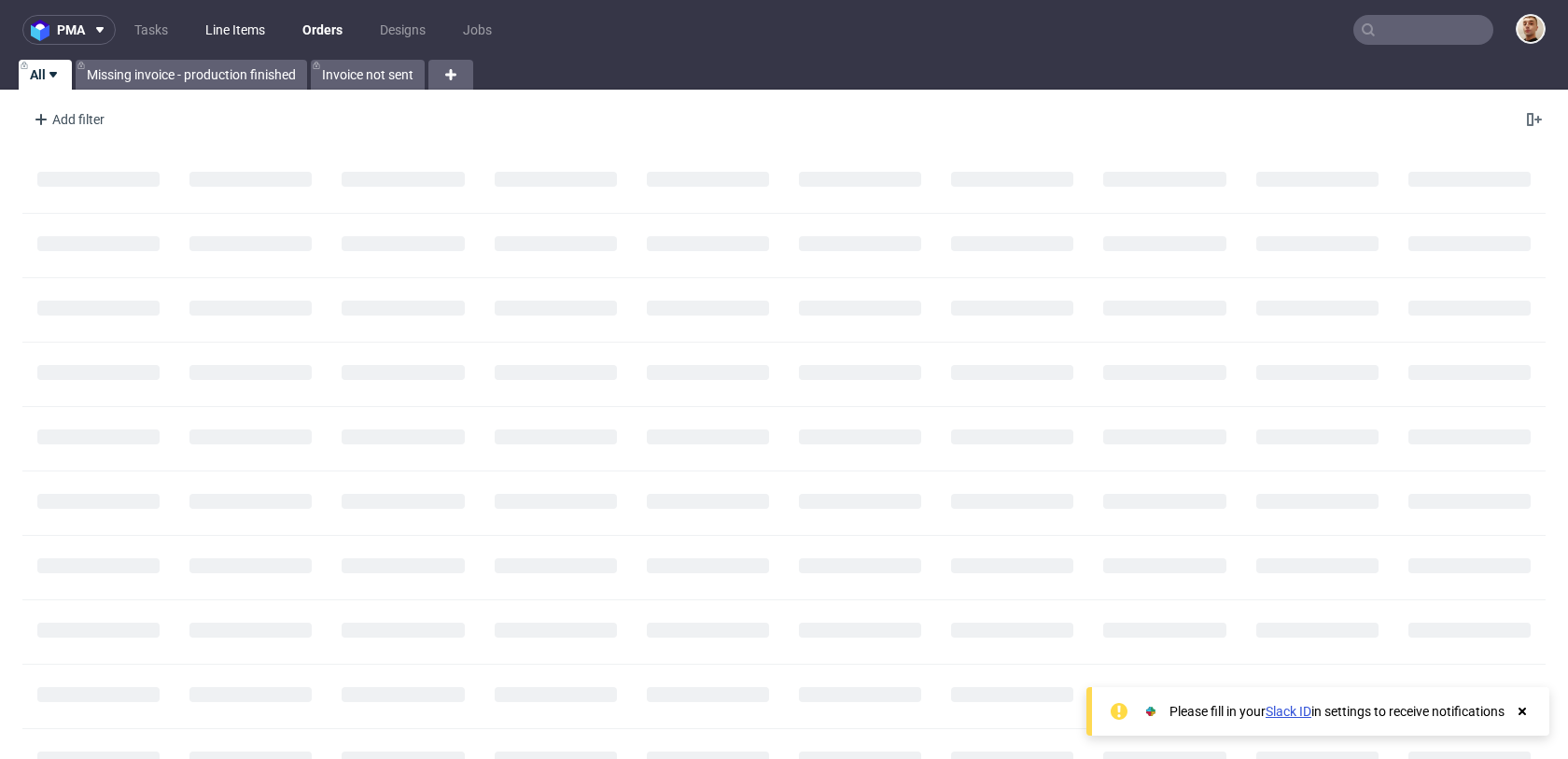
click at [230, 31] on link "Line Items" at bounding box center [235, 29] width 82 height 29
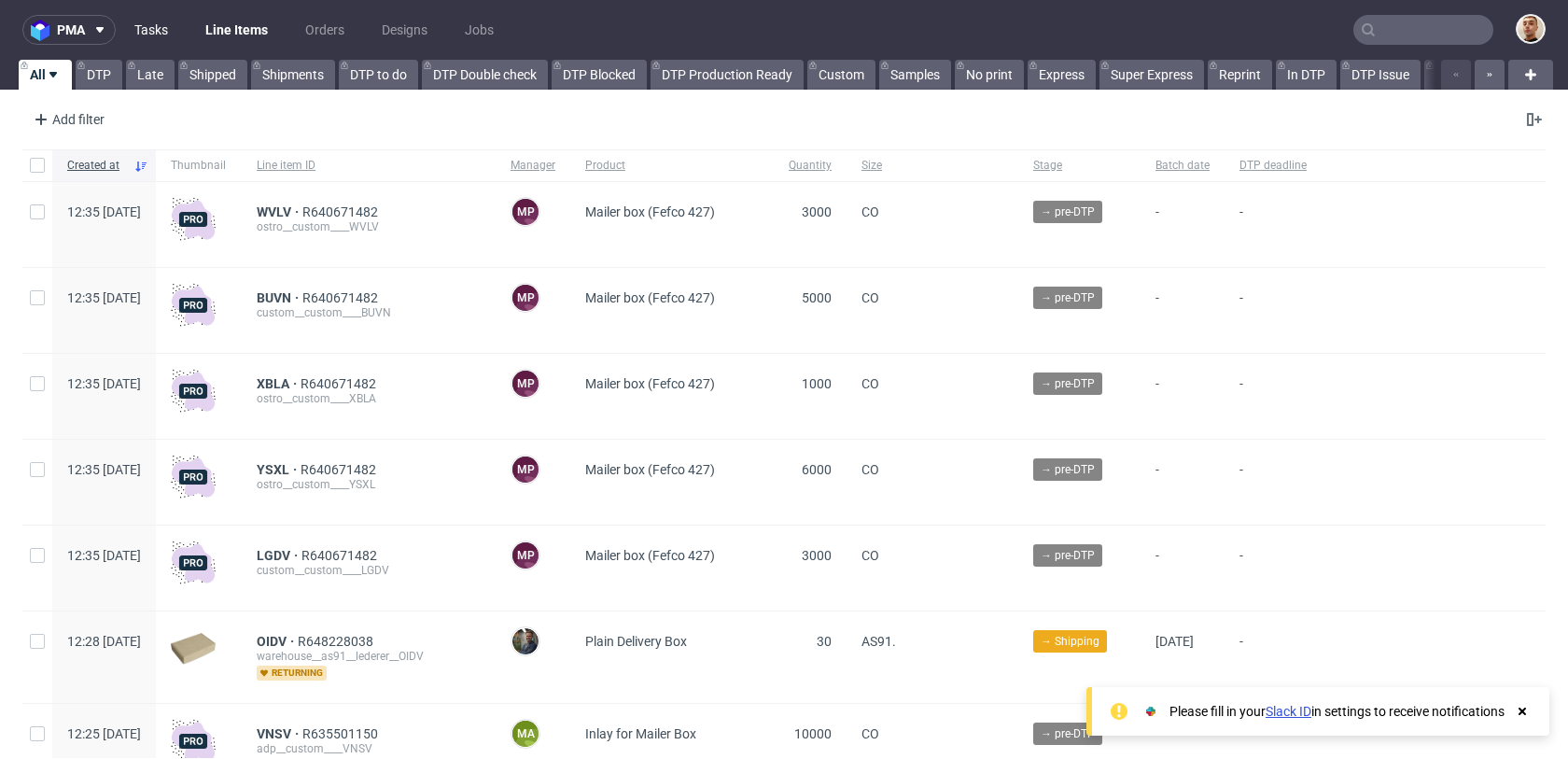
click at [152, 31] on link "Tasks" at bounding box center [151, 29] width 56 height 29
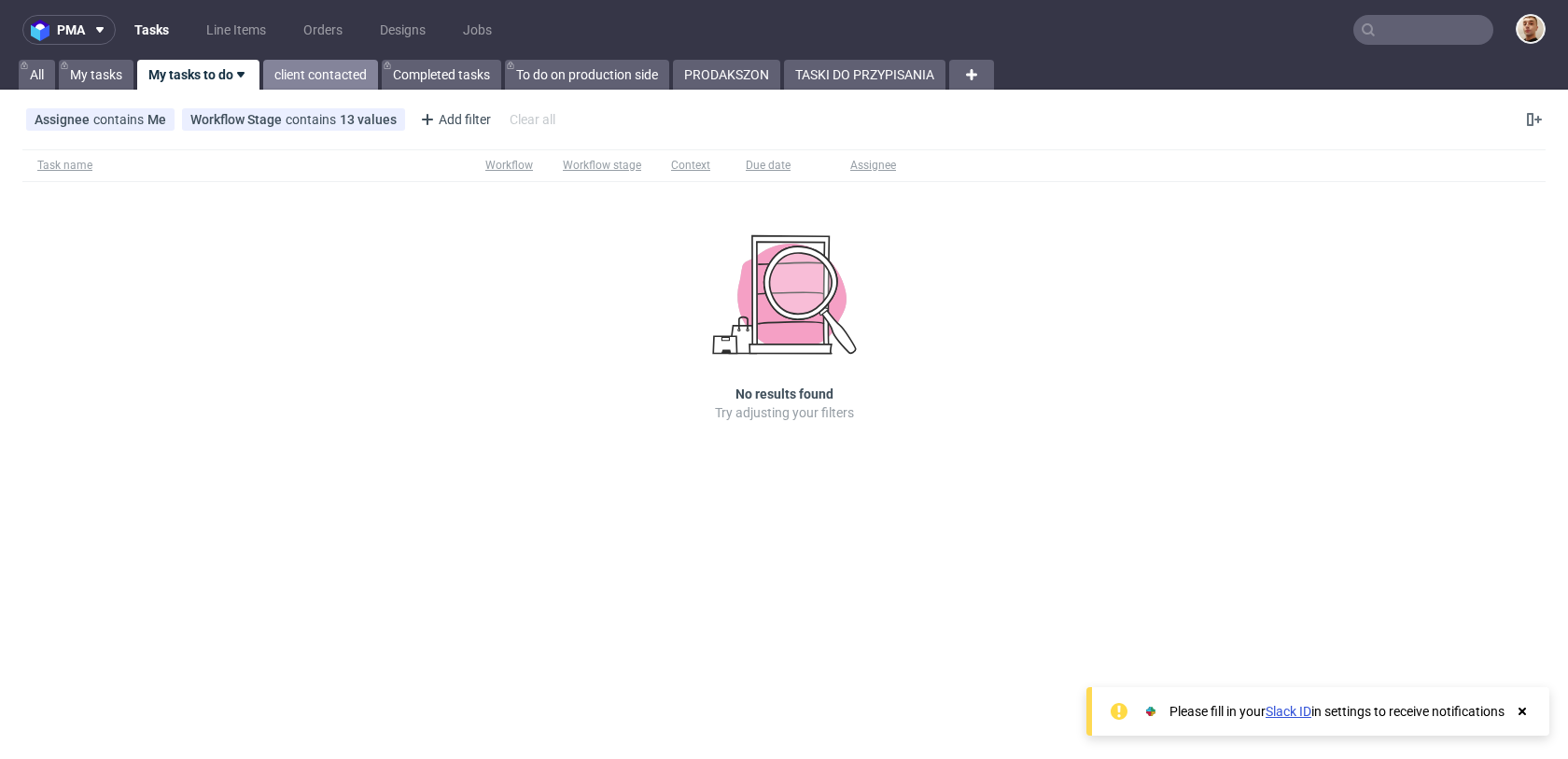
click at [295, 65] on link "client contacted" at bounding box center [320, 74] width 115 height 29
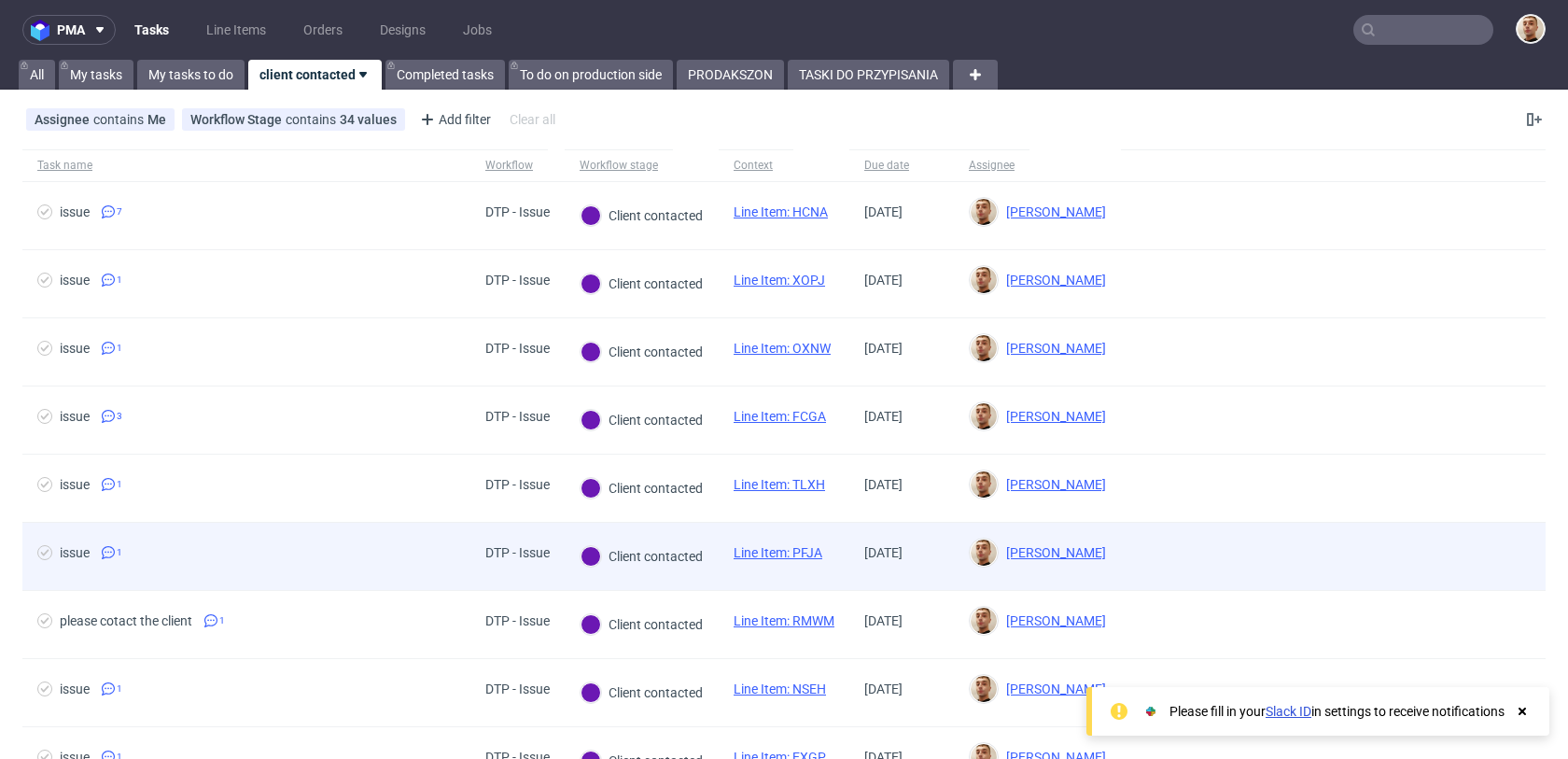
scroll to position [164, 0]
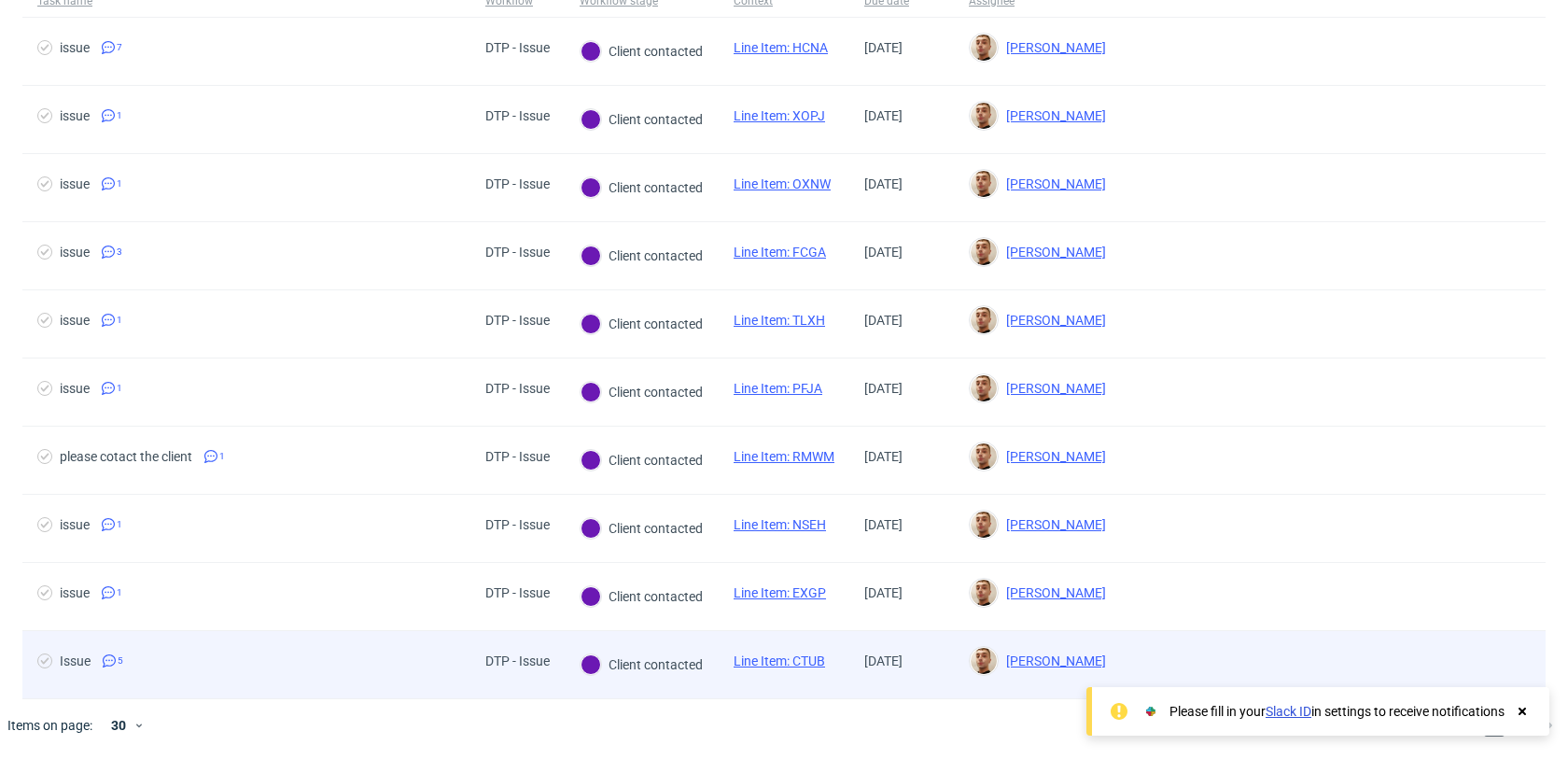
click at [306, 655] on span "Issue 5" at bounding box center [246, 665] width 418 height 23
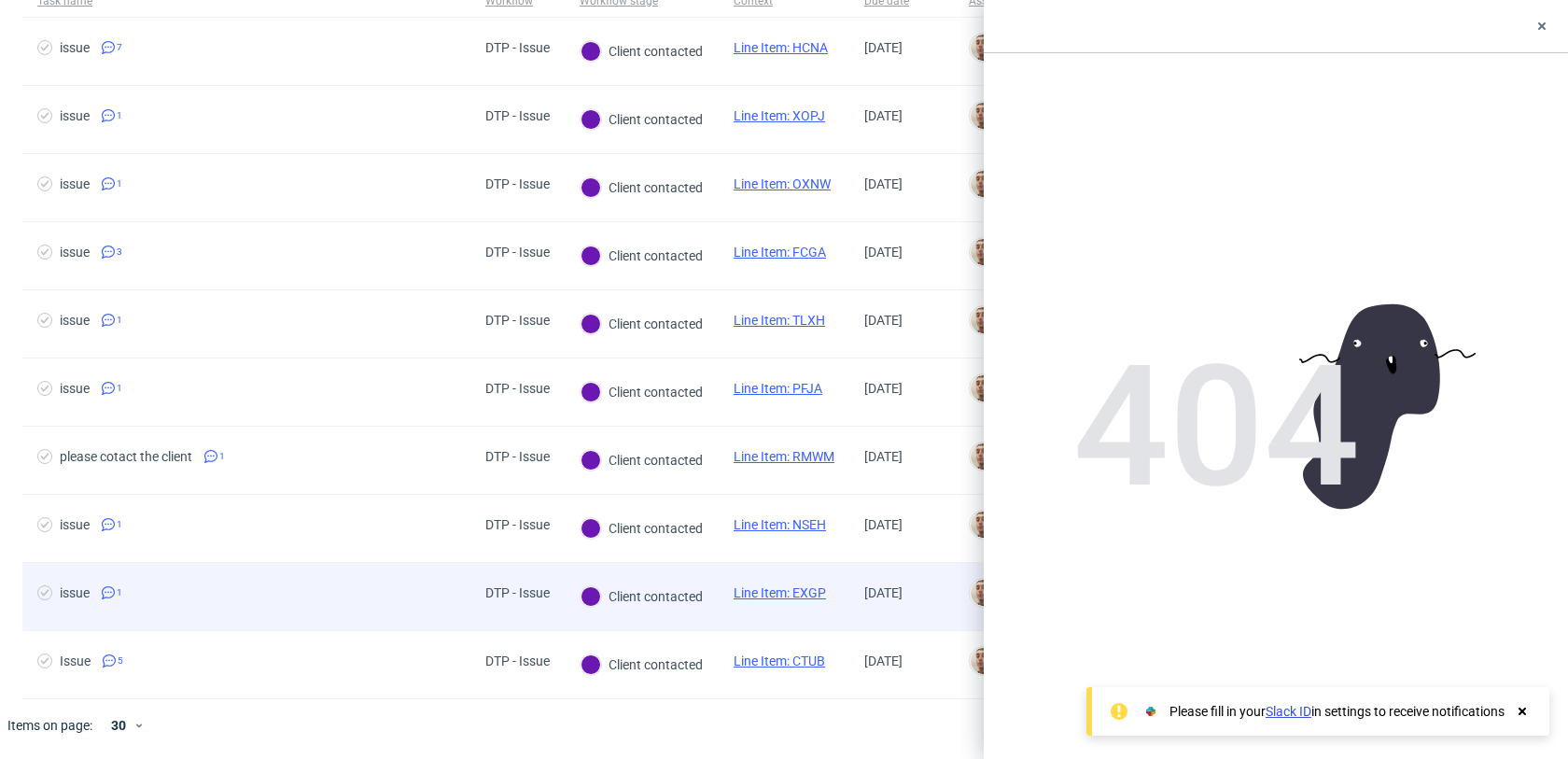
click at [324, 608] on div "issue 1" at bounding box center [247, 596] width 448 height 67
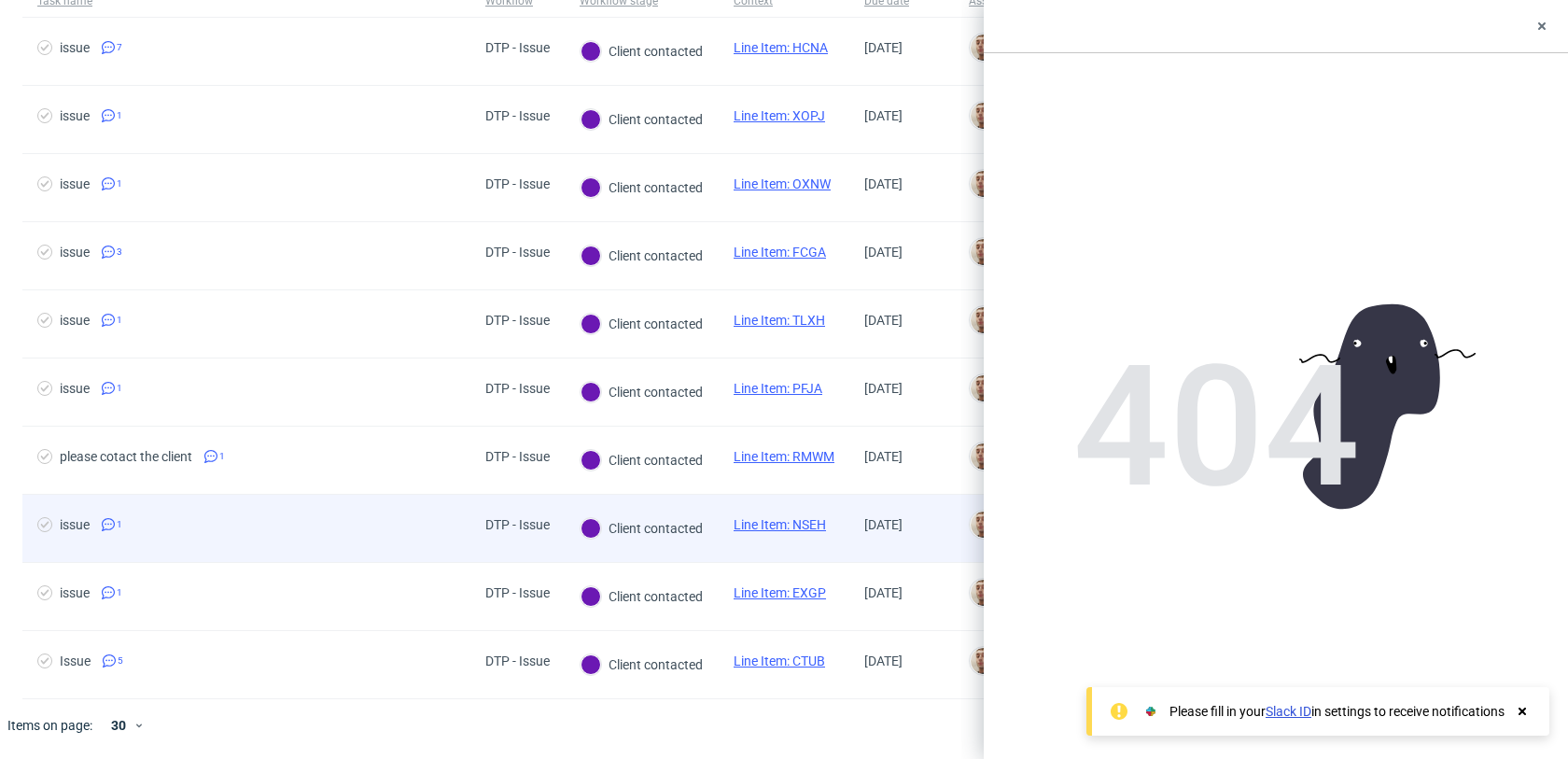
click at [335, 557] on div "issue 1" at bounding box center [247, 528] width 448 height 67
click at [337, 496] on div "issue 1" at bounding box center [247, 528] width 448 height 67
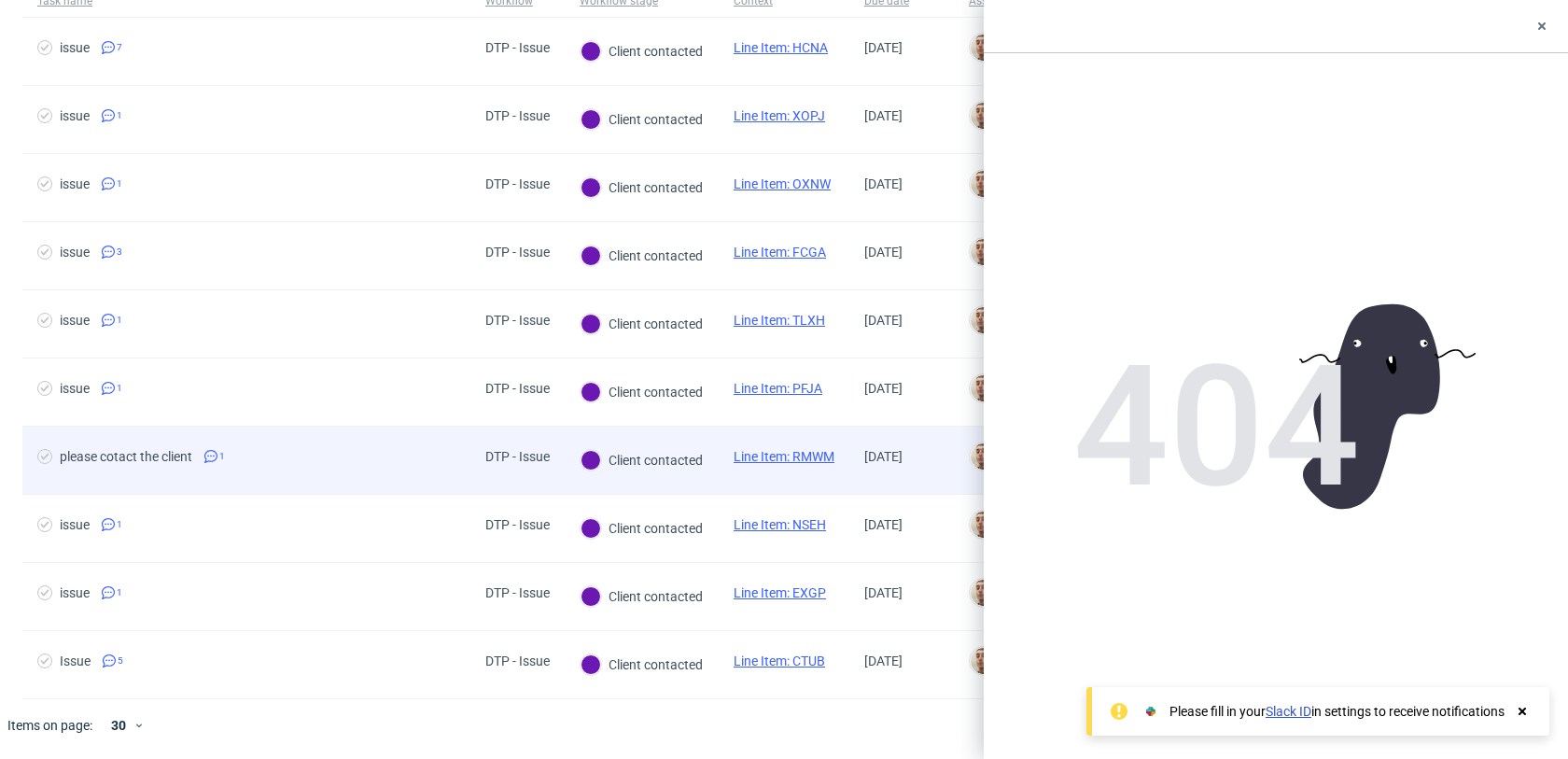
click at [338, 475] on div "please cotact the client 1" at bounding box center [247, 460] width 448 height 67
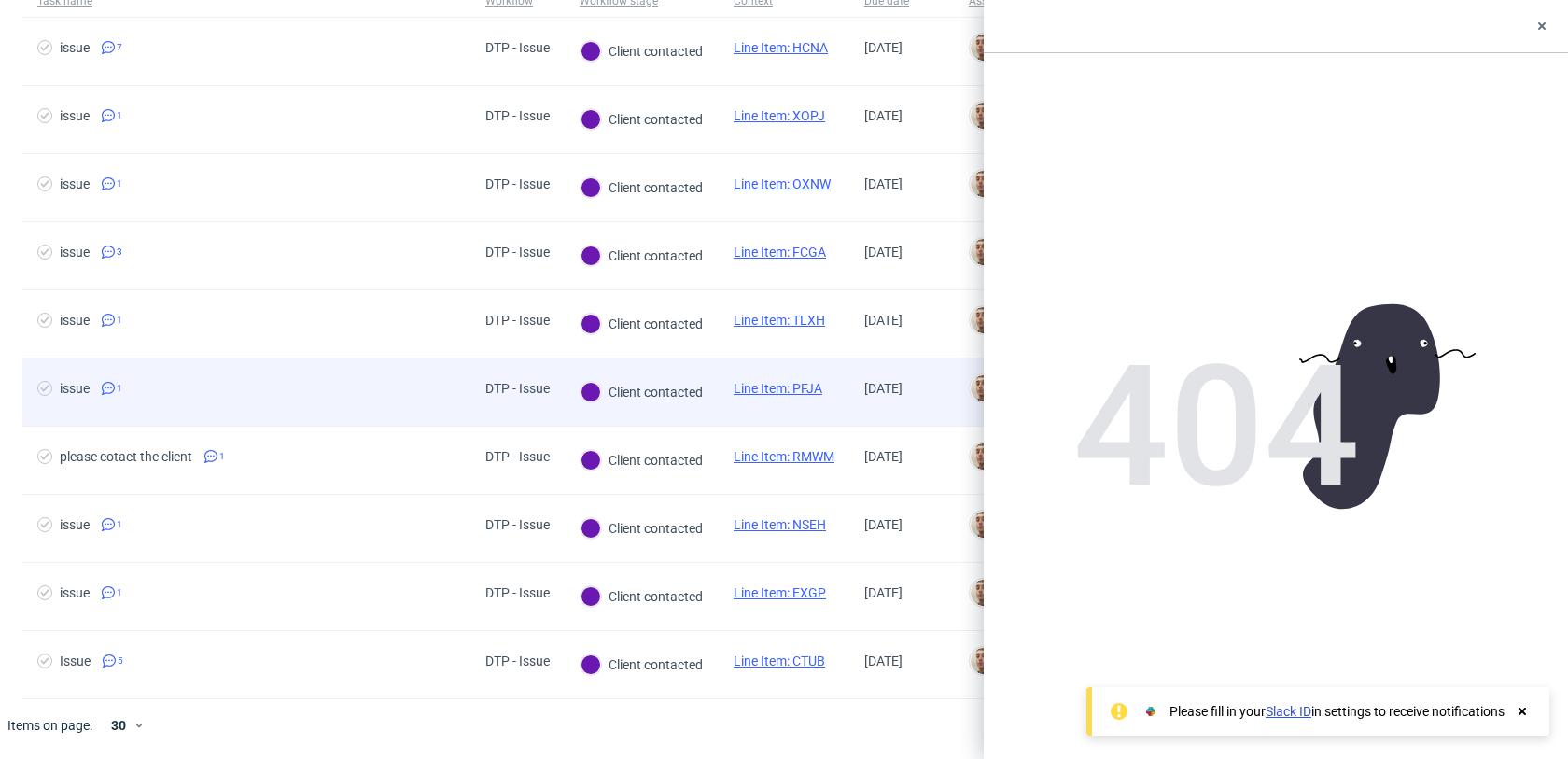
click at [339, 410] on div "issue 1" at bounding box center [247, 391] width 448 height 67
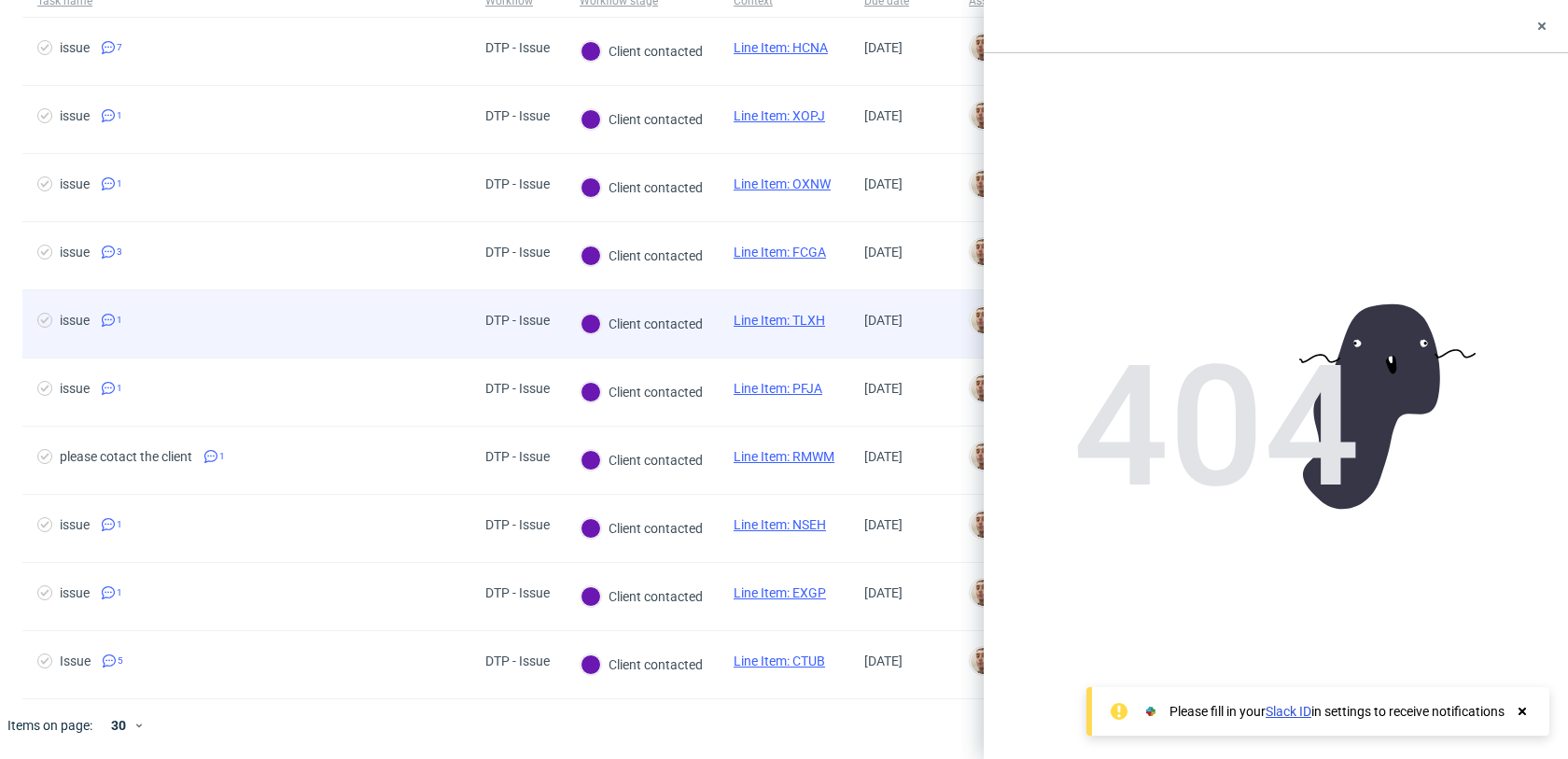
click at [340, 341] on div "issue 1" at bounding box center [247, 324] width 448 height 67
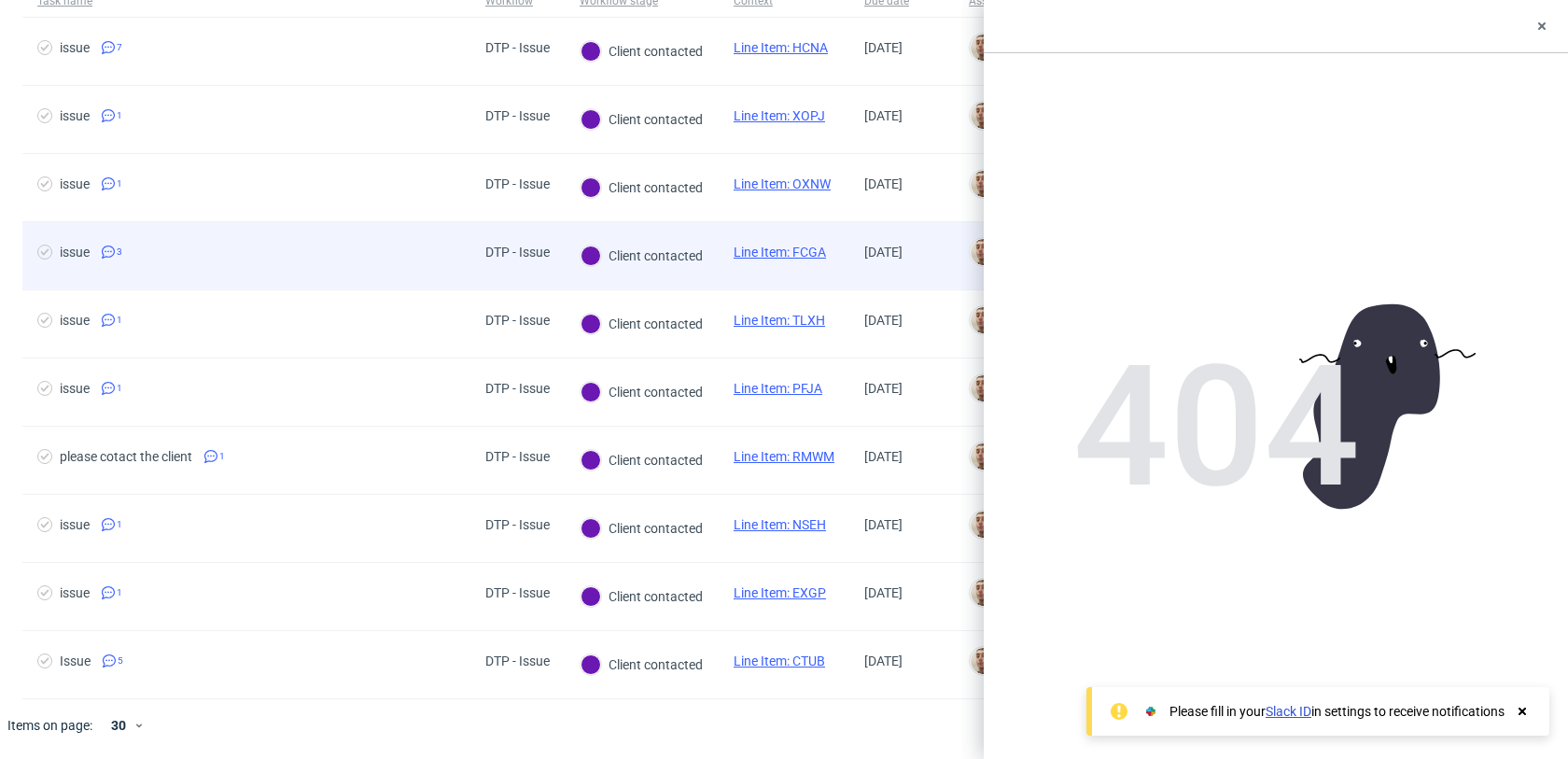
click at [346, 268] on div "issue 3" at bounding box center [247, 256] width 448 height 67
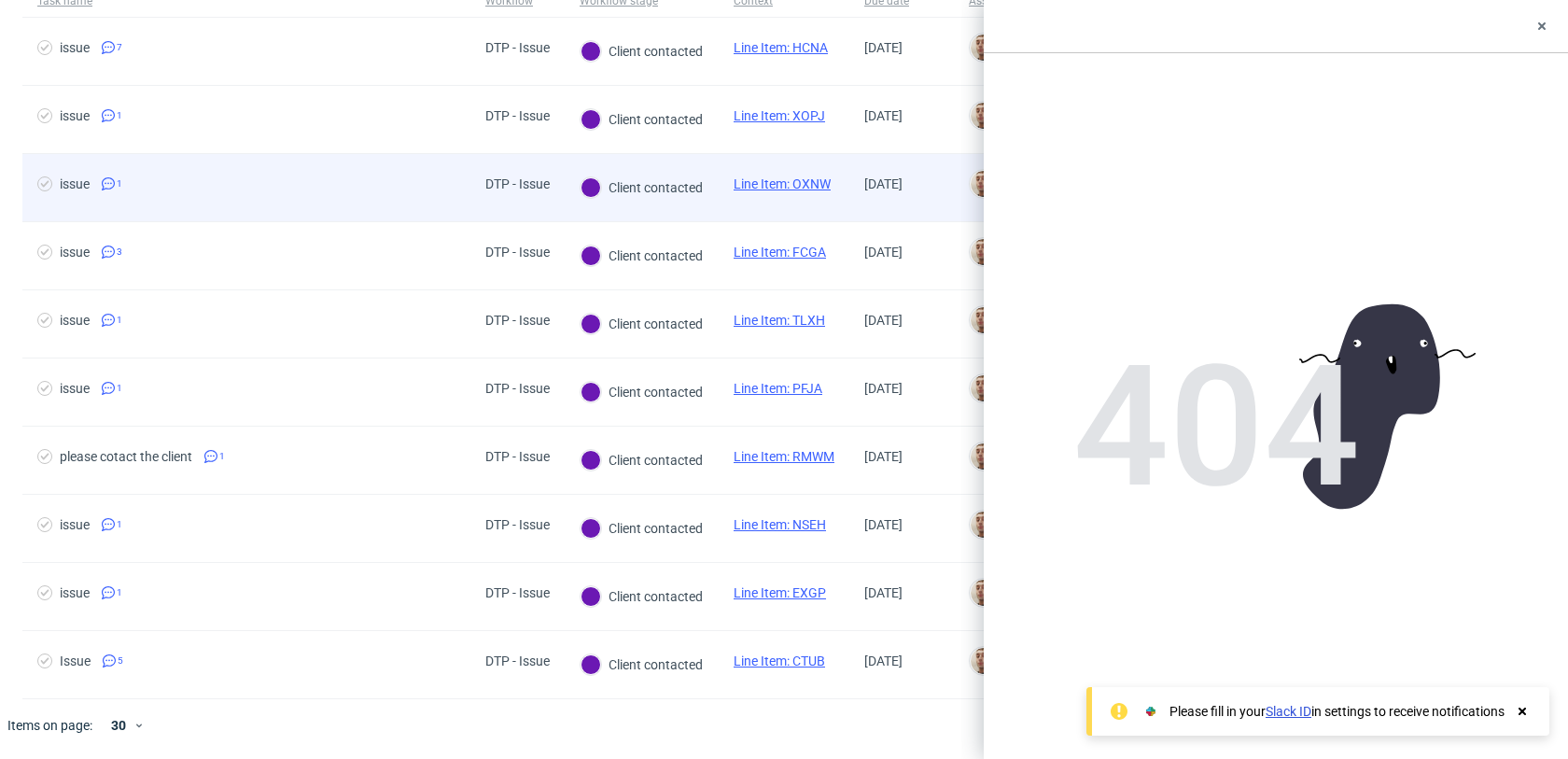
click at [347, 208] on div "issue 1" at bounding box center [247, 187] width 448 height 67
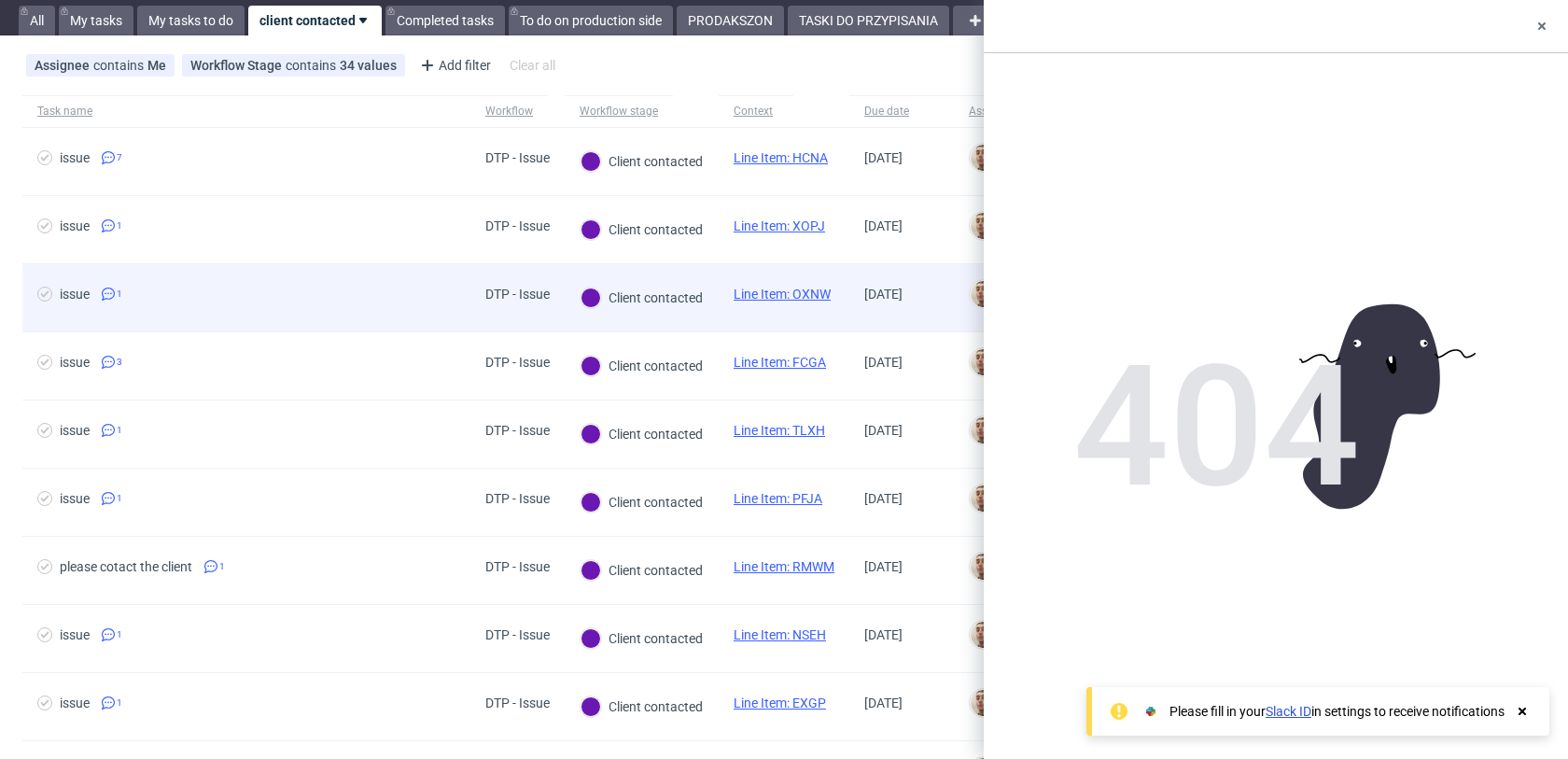
scroll to position [15, 0]
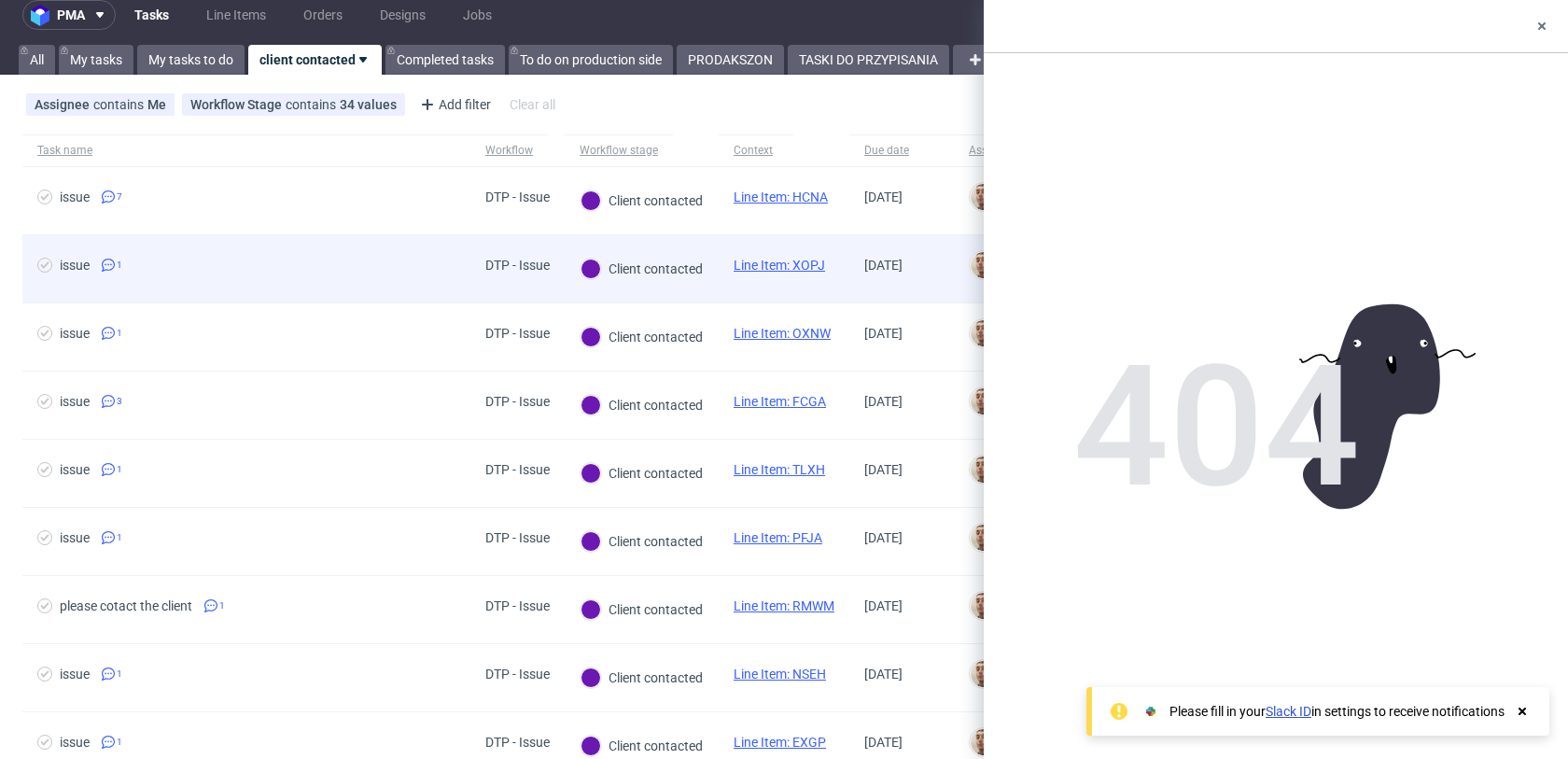
click at [337, 289] on div "issue 1" at bounding box center [247, 269] width 448 height 67
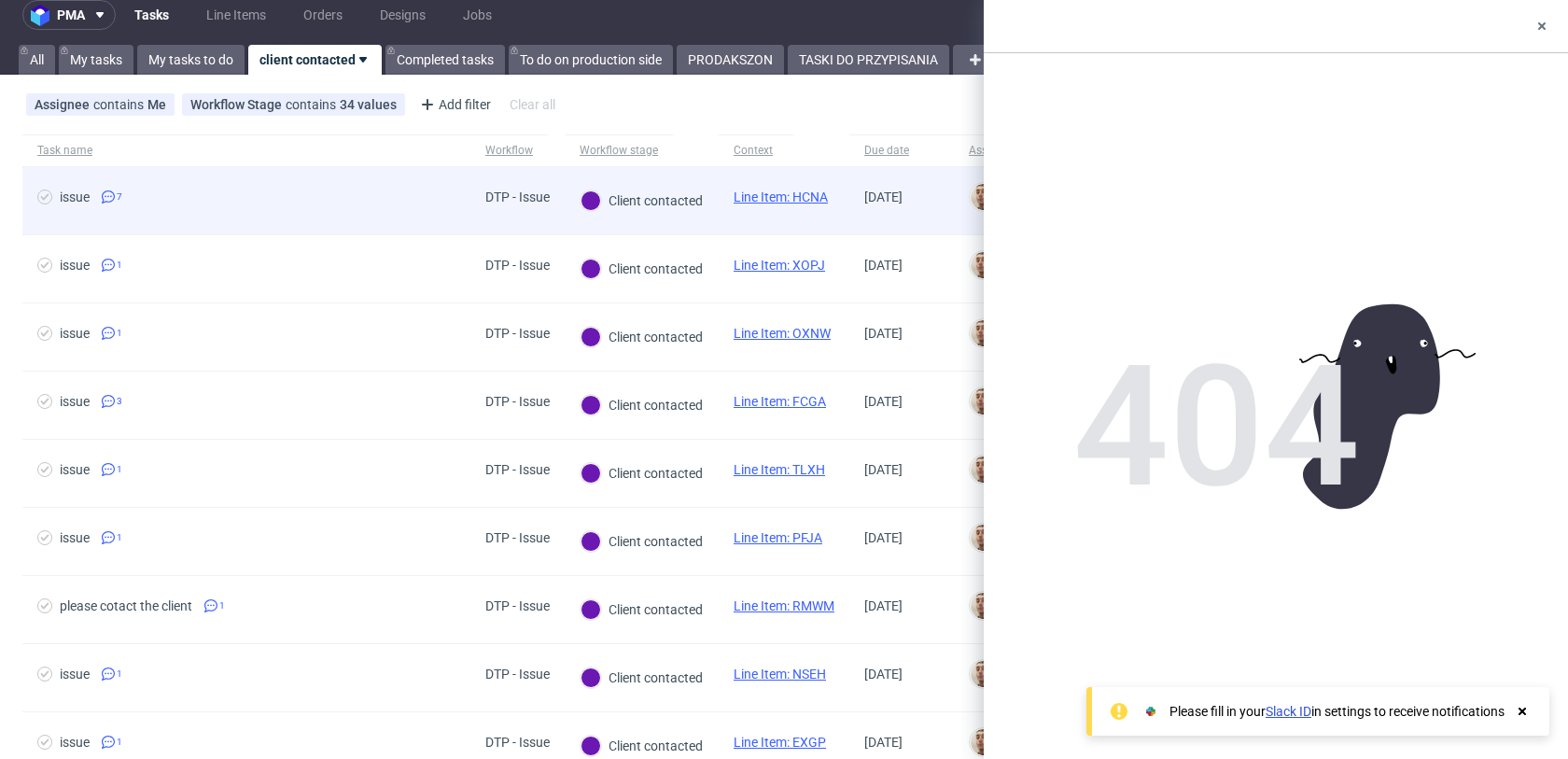
click at [354, 219] on div "issue 7" at bounding box center [247, 200] width 448 height 67
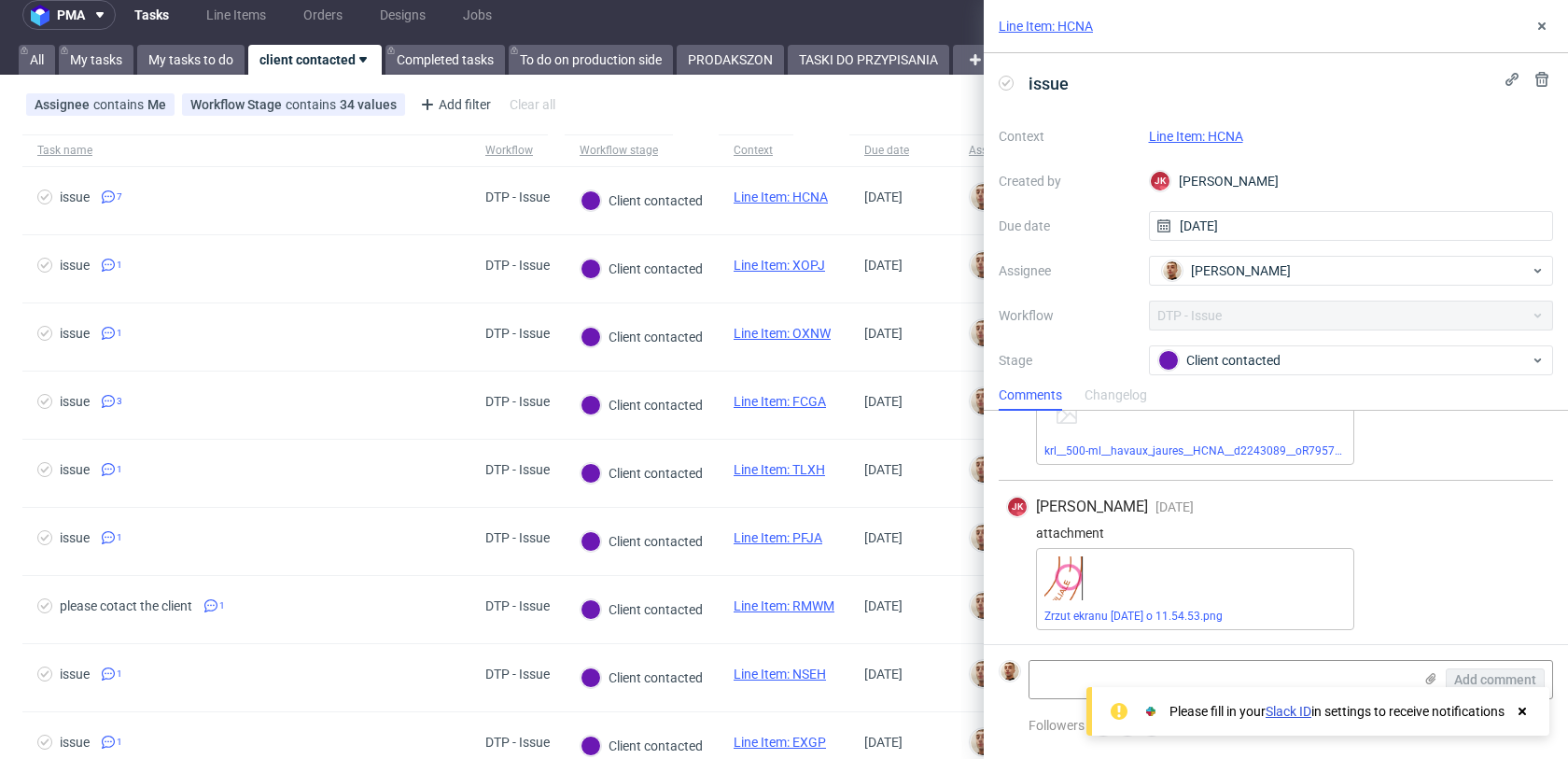
scroll to position [637, 0]
click at [1178, 136] on link "Line Item: HCNA" at bounding box center [1195, 137] width 94 height 15
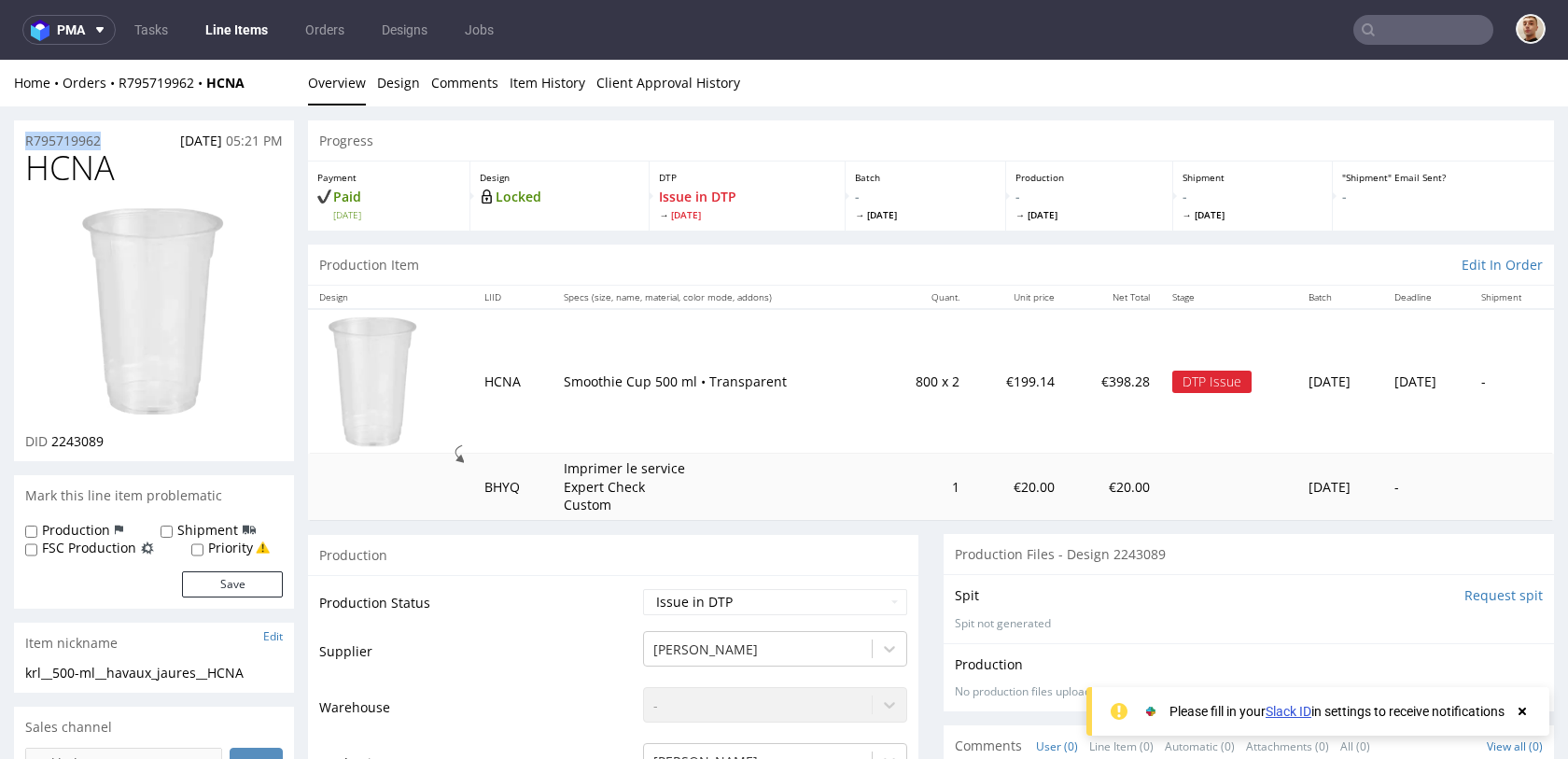
drag, startPoint x: 108, startPoint y: 140, endPoint x: 22, endPoint y: 138, distance: 86.0
click at [22, 138] on div "R795719962 [DATE] 05:21 PM" at bounding box center [154, 135] width 280 height 29
copy p "R795719962"
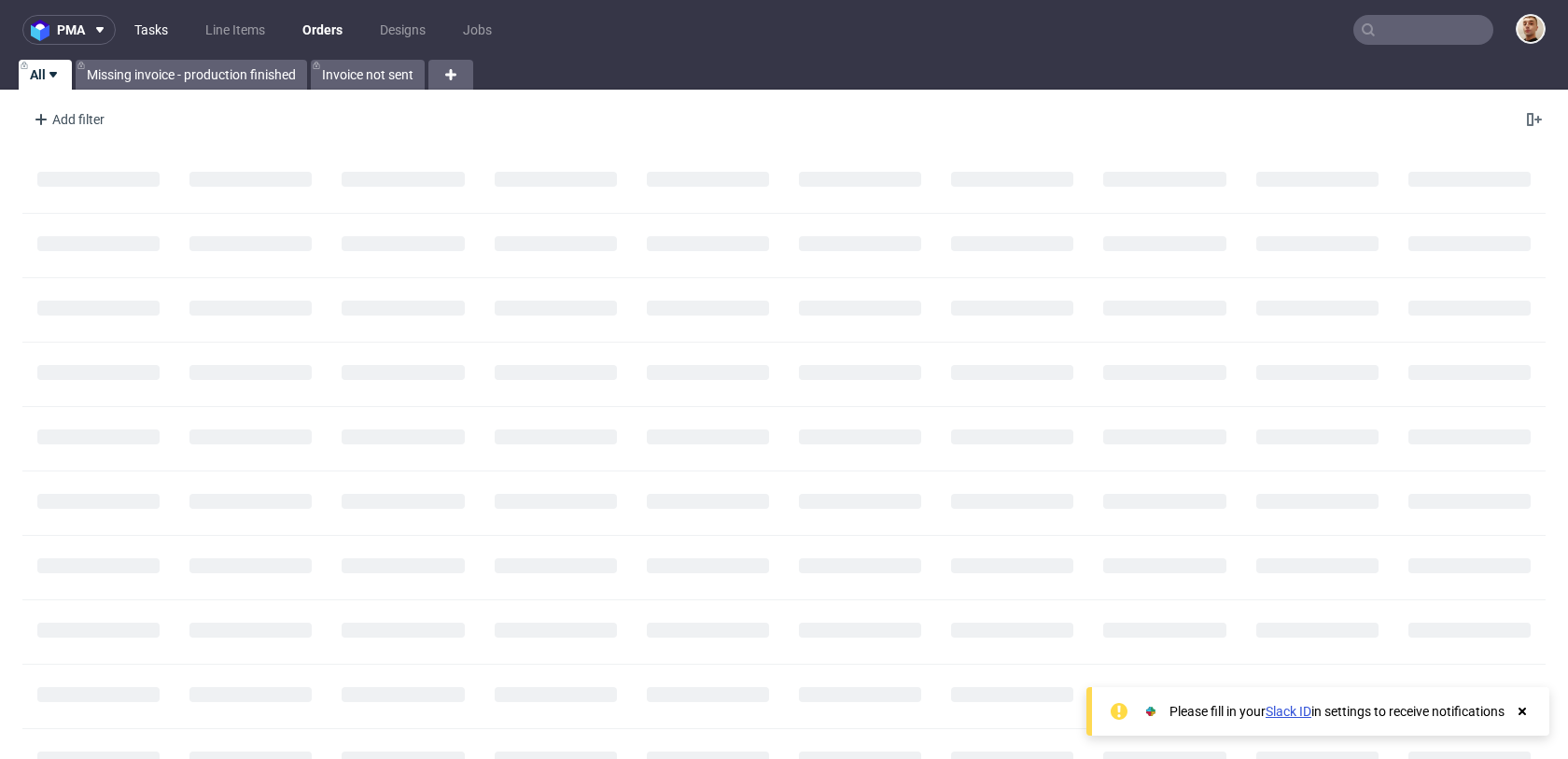
click at [137, 24] on link "Tasks" at bounding box center [151, 29] width 56 height 29
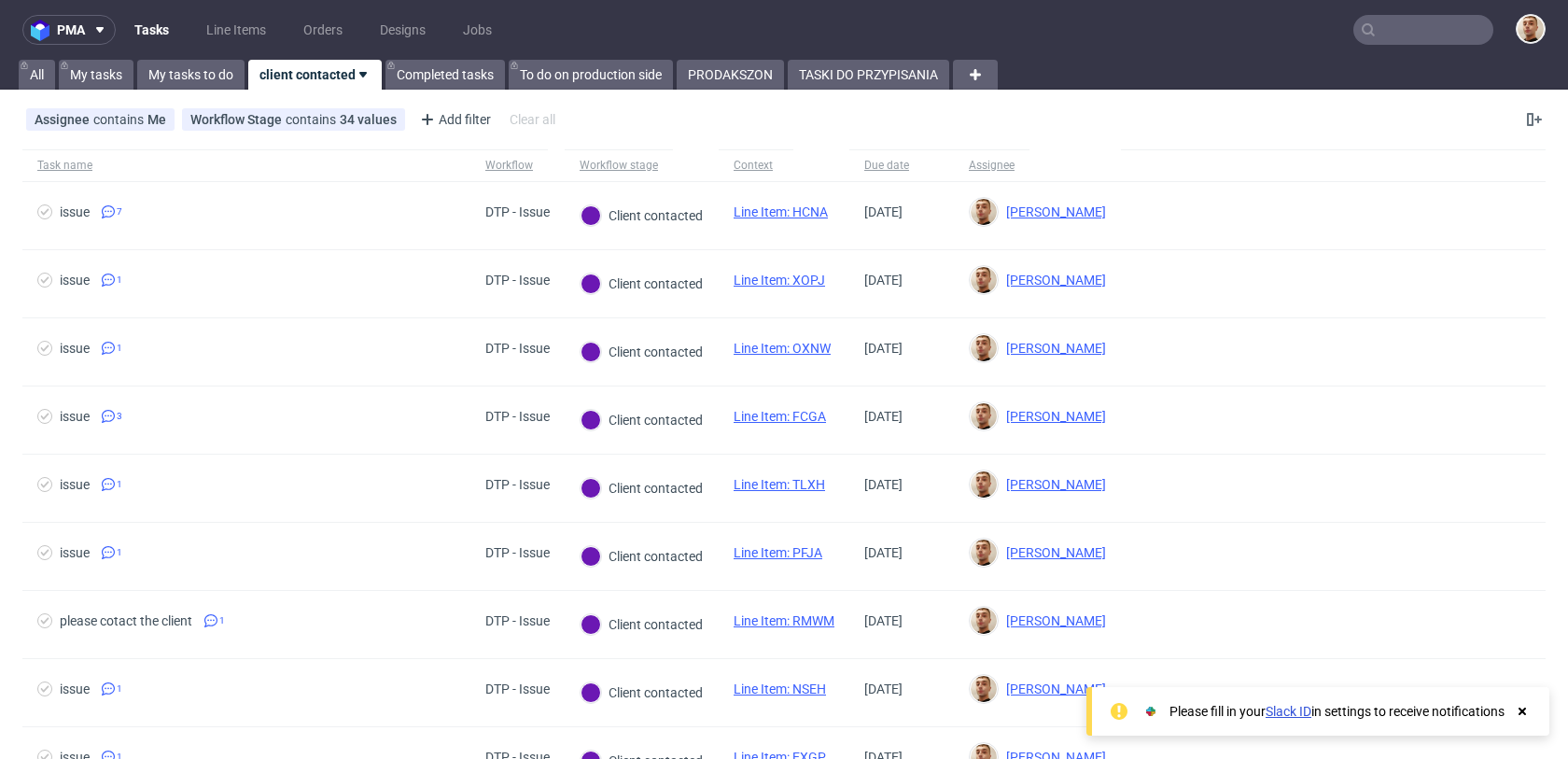
click at [847, 89] on div "pma Tasks Line Items Orders Designs Jobs All My tasks My tasks to do client con…" at bounding box center [784, 379] width 1568 height 759
click at [849, 79] on link "TASKI DO PRZYPISANIA" at bounding box center [868, 74] width 161 height 29
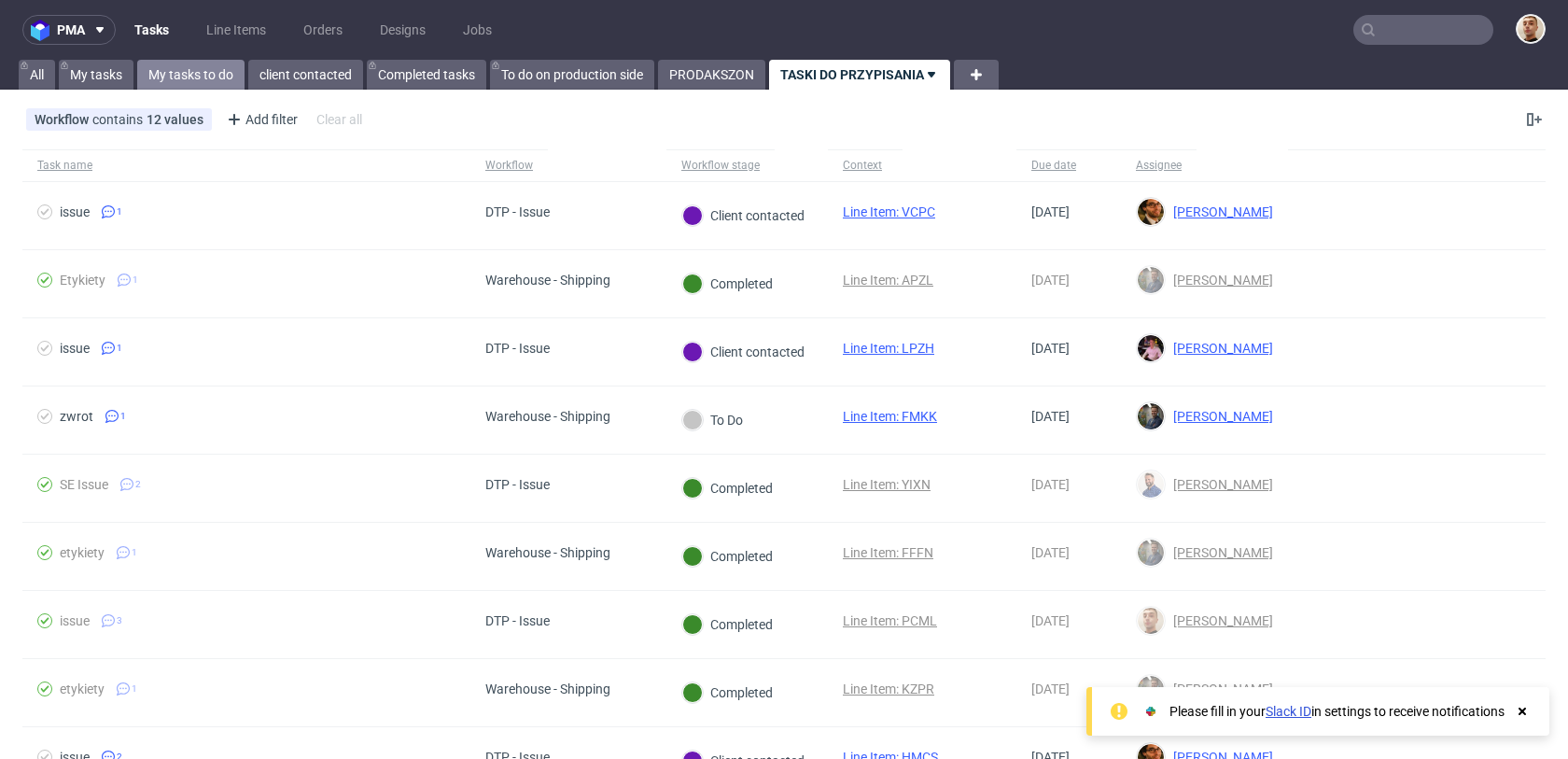
click at [200, 84] on link "My tasks to do" at bounding box center [190, 74] width 107 height 29
